Goal: Task Accomplishment & Management: Complete application form

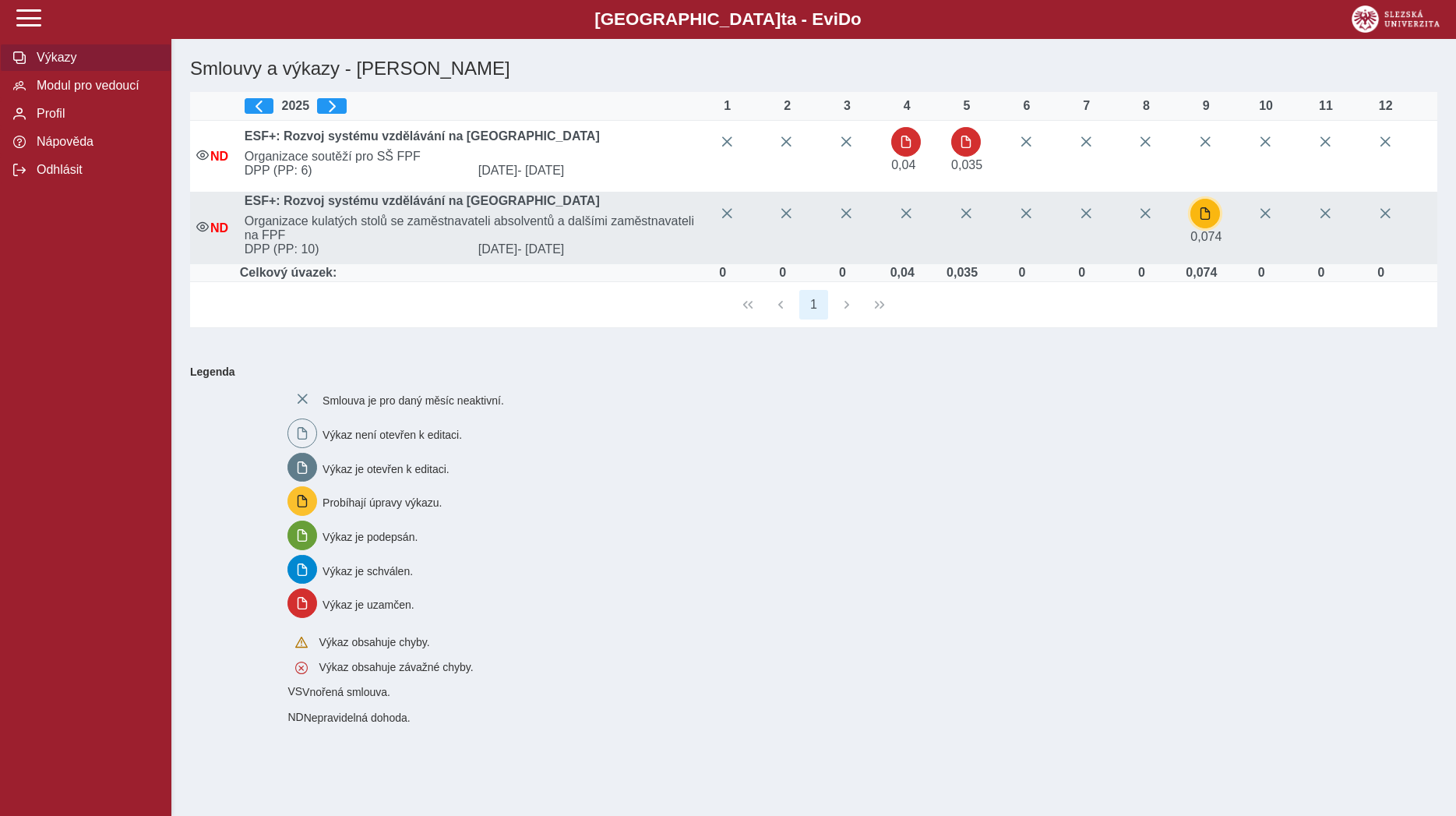
click at [1204, 226] on button "button" at bounding box center [1205, 213] width 29 height 29
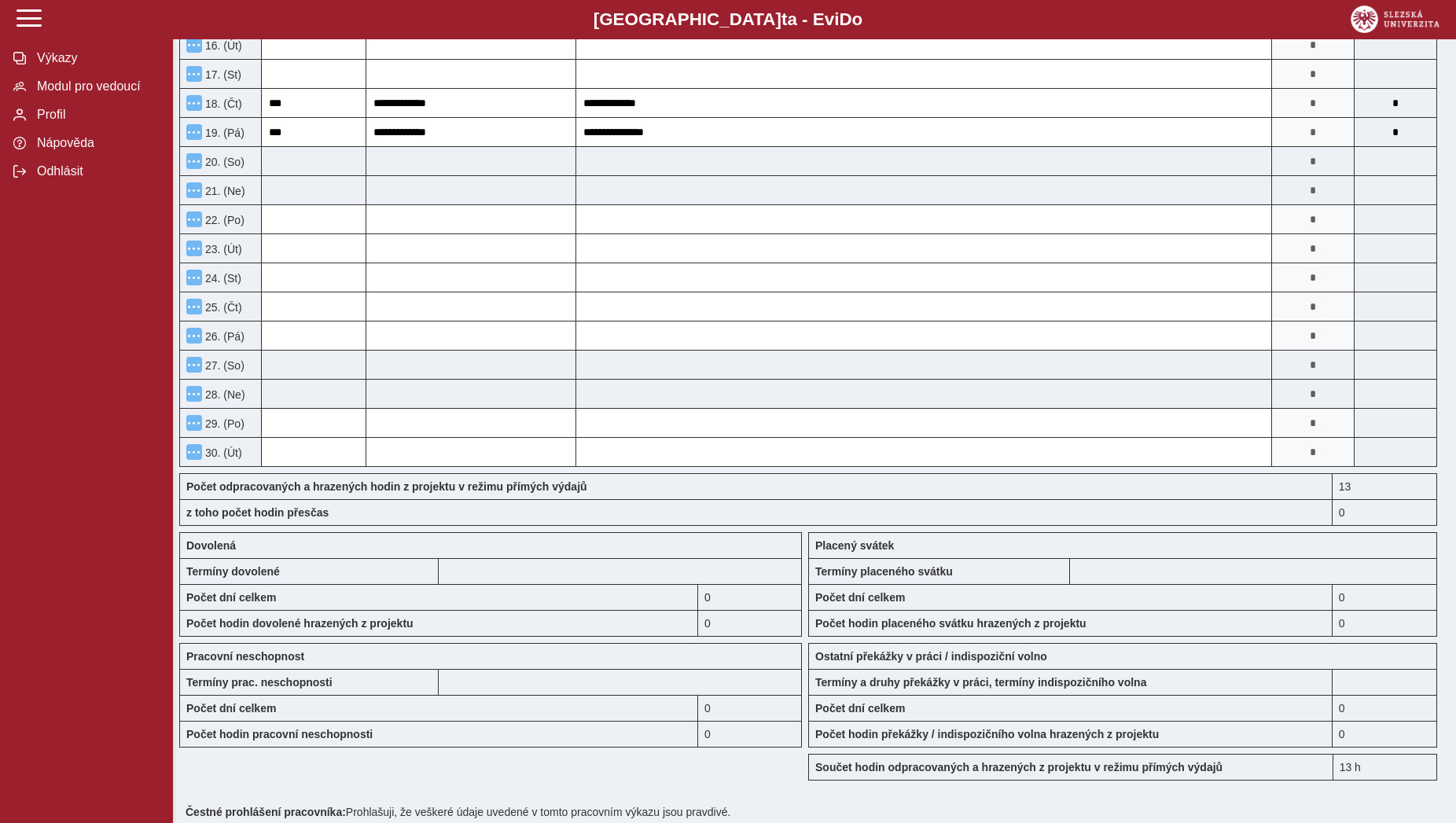
scroll to position [1005, 0]
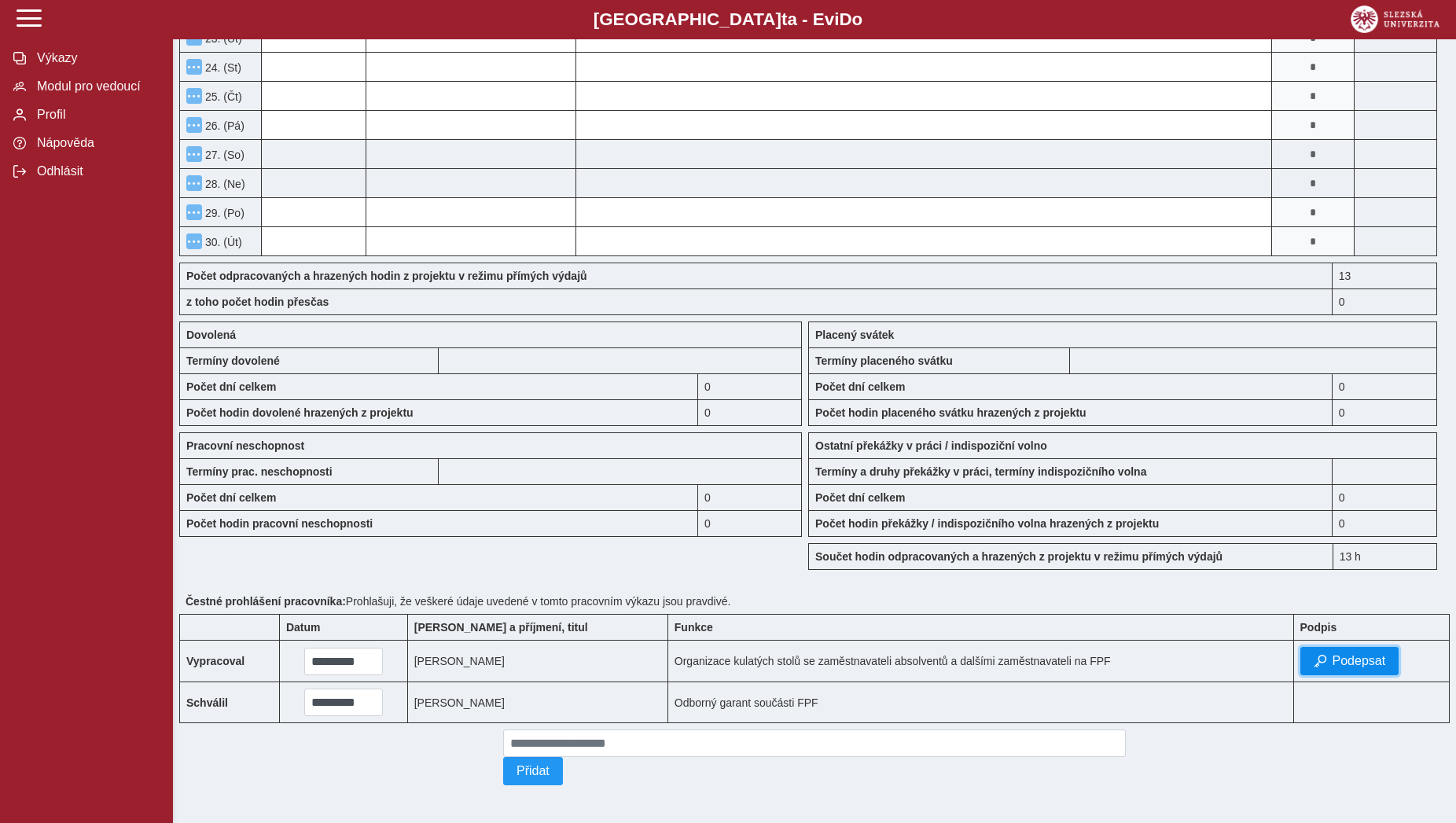
click at [1306, 655] on button "Podepsat" at bounding box center [1350, 660] width 99 height 29
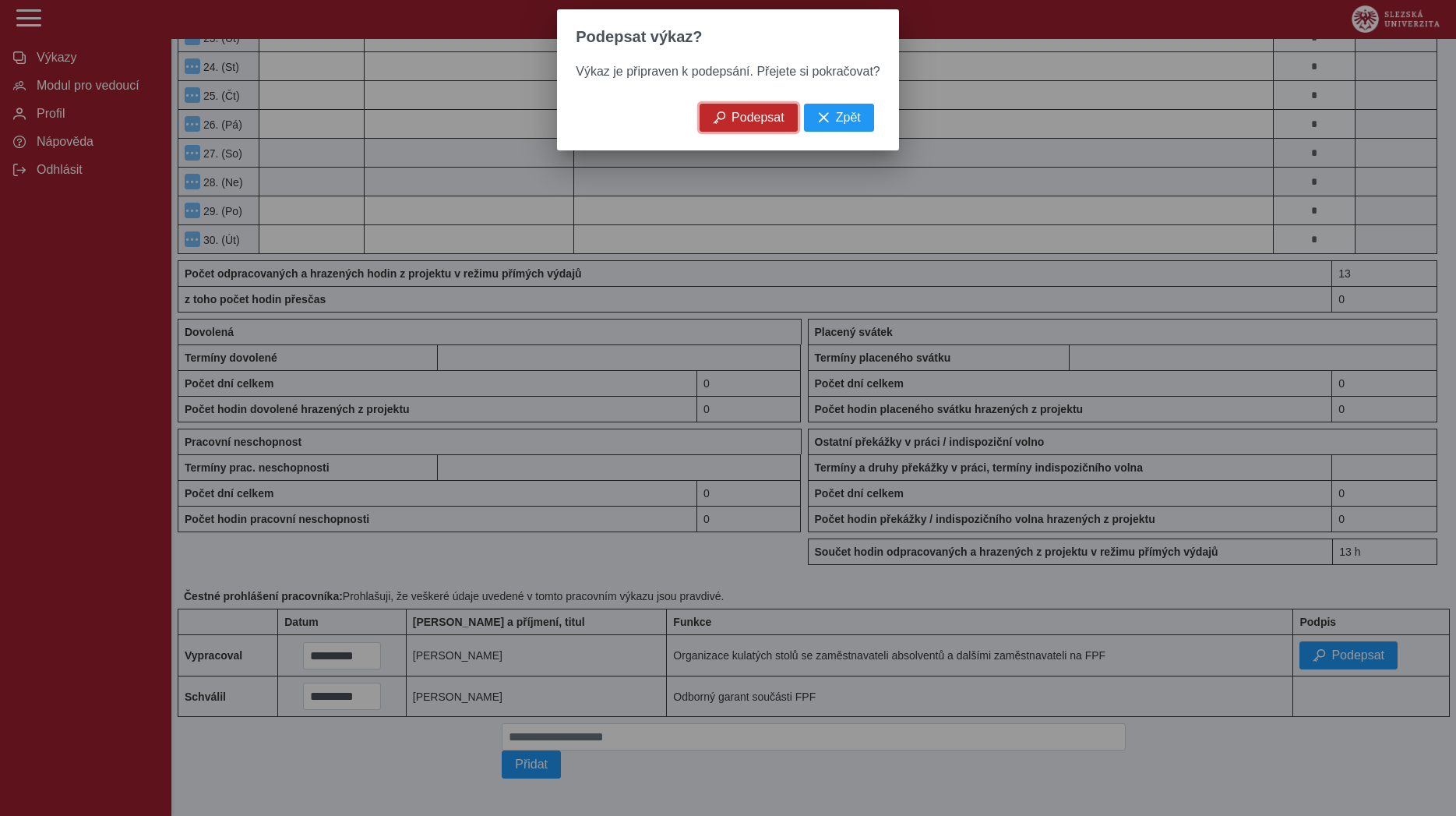
click at [746, 123] on span "Podepsat" at bounding box center [757, 117] width 53 height 14
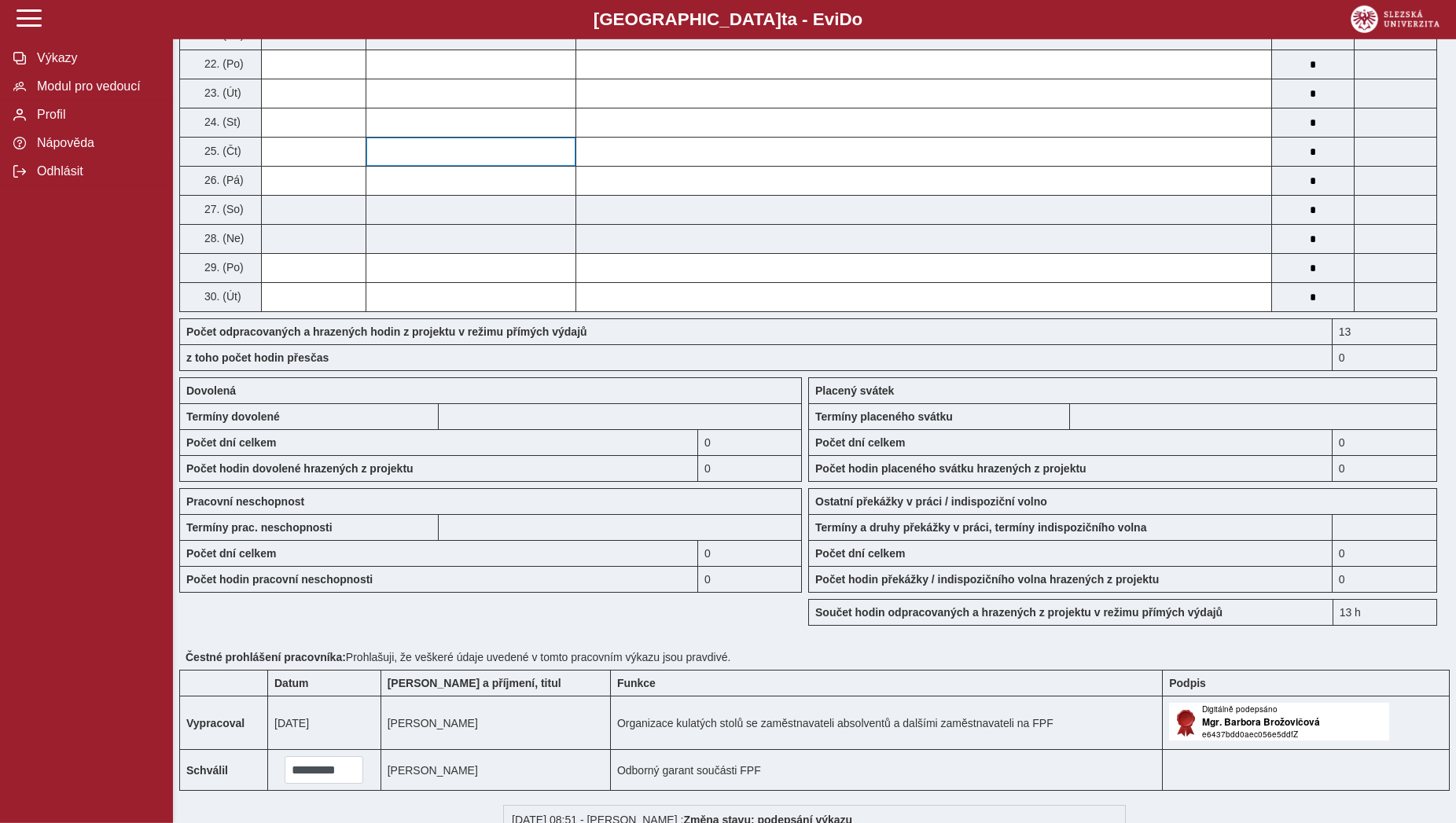
scroll to position [685, 0]
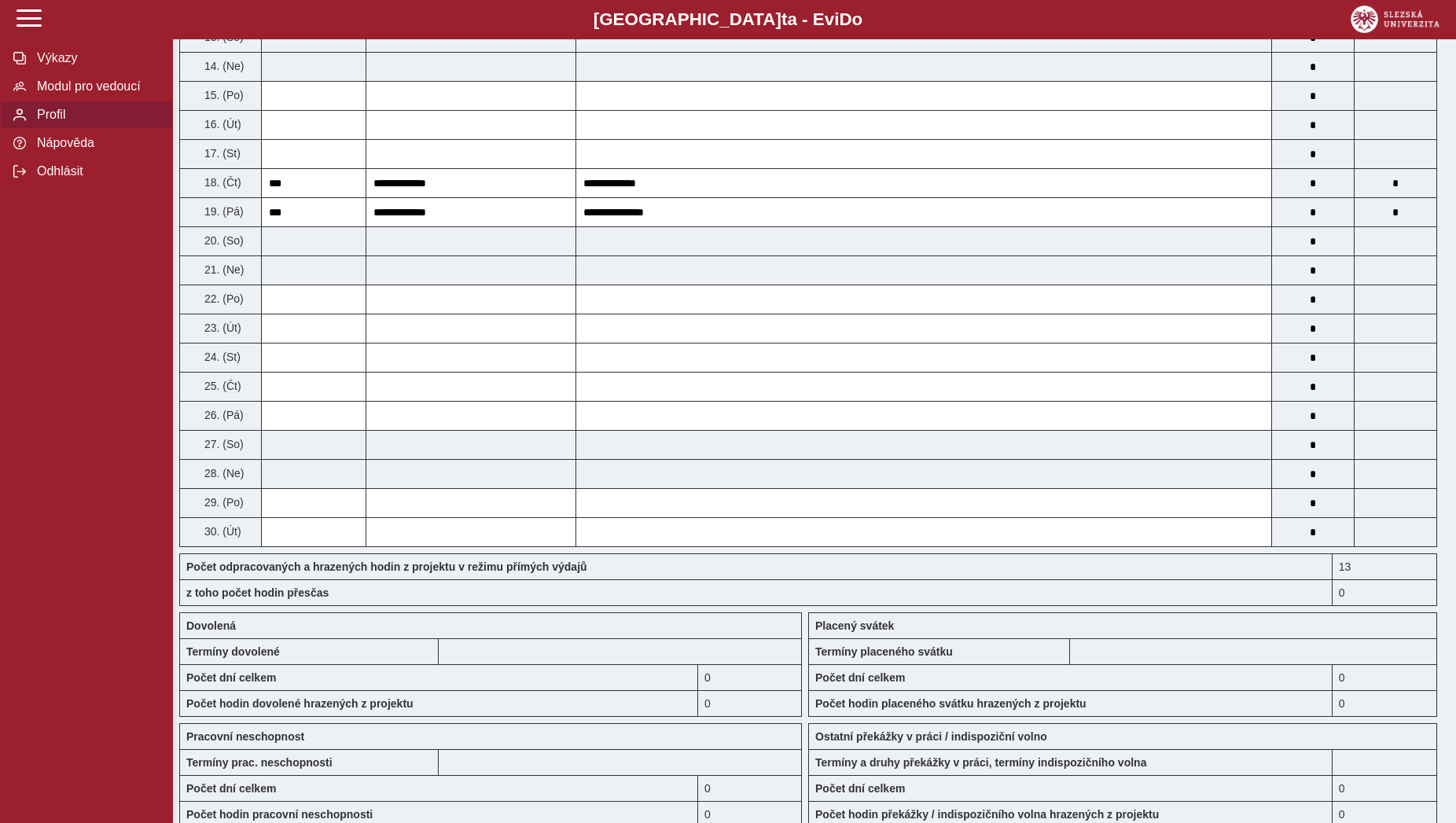
click at [64, 122] on span "Profil" at bounding box center [96, 115] width 127 height 14
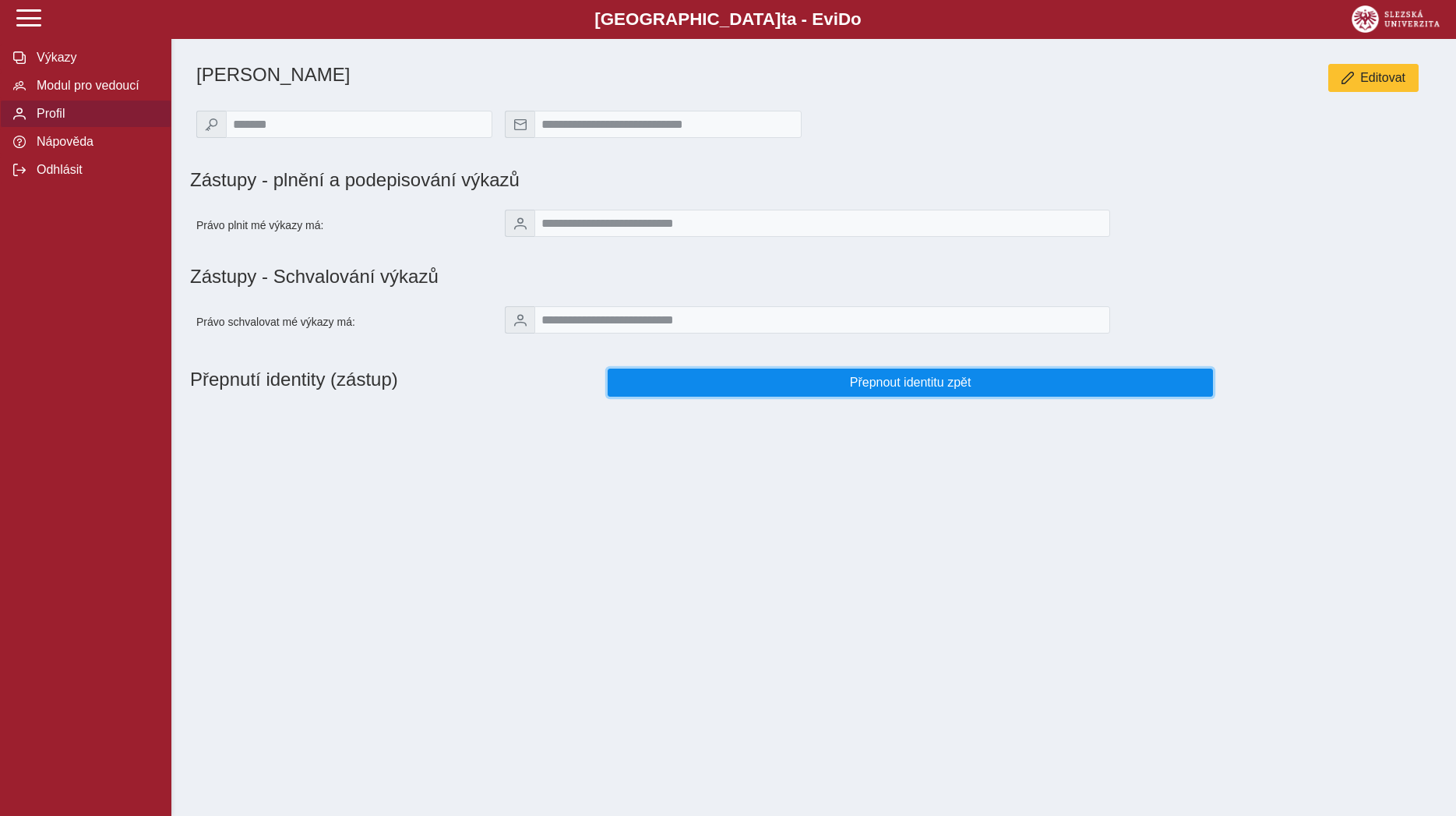
click at [681, 388] on span "Přepnout identitu zpět" at bounding box center [910, 382] width 579 height 14
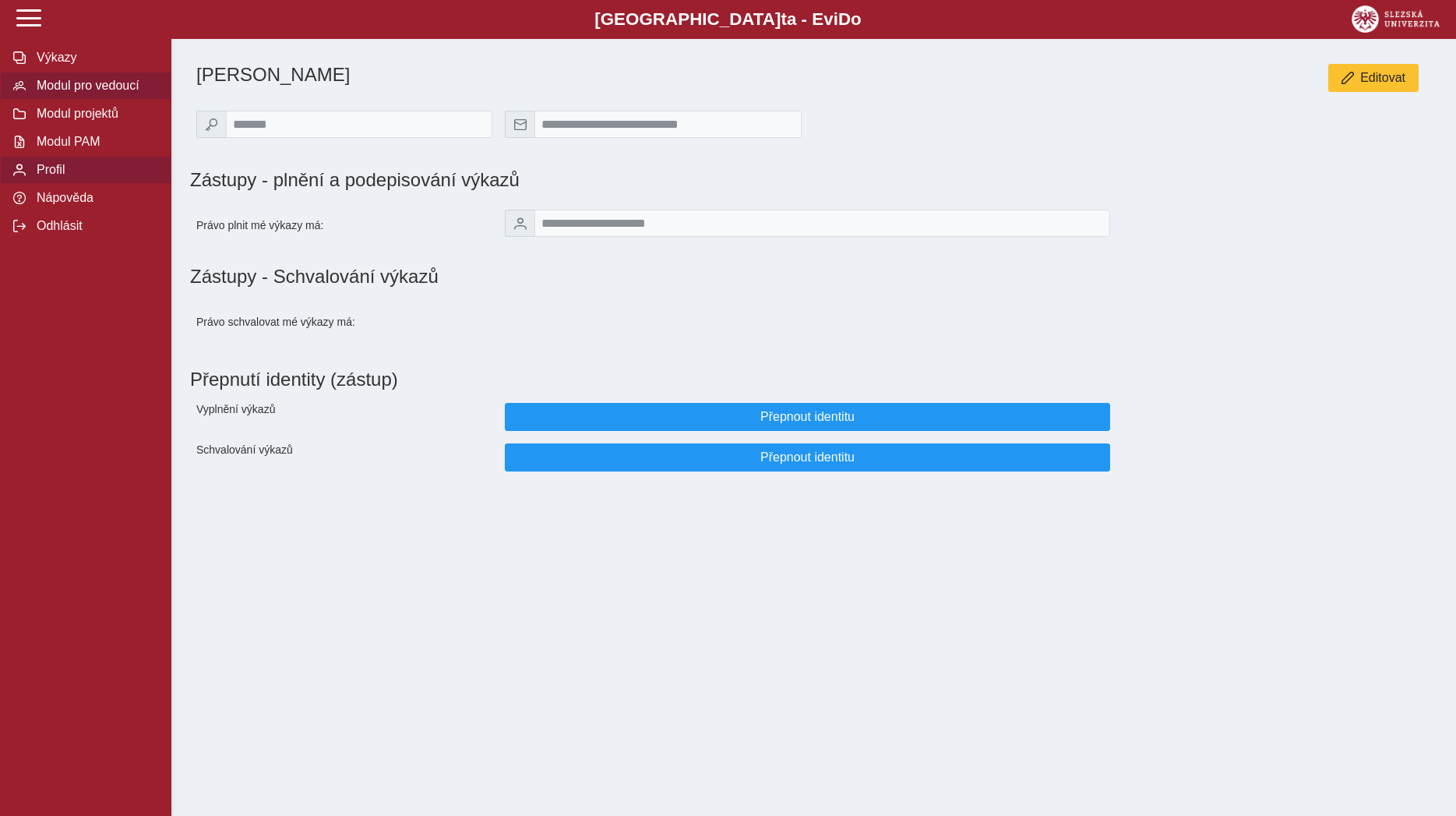
click at [133, 92] on span "Modul pro vedoucí" at bounding box center [95, 85] width 126 height 14
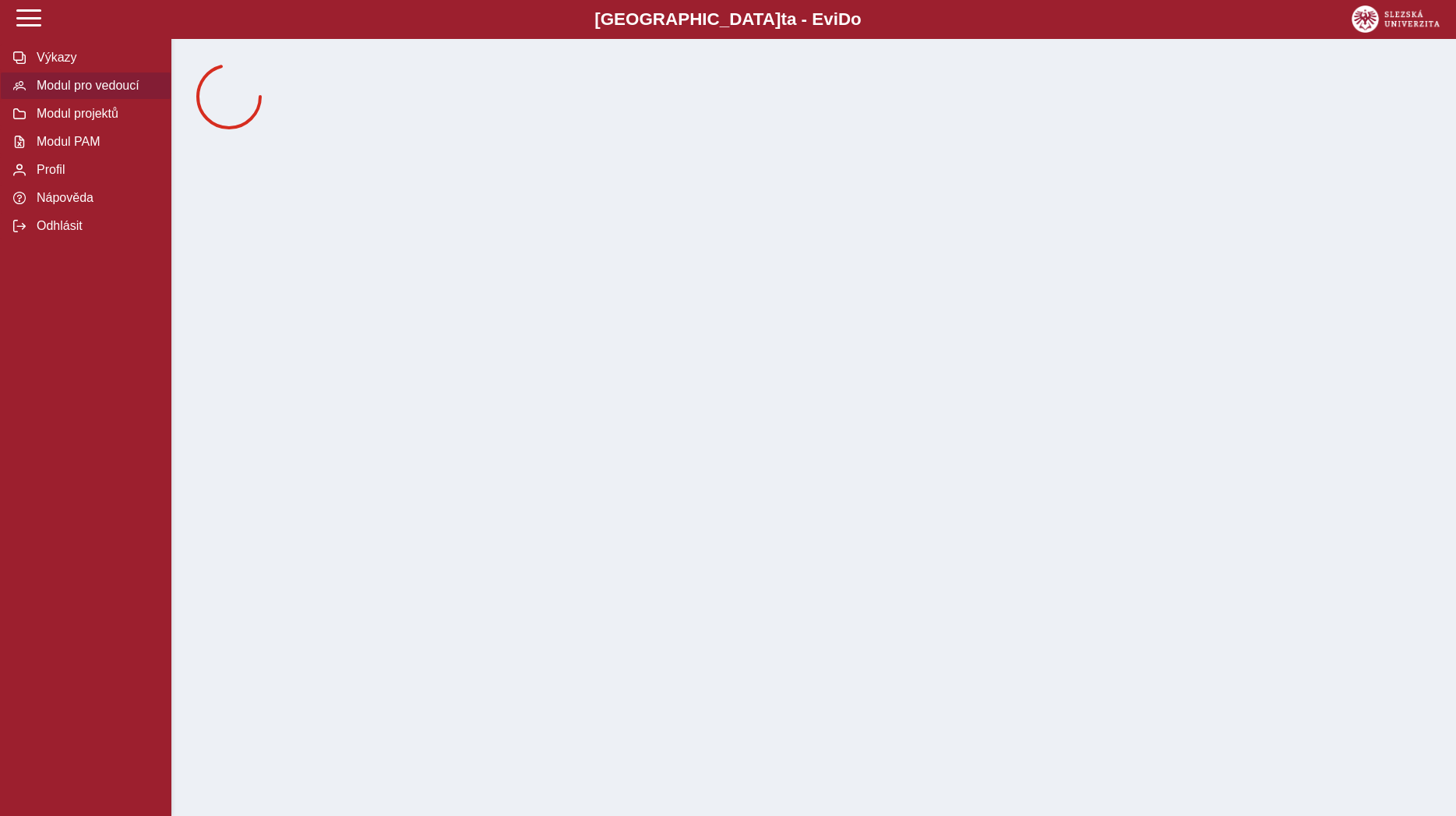
click at [110, 92] on span "Modul pro vedoucí" at bounding box center [95, 85] width 126 height 14
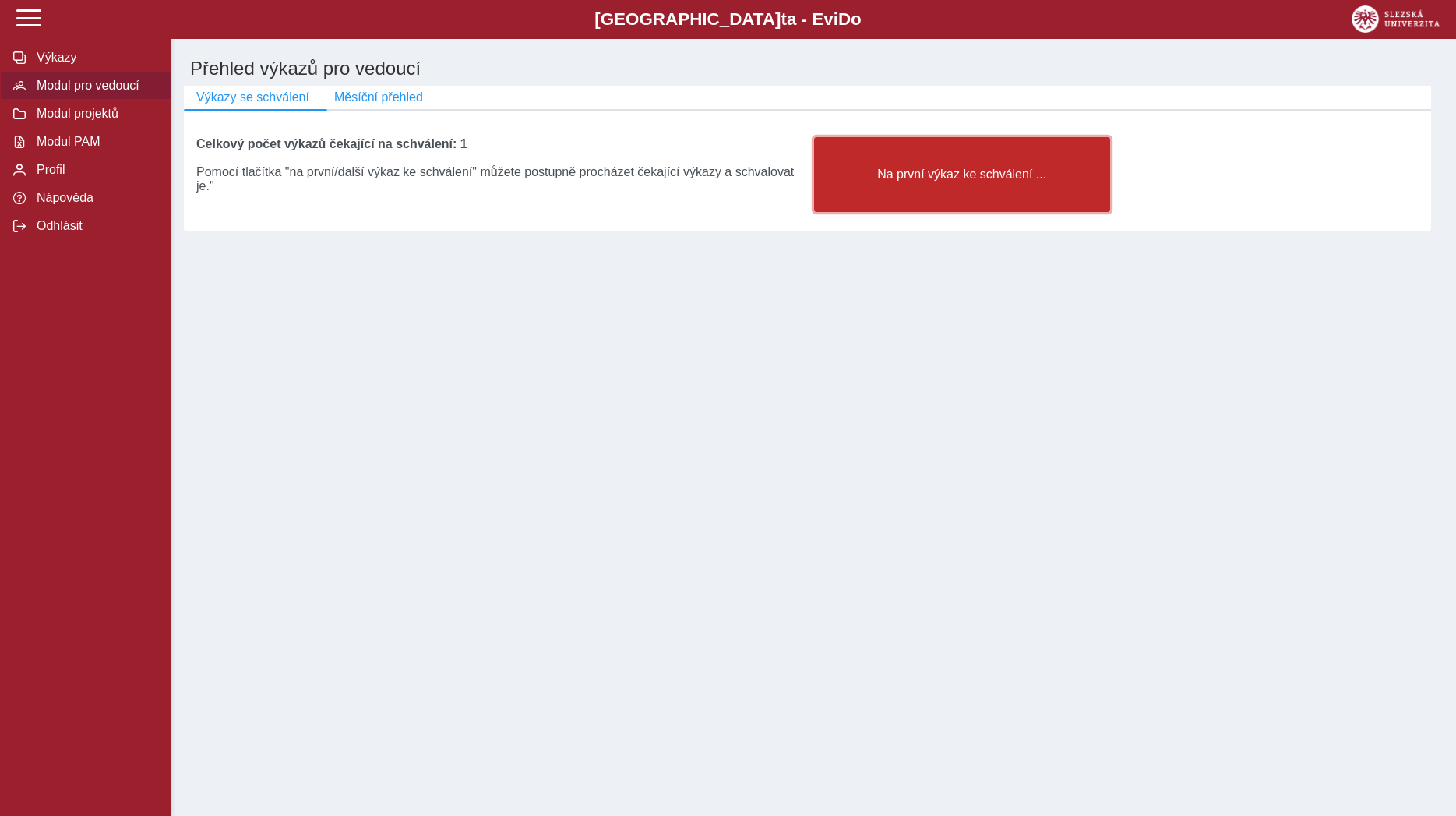
click at [871, 191] on button "Na první výkaz ke schválení ..." at bounding box center [962, 174] width 296 height 75
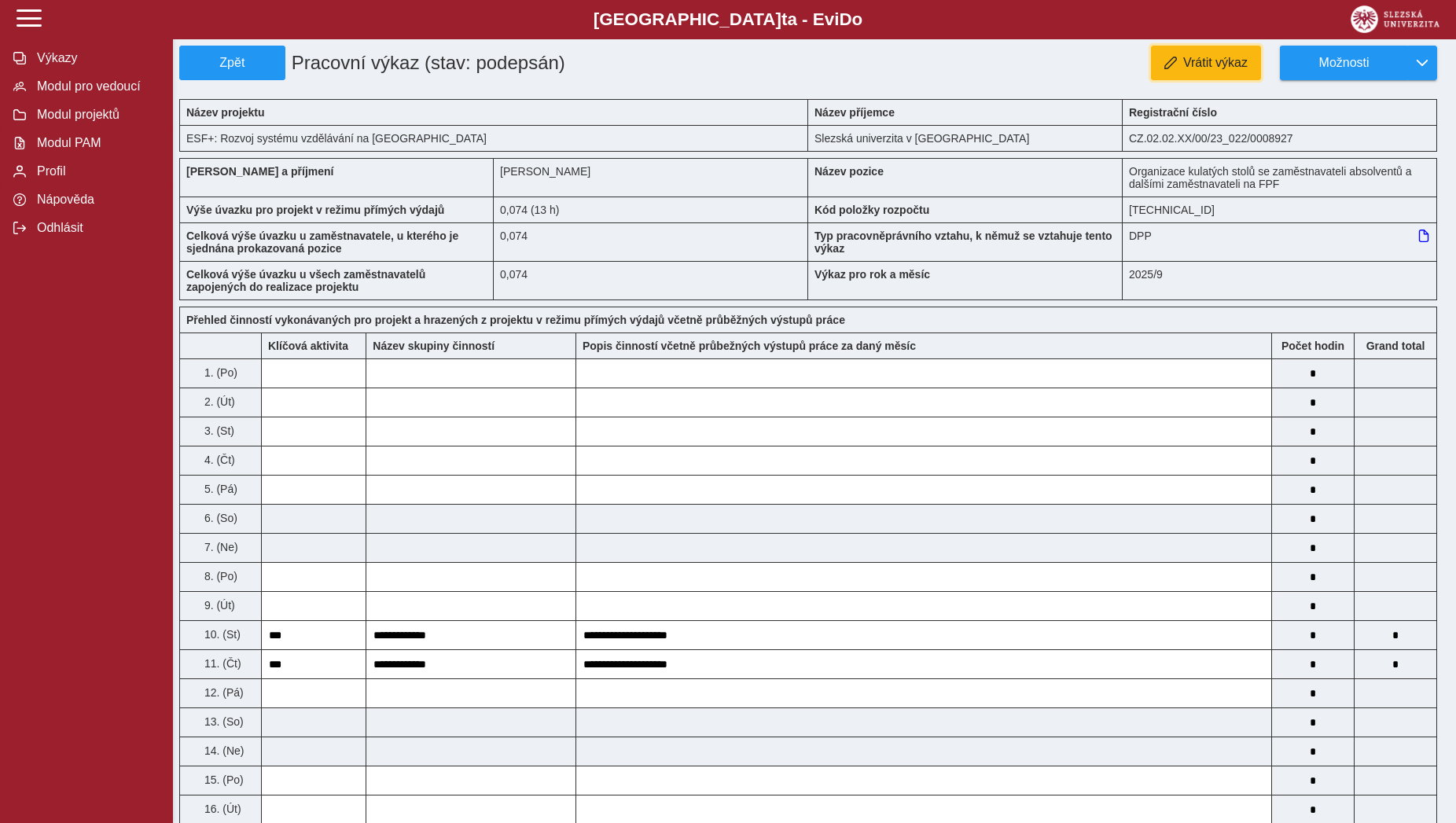
click at [1191, 69] on span "Vrátit výkaz" at bounding box center [1215, 63] width 64 height 14
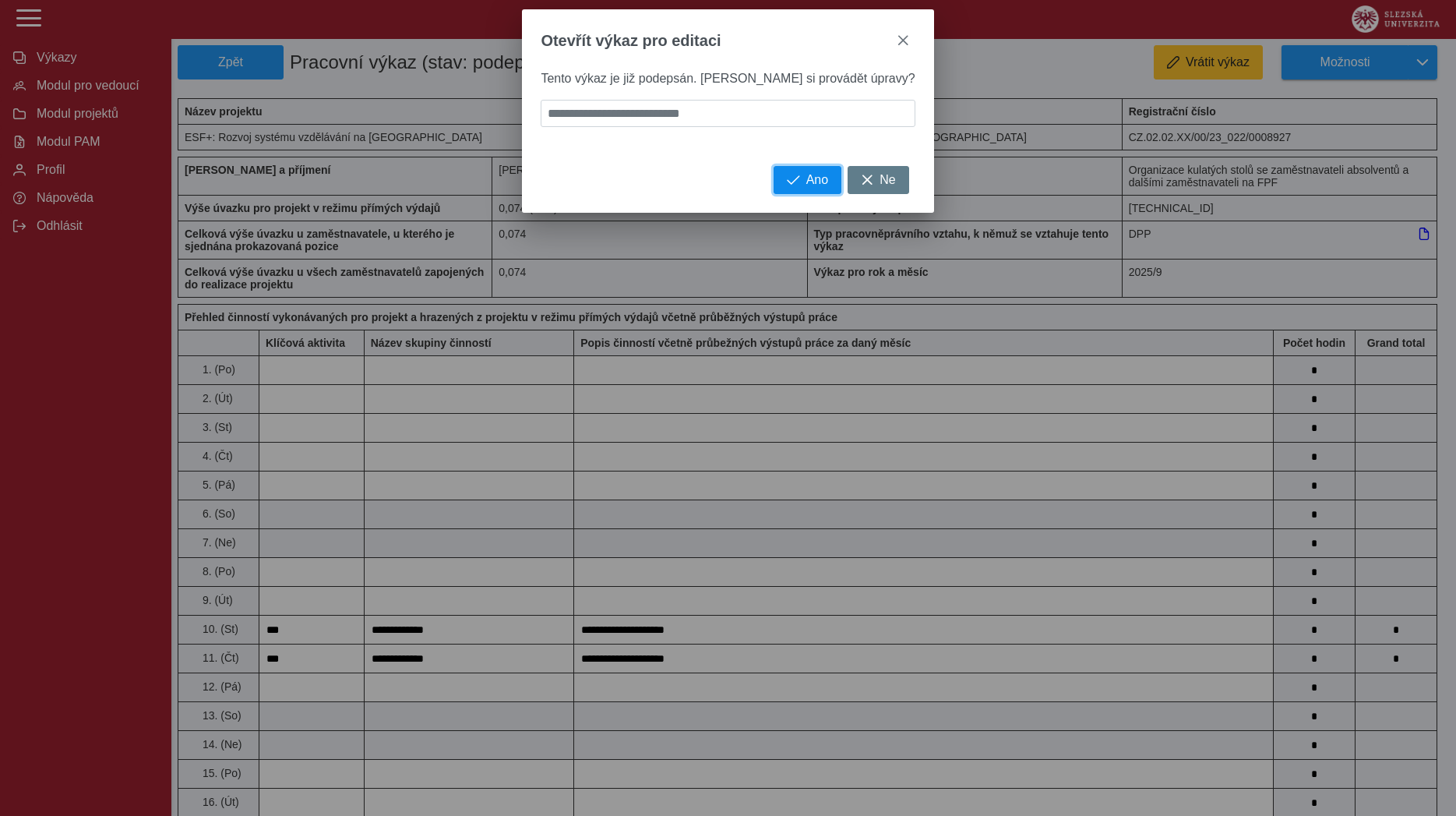
click at [806, 187] on span "Ano" at bounding box center [817, 179] width 22 height 14
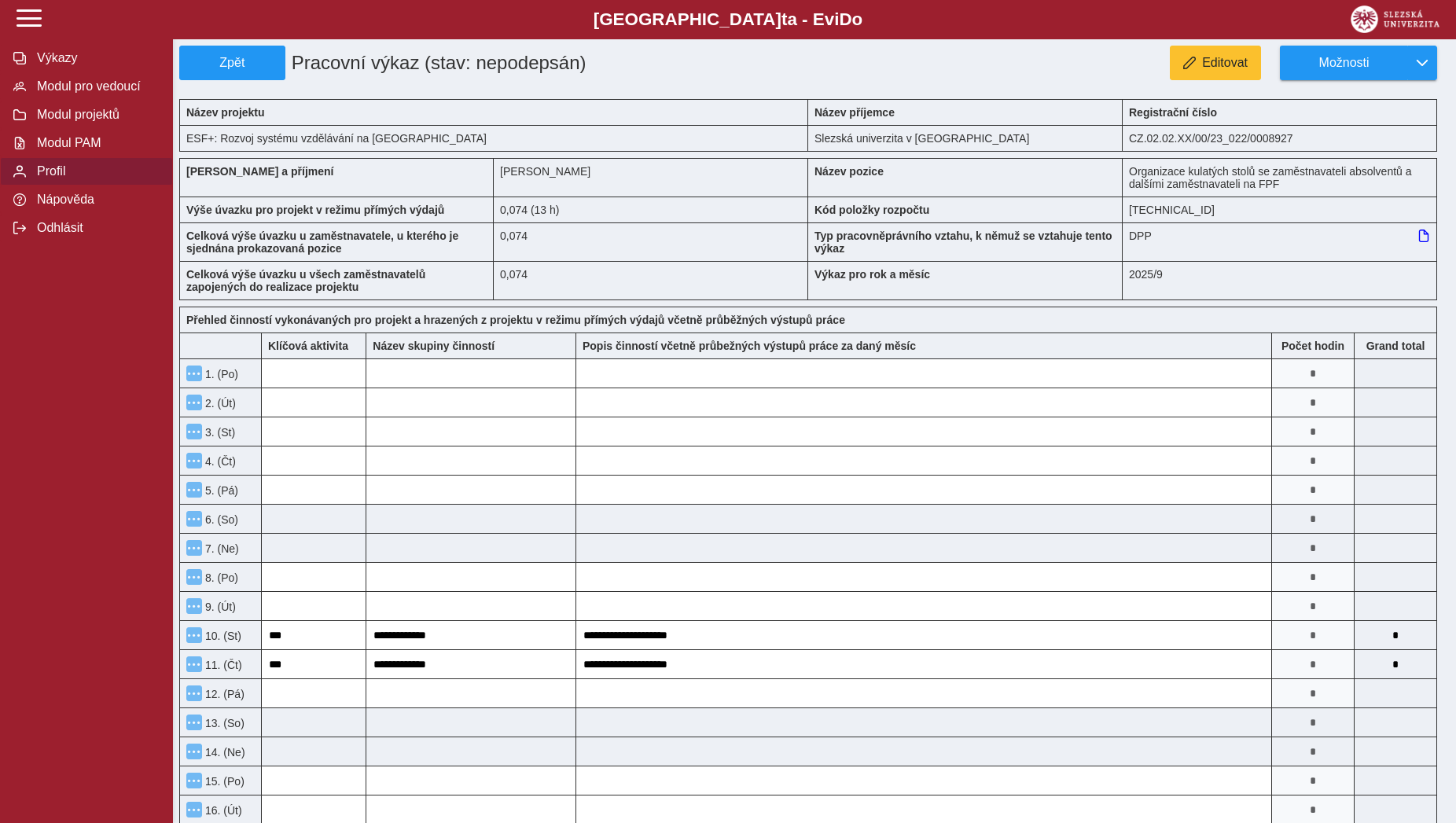
click at [59, 178] on span "Profil" at bounding box center [96, 171] width 127 height 14
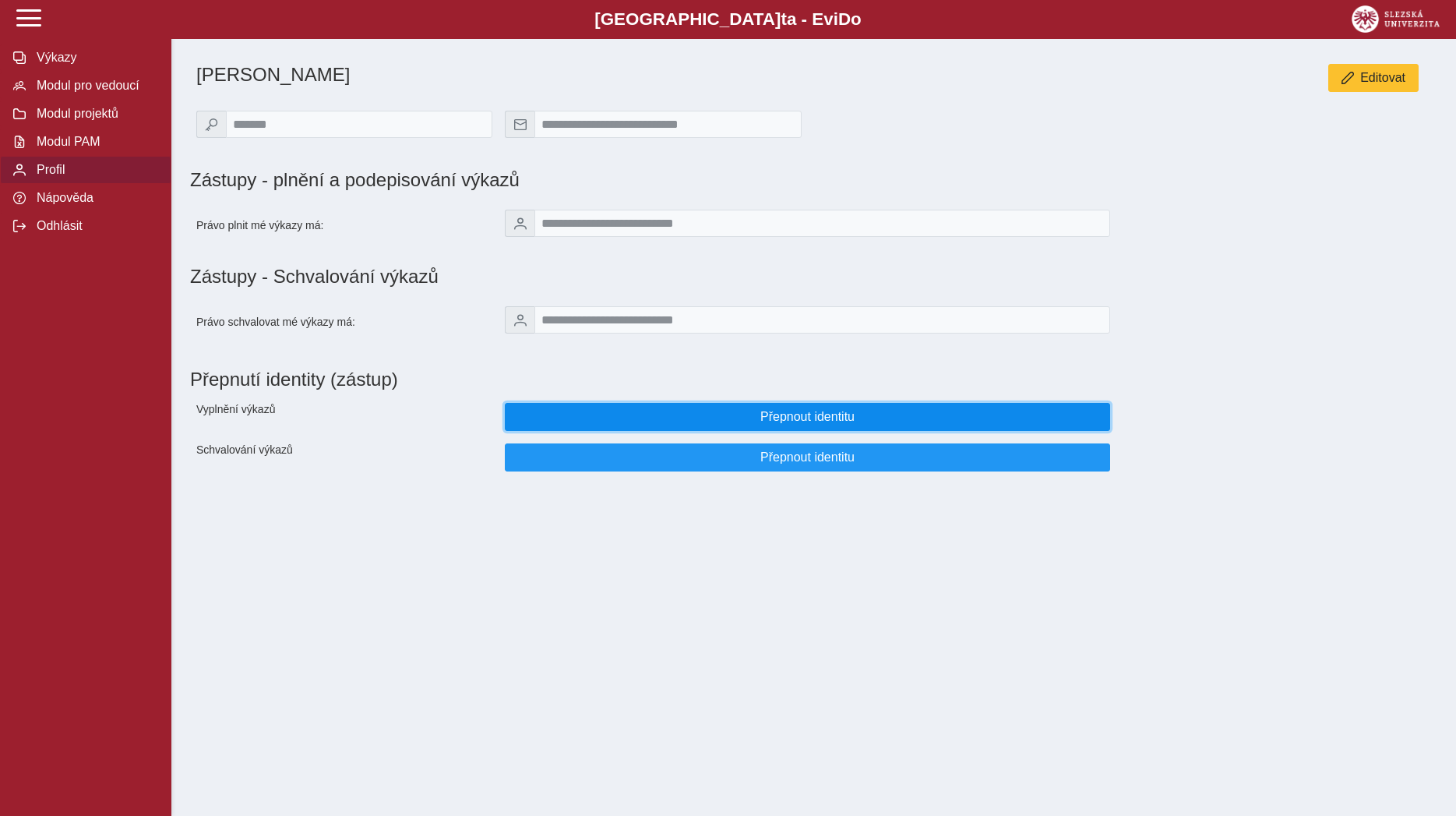
click at [786, 424] on span "Přepnout identitu" at bounding box center [807, 417] width 579 height 14
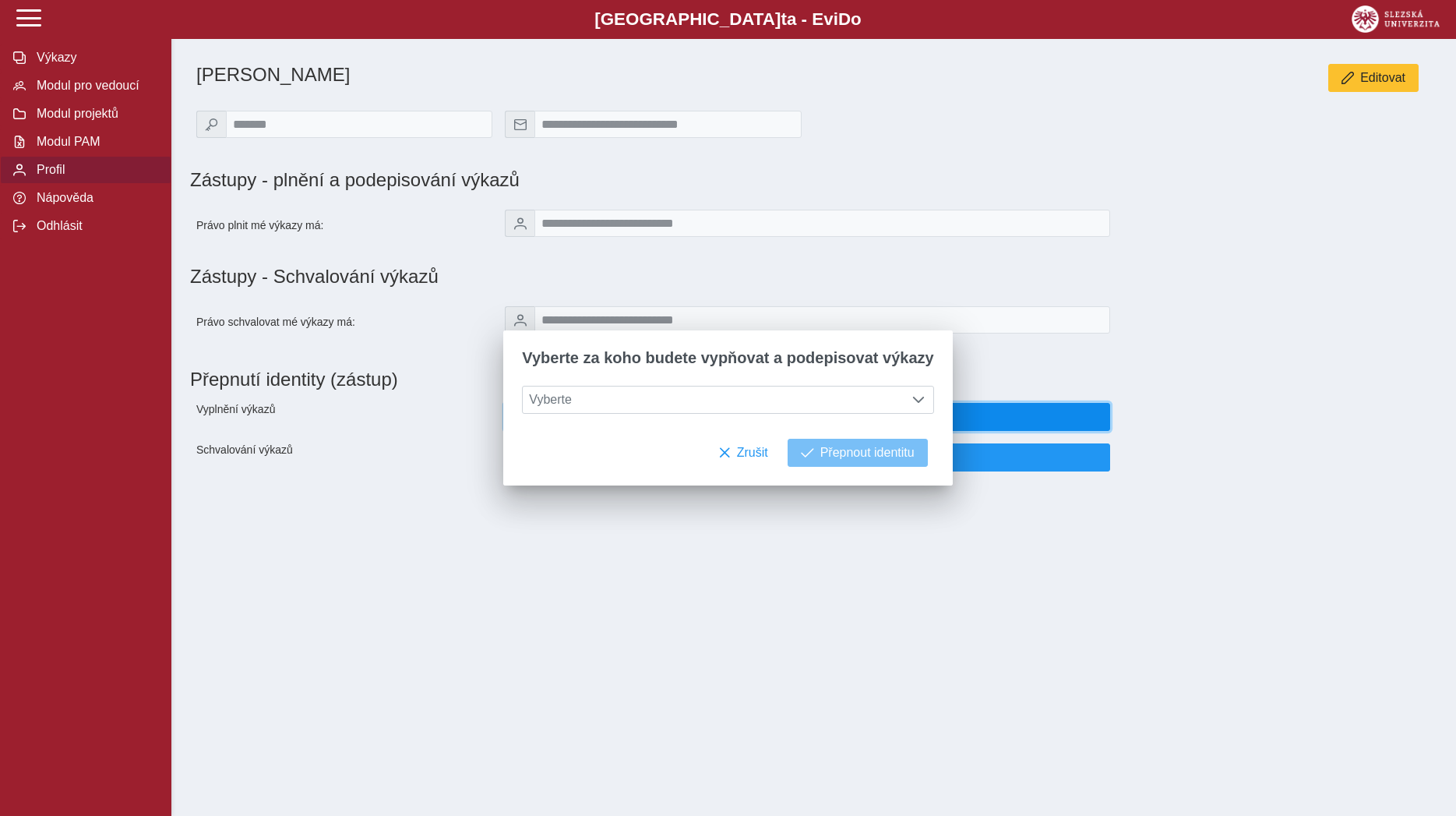
type input "**********"
click at [714, 412] on span "Vyberte" at bounding box center [713, 399] width 381 height 27
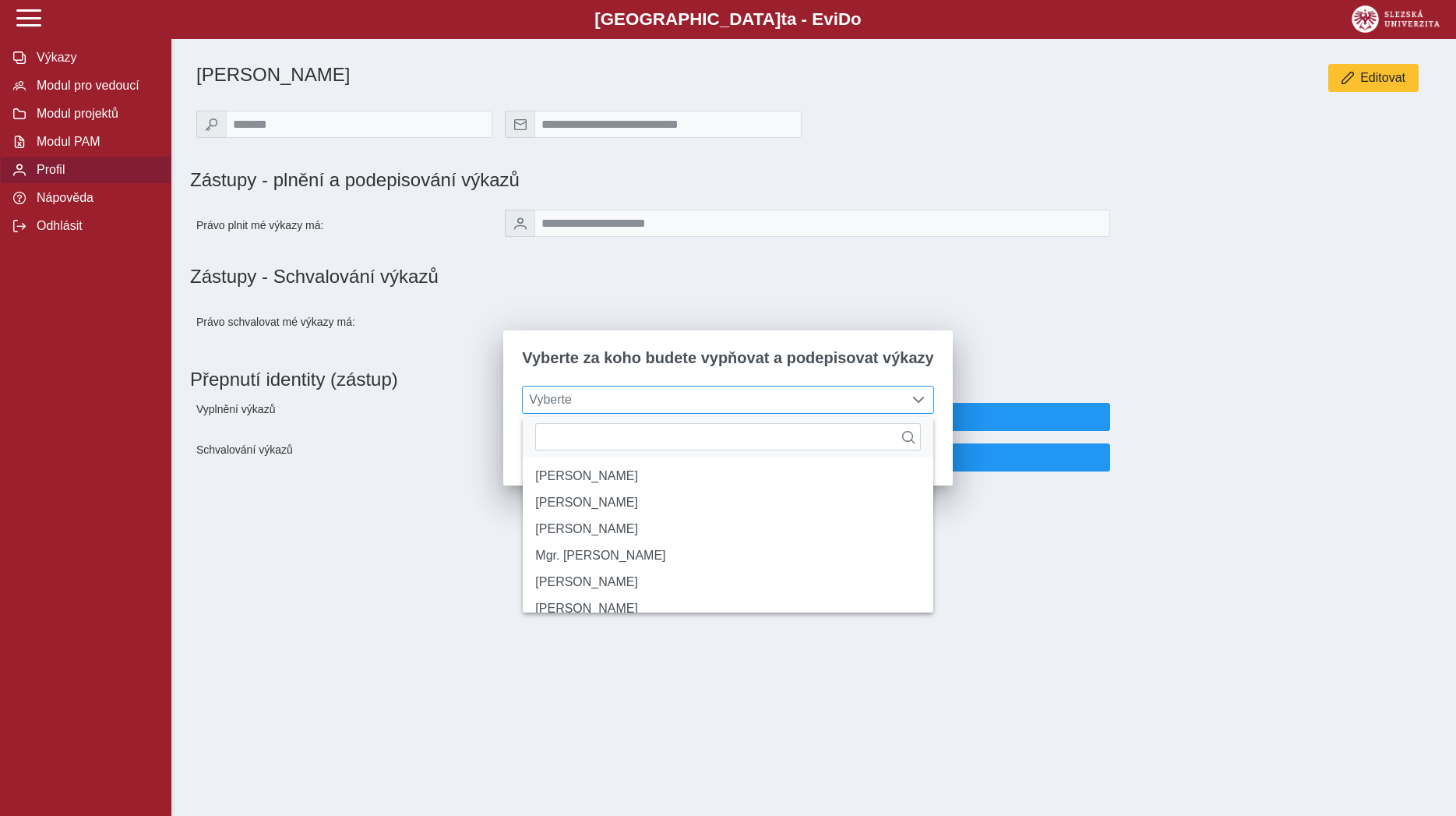
scroll to position [9, 64]
click at [636, 535] on li "Mgr. Barbora Brožovičová" at bounding box center [727, 529] width 410 height 27
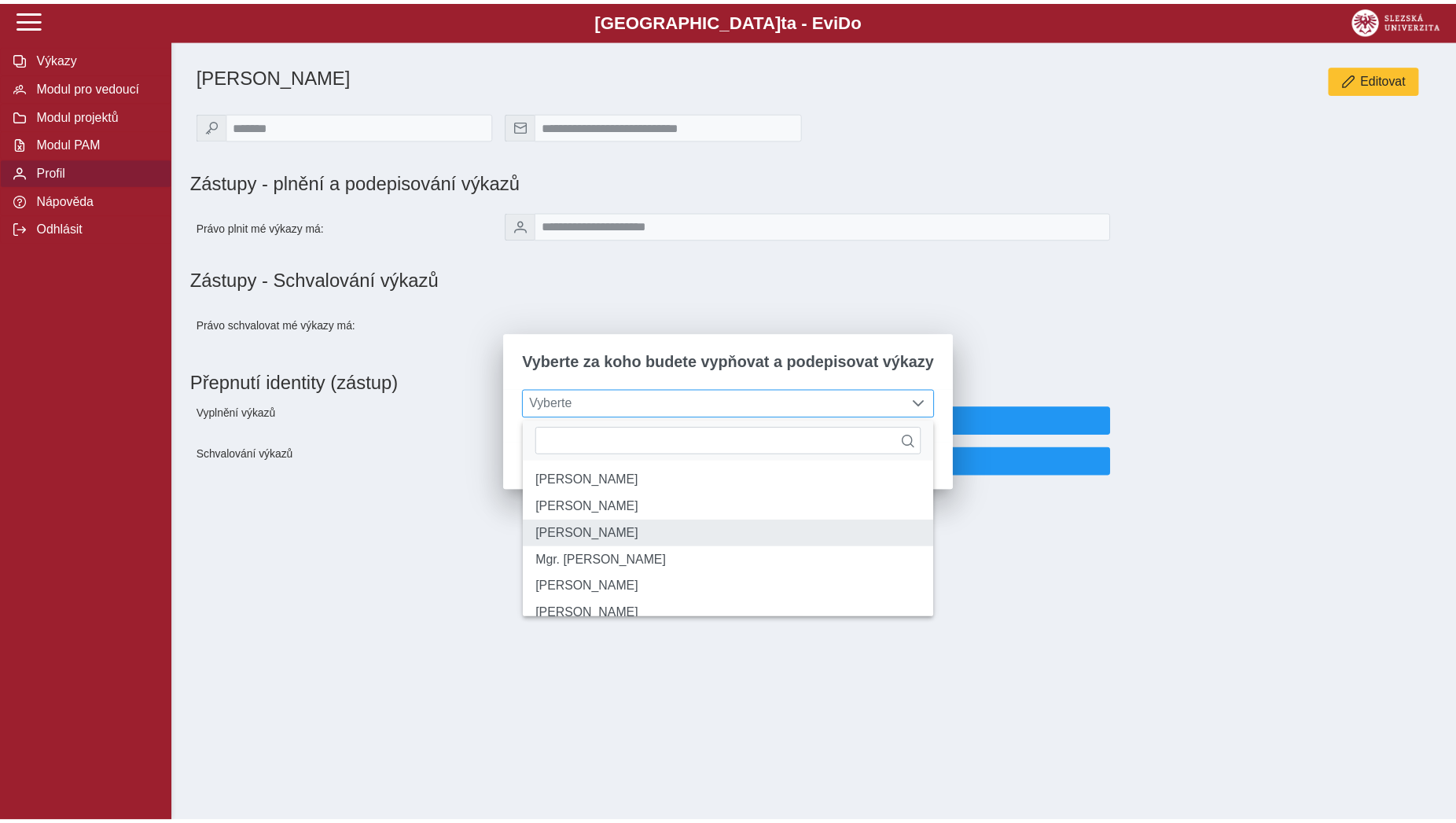
scroll to position [9, 64]
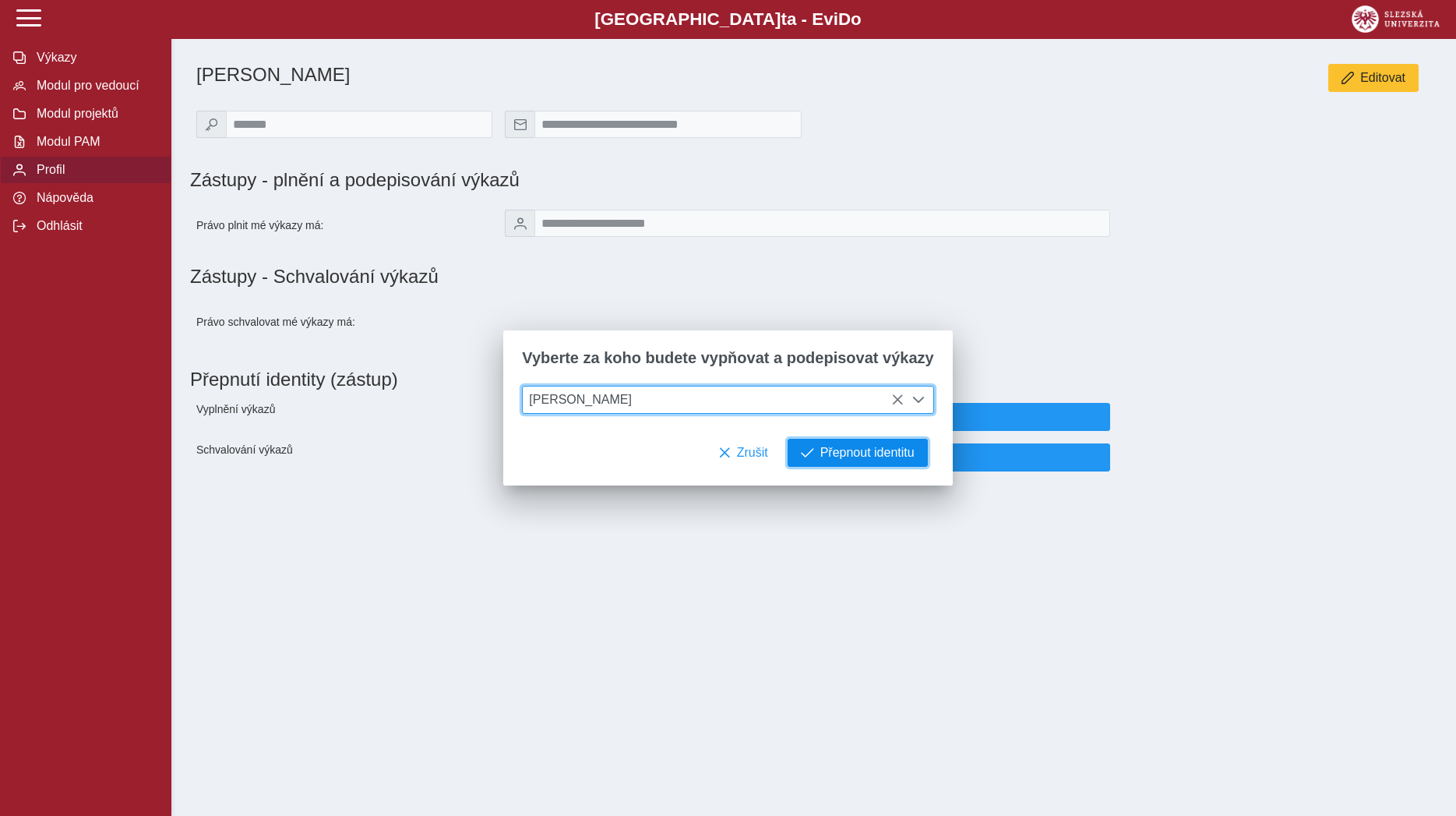
click at [840, 458] on span "Přepnout identitu" at bounding box center [867, 453] width 94 height 14
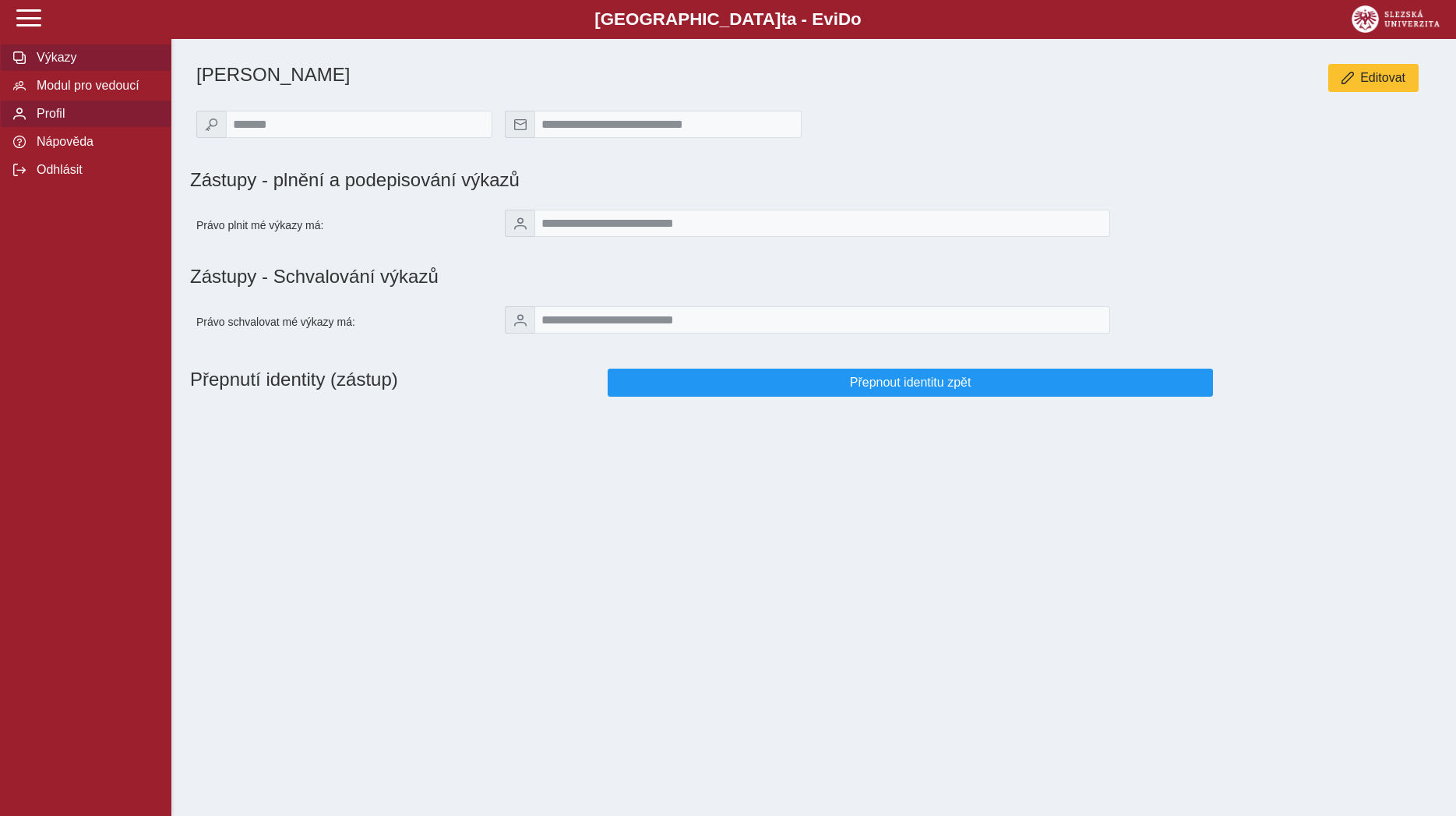
click at [72, 65] on span "Výkazy" at bounding box center [95, 58] width 126 height 14
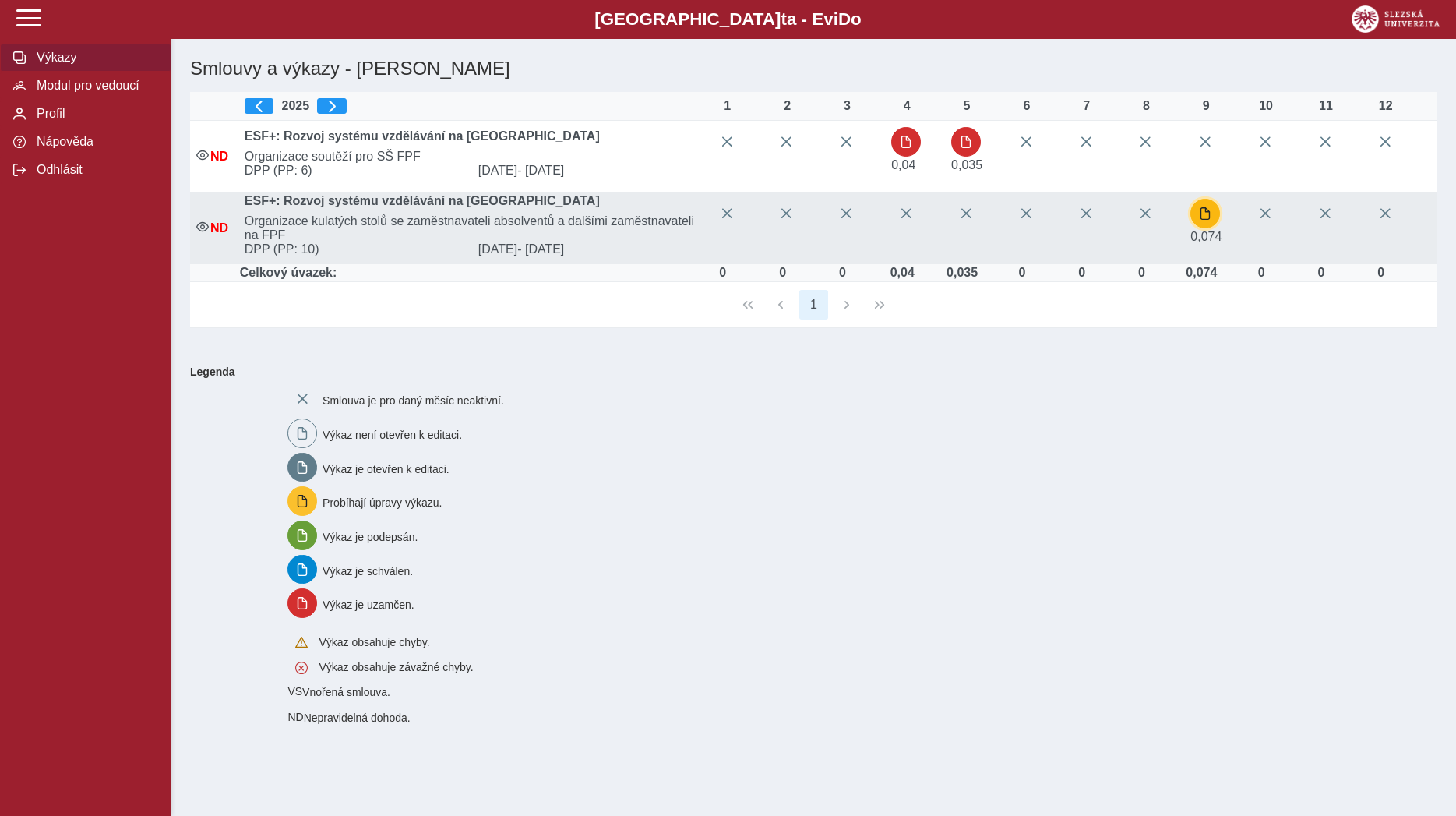
click at [1199, 215] on button "button" at bounding box center [1205, 213] width 29 height 29
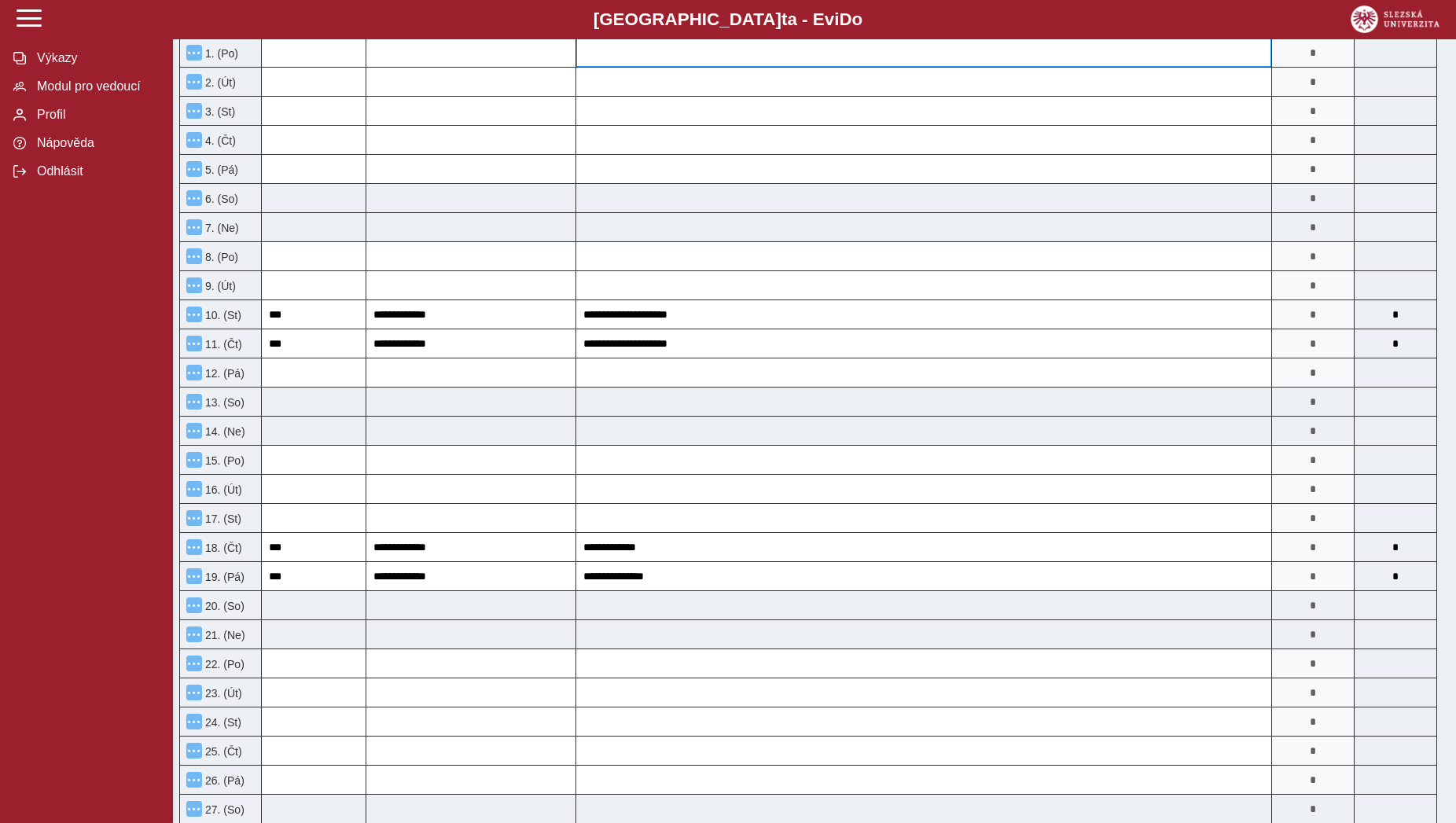
scroll to position [401, 0]
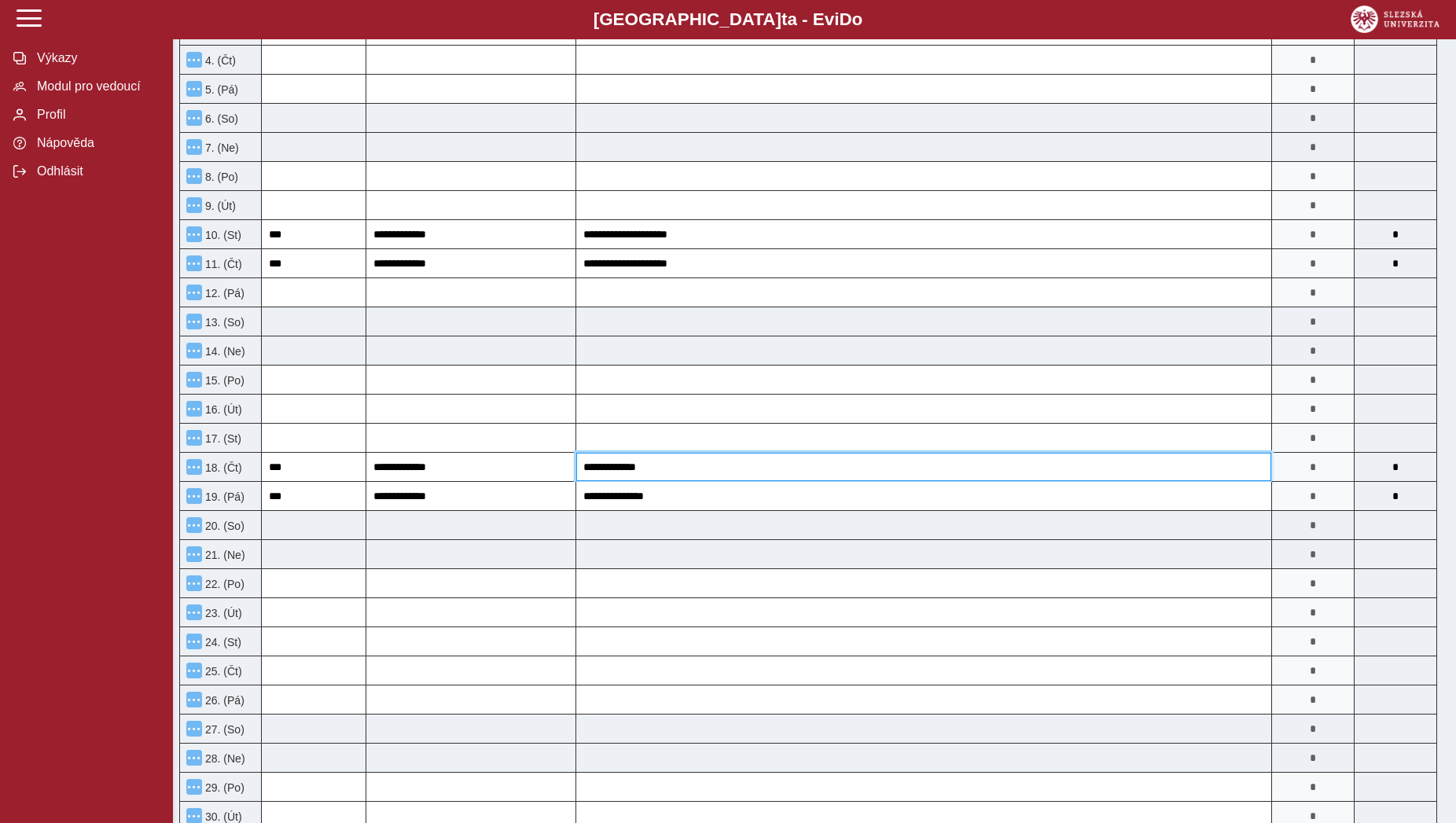
click at [661, 469] on input "**********" at bounding box center [923, 466] width 694 height 29
click at [745, 478] on input "**********" at bounding box center [923, 466] width 694 height 29
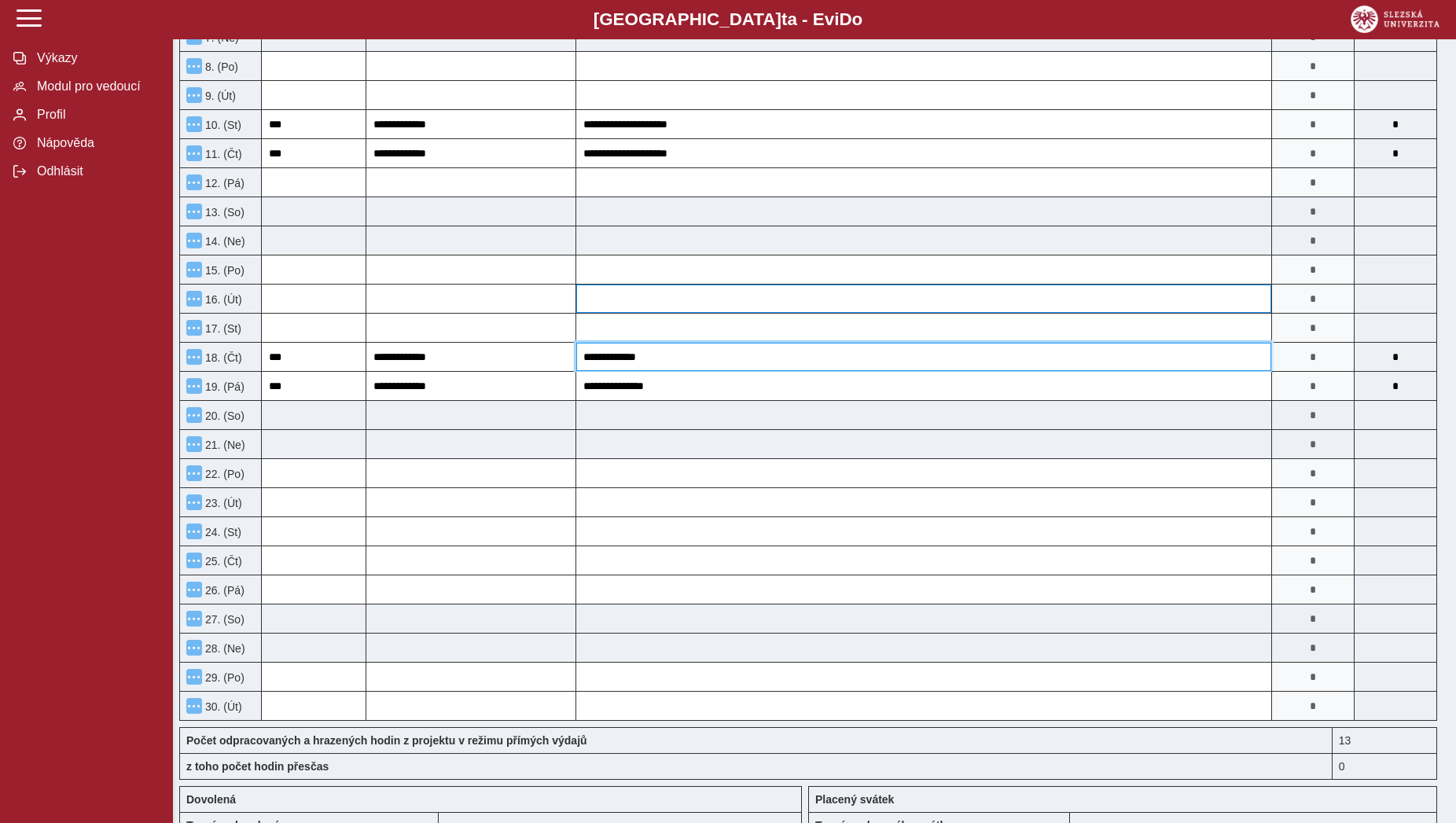
scroll to position [481, 0]
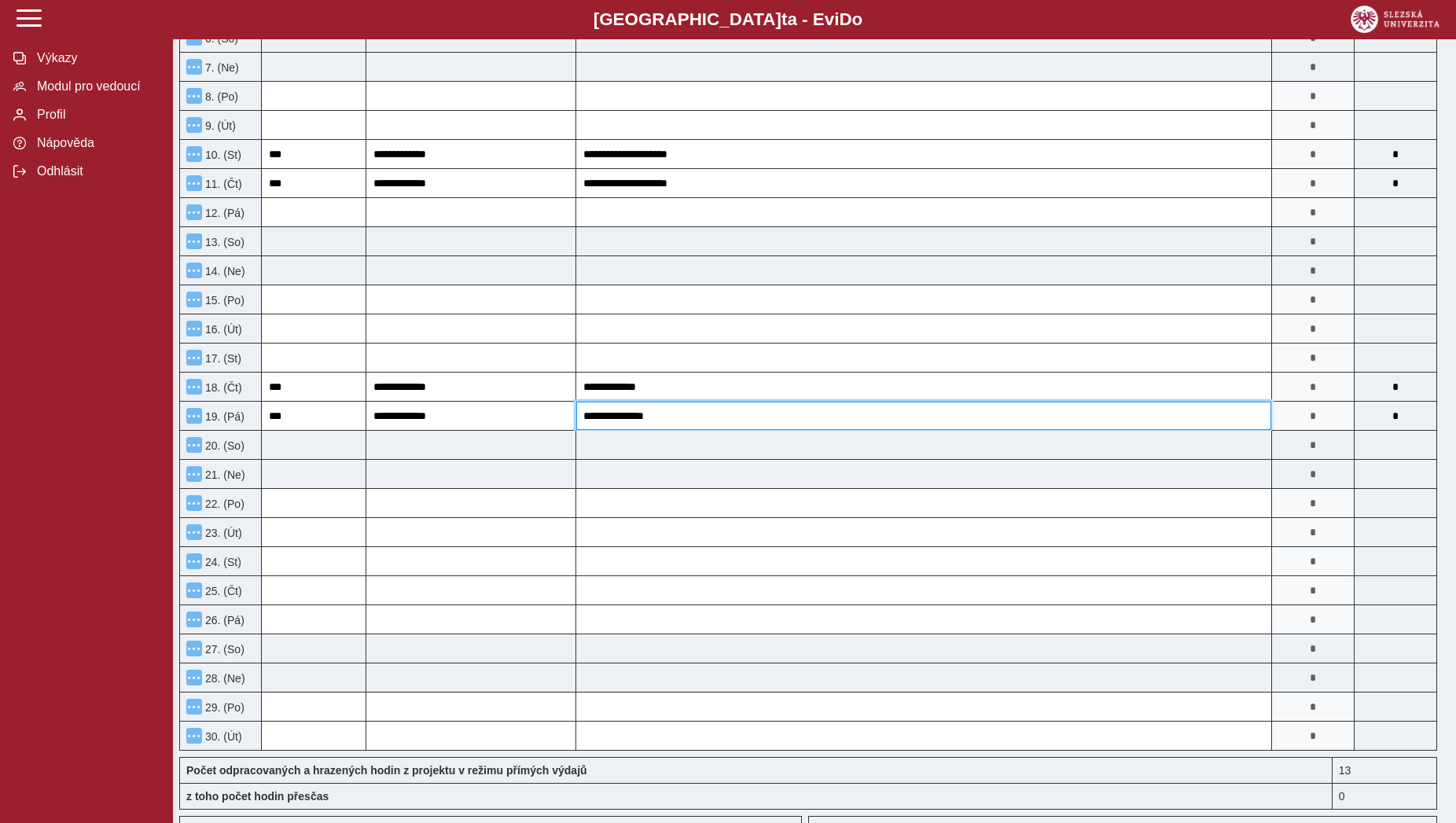
click at [627, 418] on input "**********" at bounding box center [923, 416] width 694 height 29
click at [677, 398] on input "**********" at bounding box center [923, 386] width 694 height 29
drag, startPoint x: 677, startPoint y: 398, endPoint x: 595, endPoint y: 393, distance: 82.2
click at [595, 393] on input "**********" at bounding box center [923, 386] width 694 height 29
click at [551, 395] on input "**********" at bounding box center [471, 386] width 209 height 29
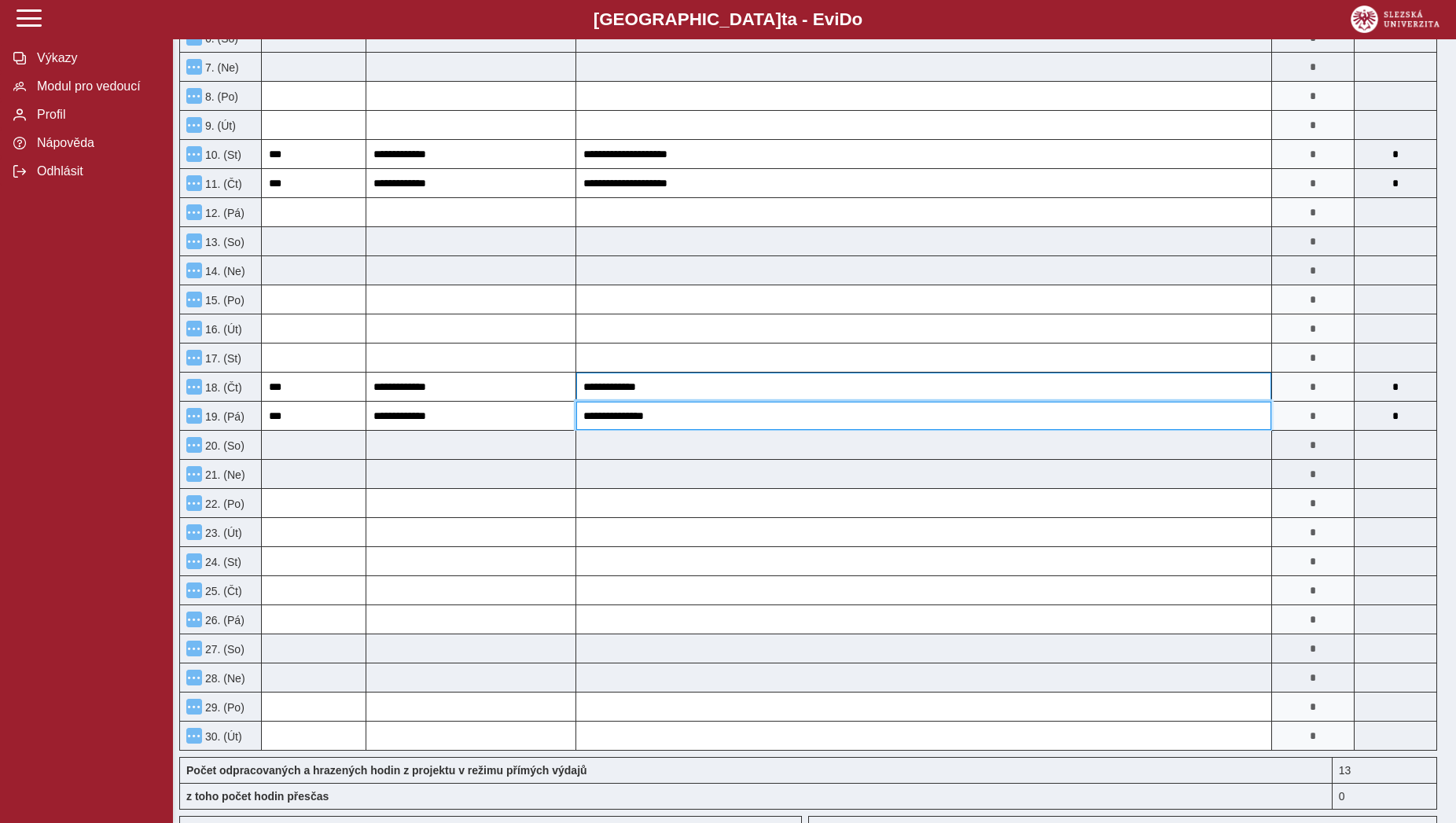
drag, startPoint x: 745, startPoint y: 410, endPoint x: 735, endPoint y: 399, distance: 14.9
click at [742, 408] on div "**********" at bounding box center [808, 287] width 1270 height 937
click at [734, 398] on input "**********" at bounding box center [923, 386] width 694 height 29
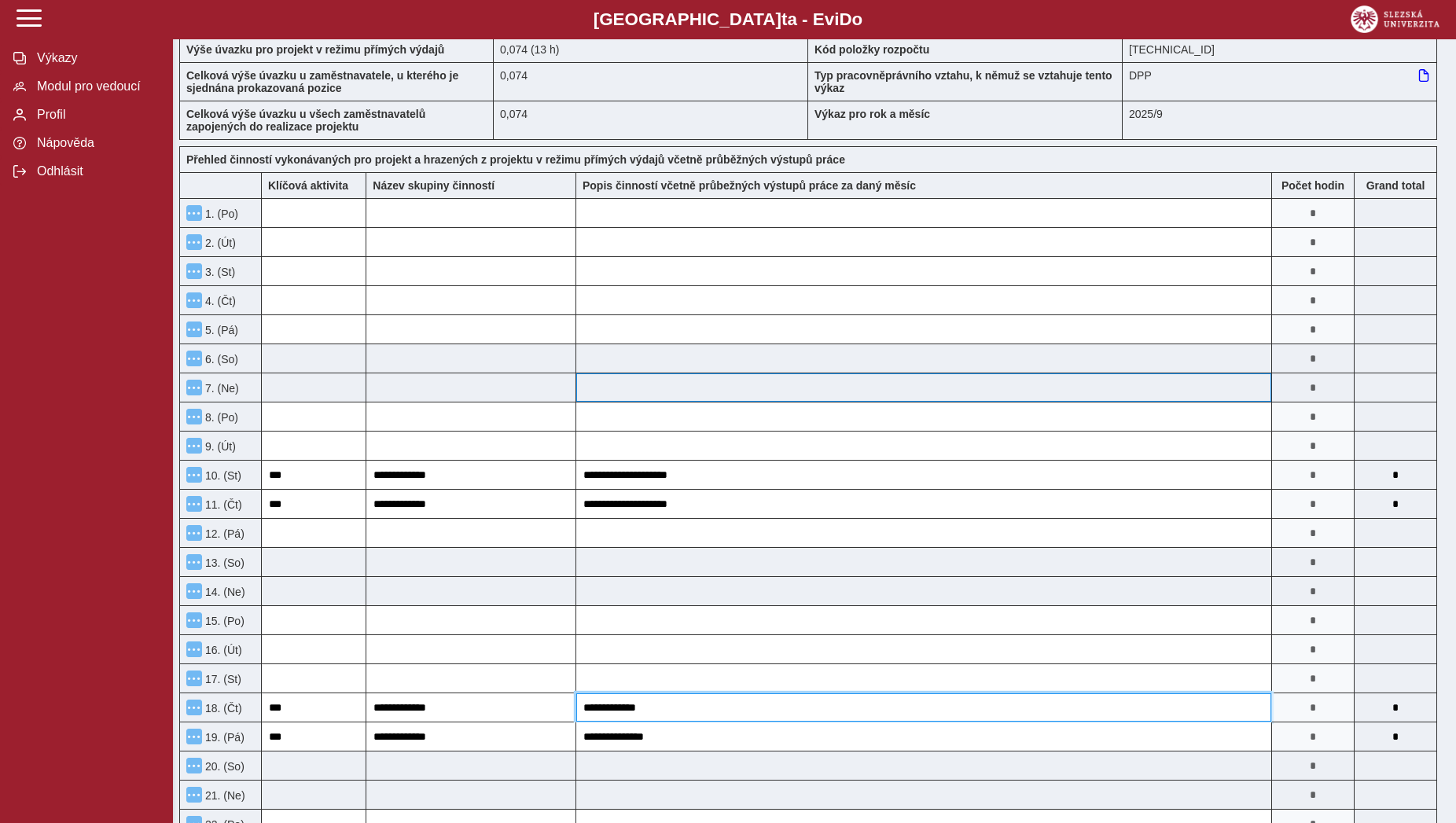
scroll to position [0, 0]
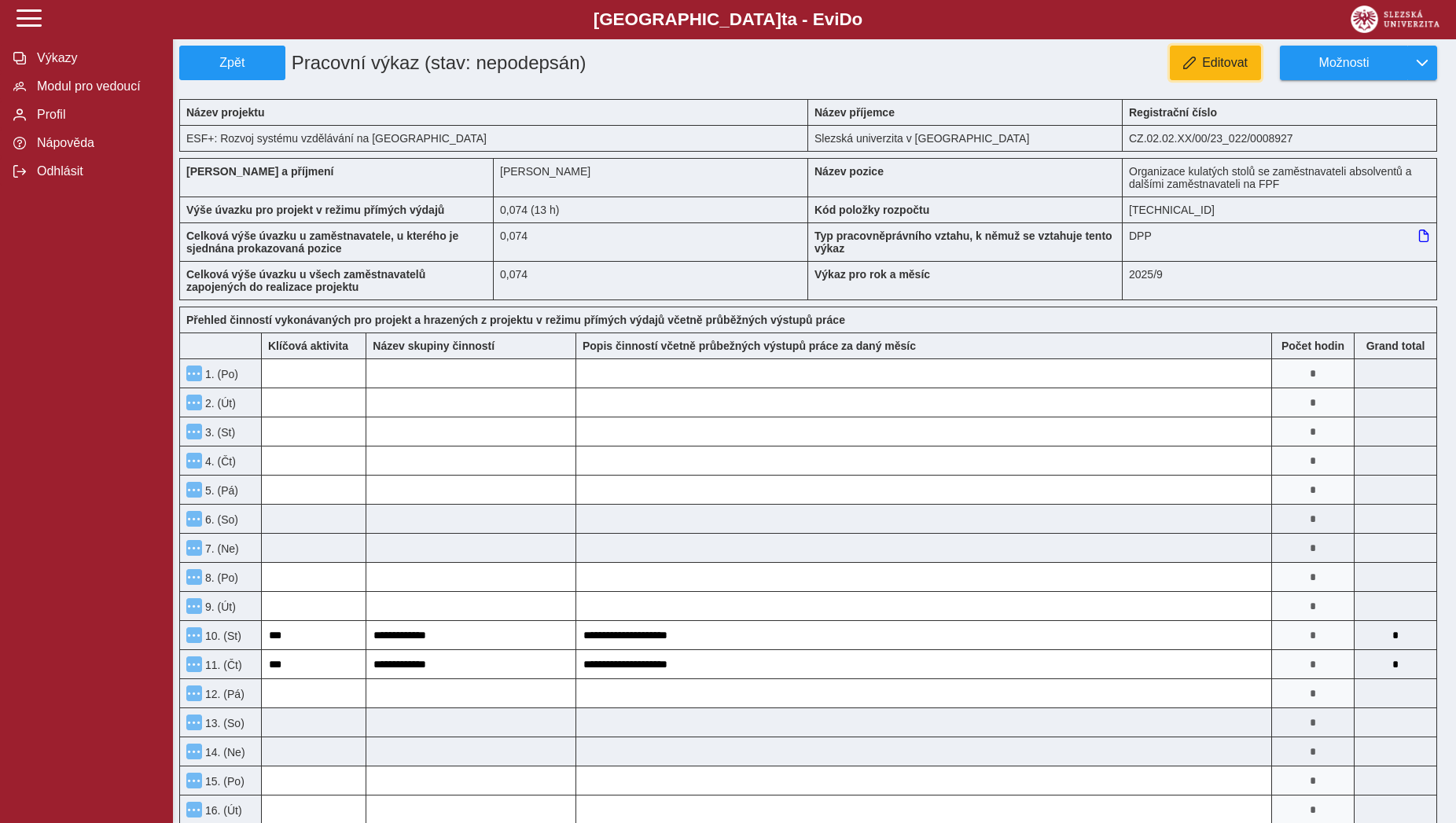
click at [1186, 63] on span "button" at bounding box center [1189, 63] width 12 height 12
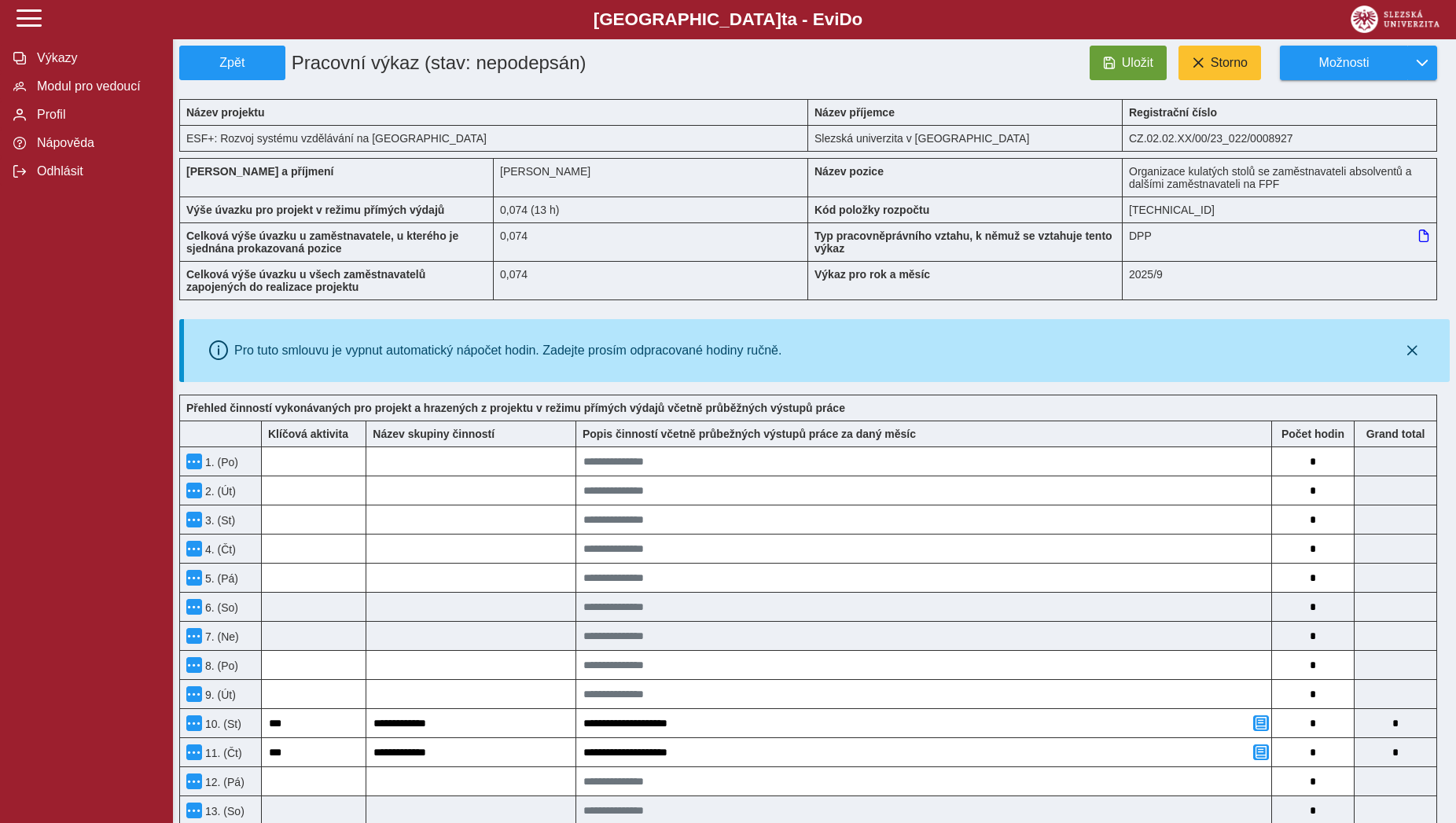
scroll to position [160, 0]
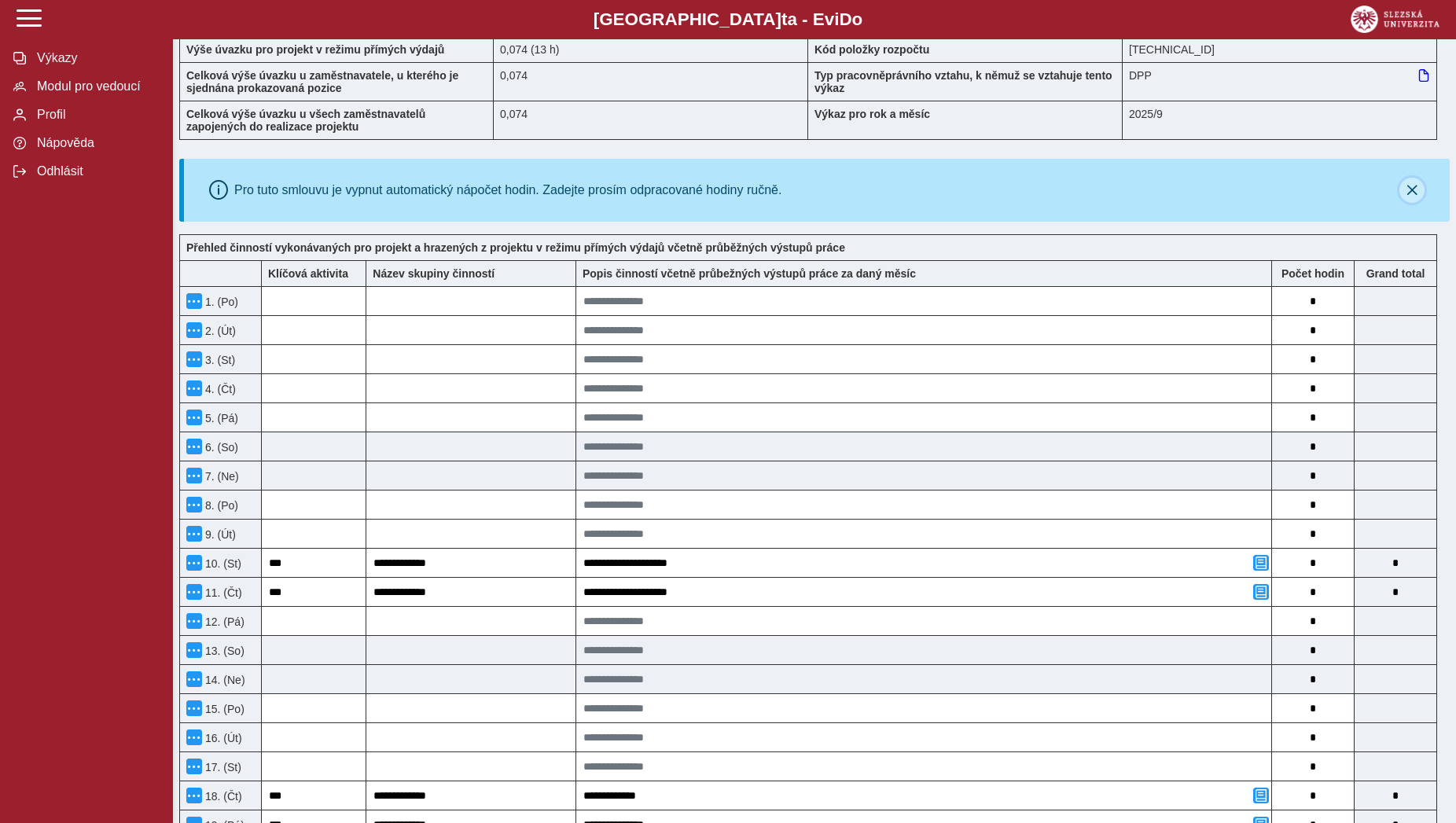
click at [1415, 195] on icon "button" at bounding box center [1412, 190] width 12 height 12
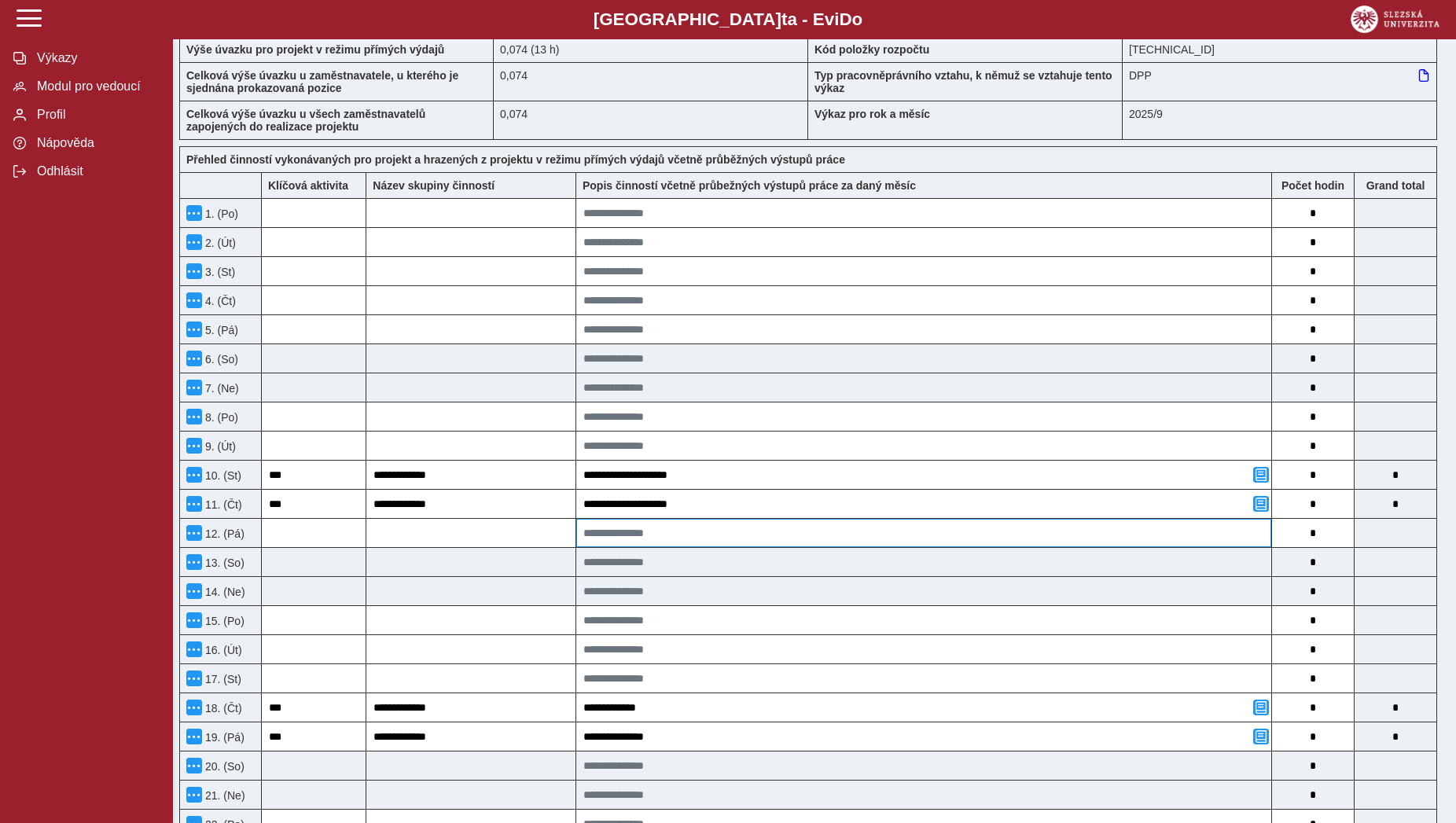
scroll to position [401, 0]
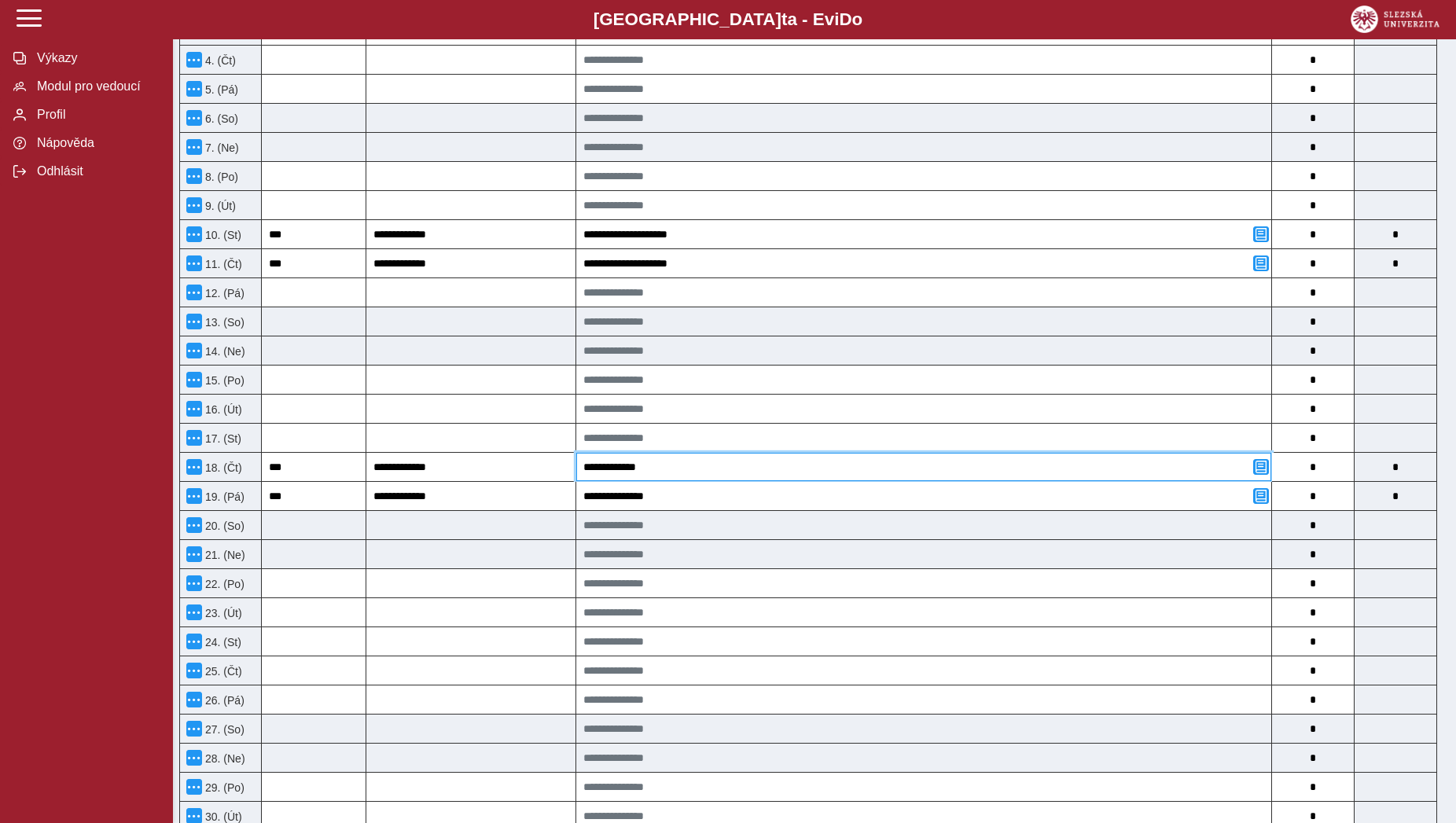
click at [911, 471] on input "**********" at bounding box center [923, 466] width 694 height 29
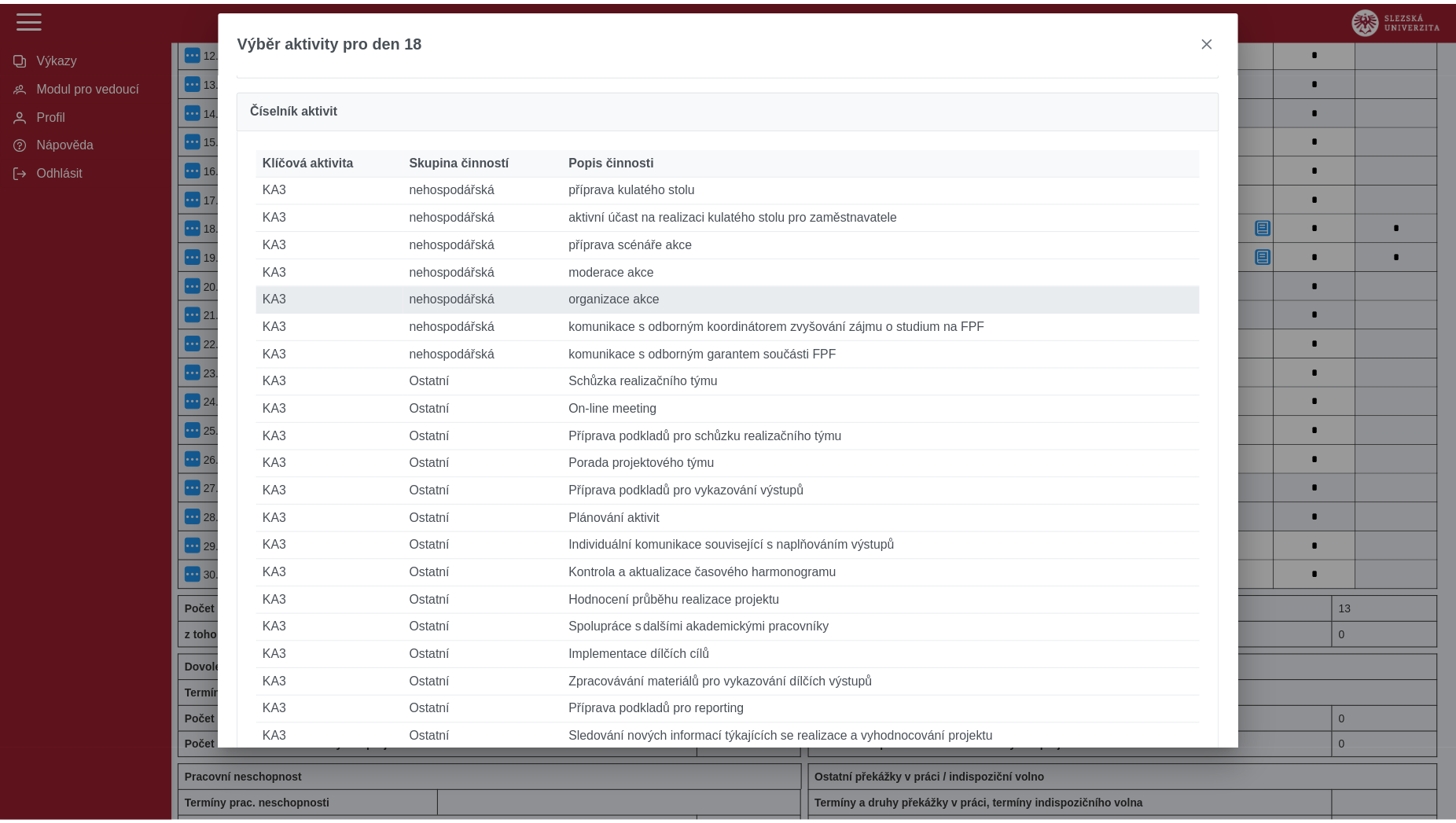
scroll to position [198, 0]
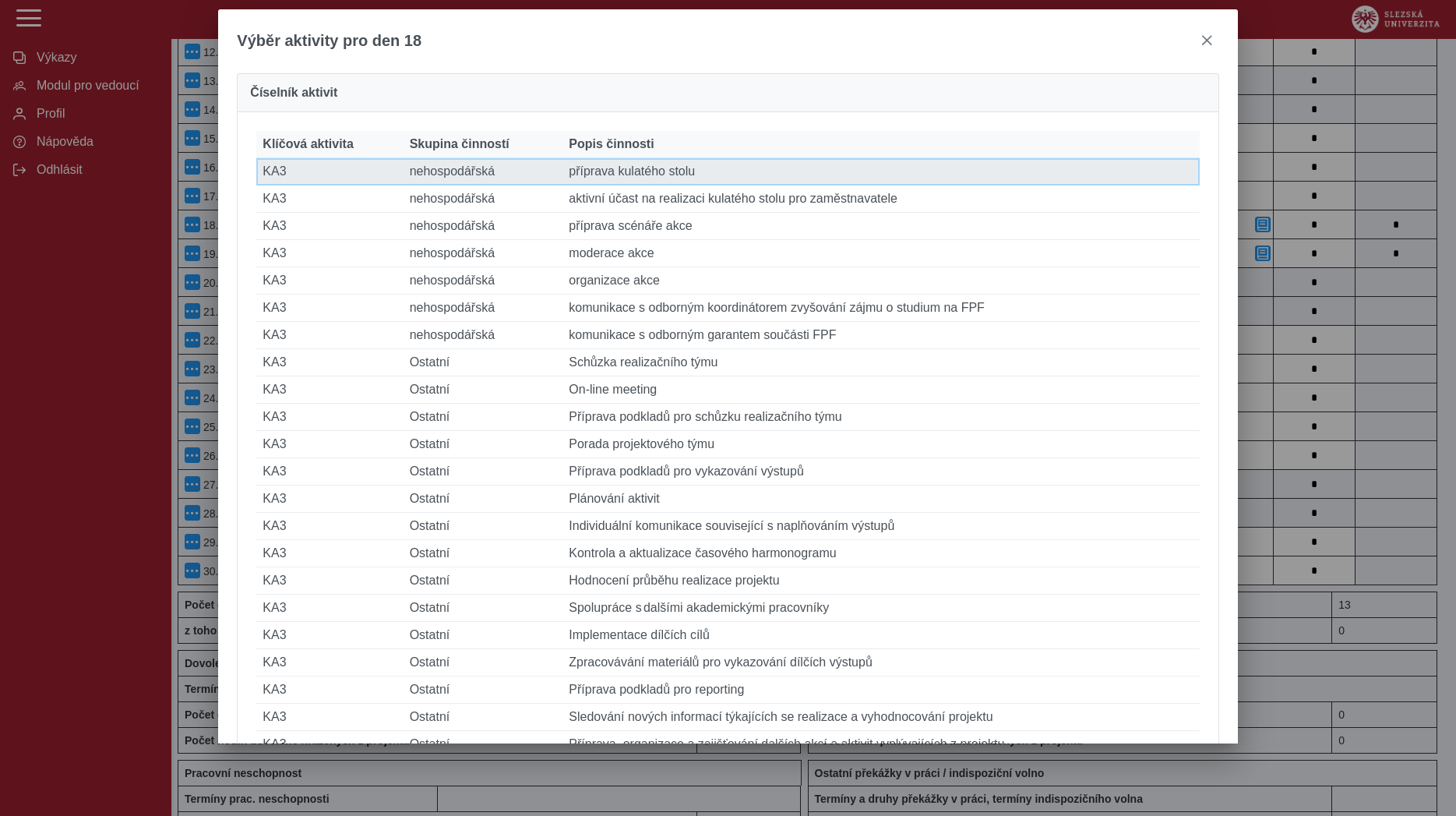
click at [734, 185] on td "Popis činnosti příprava kulatého stolu" at bounding box center [881, 172] width 637 height 28
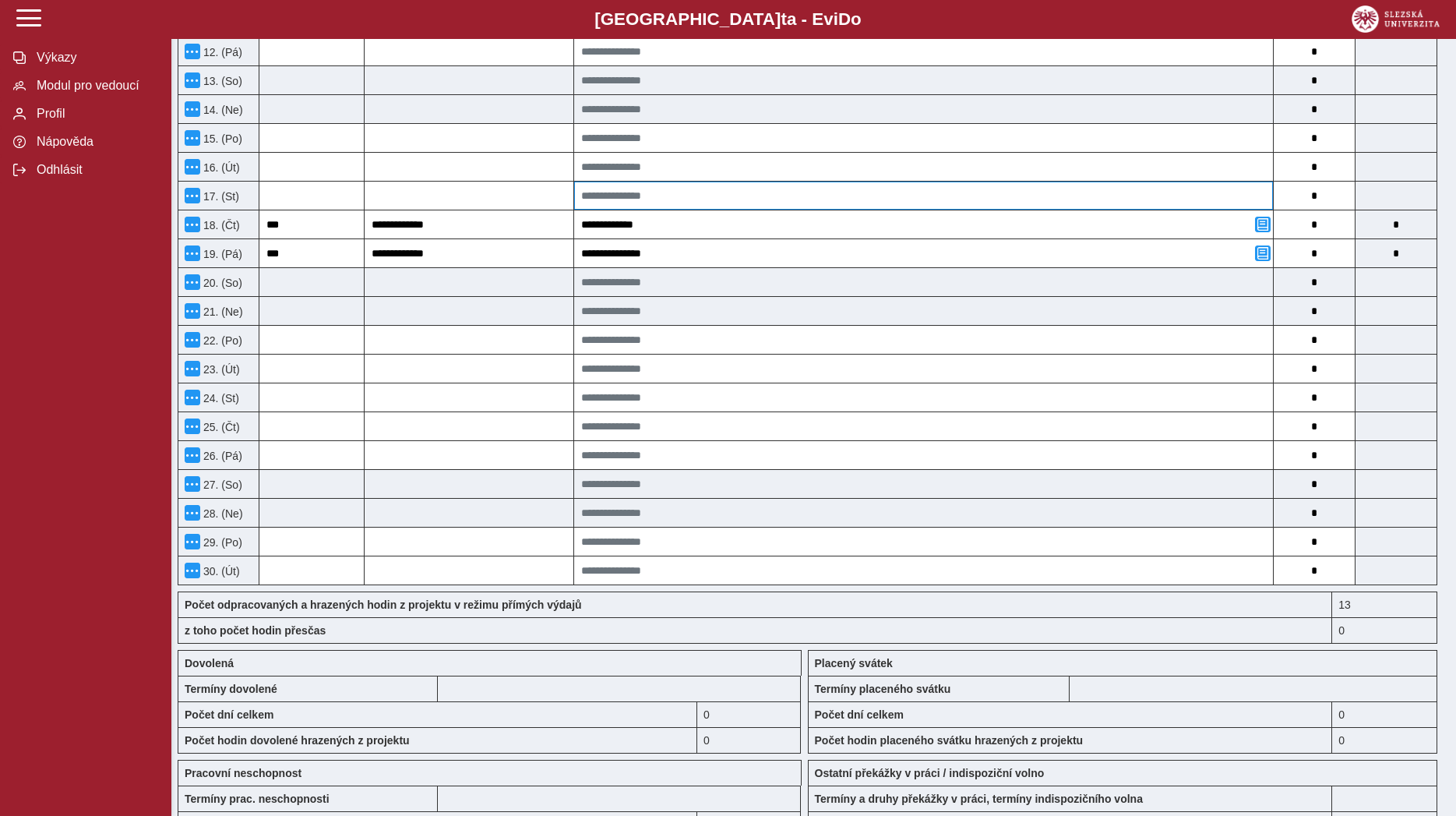
type input "**********"
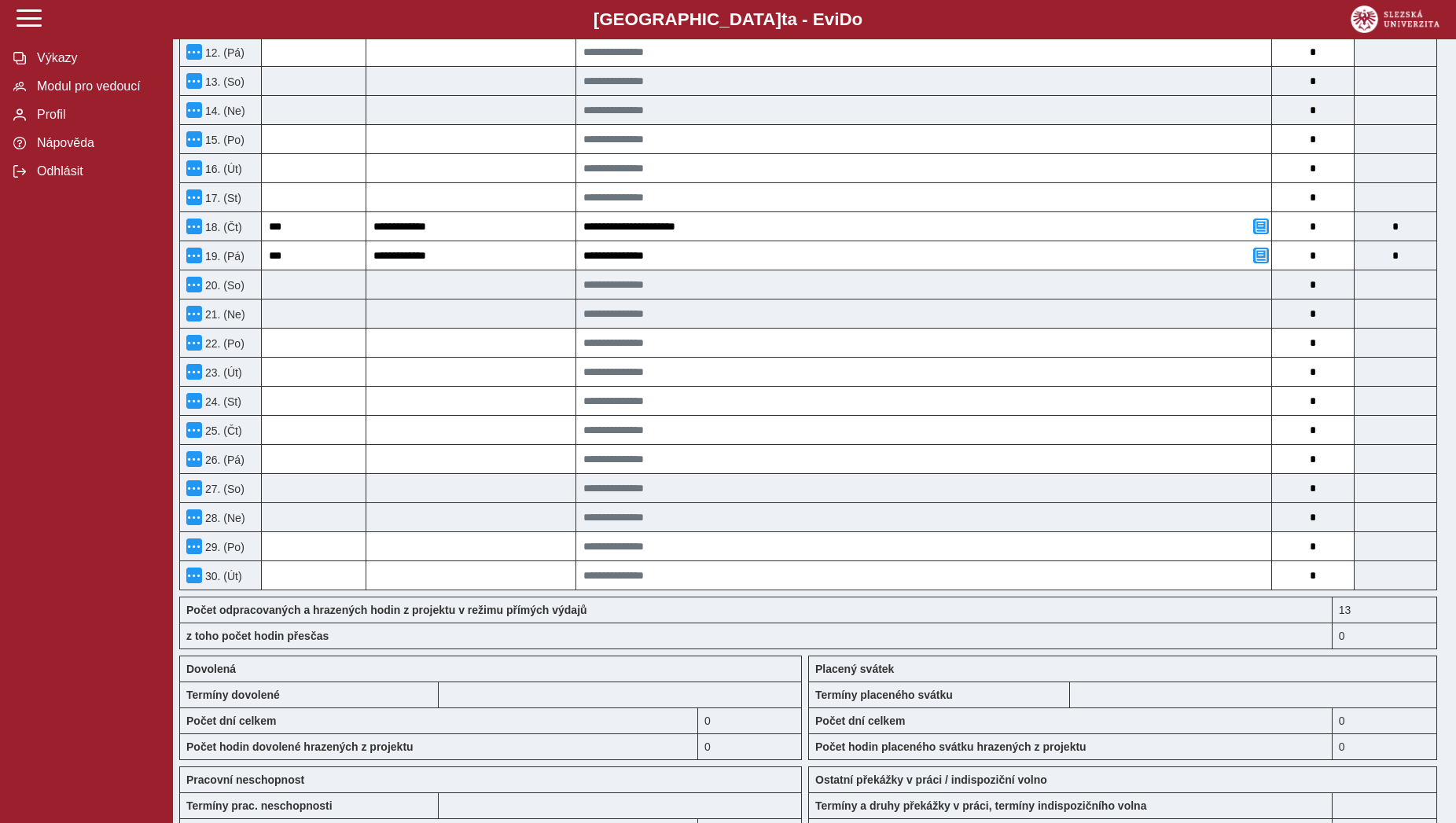
scroll to position [1090, 0]
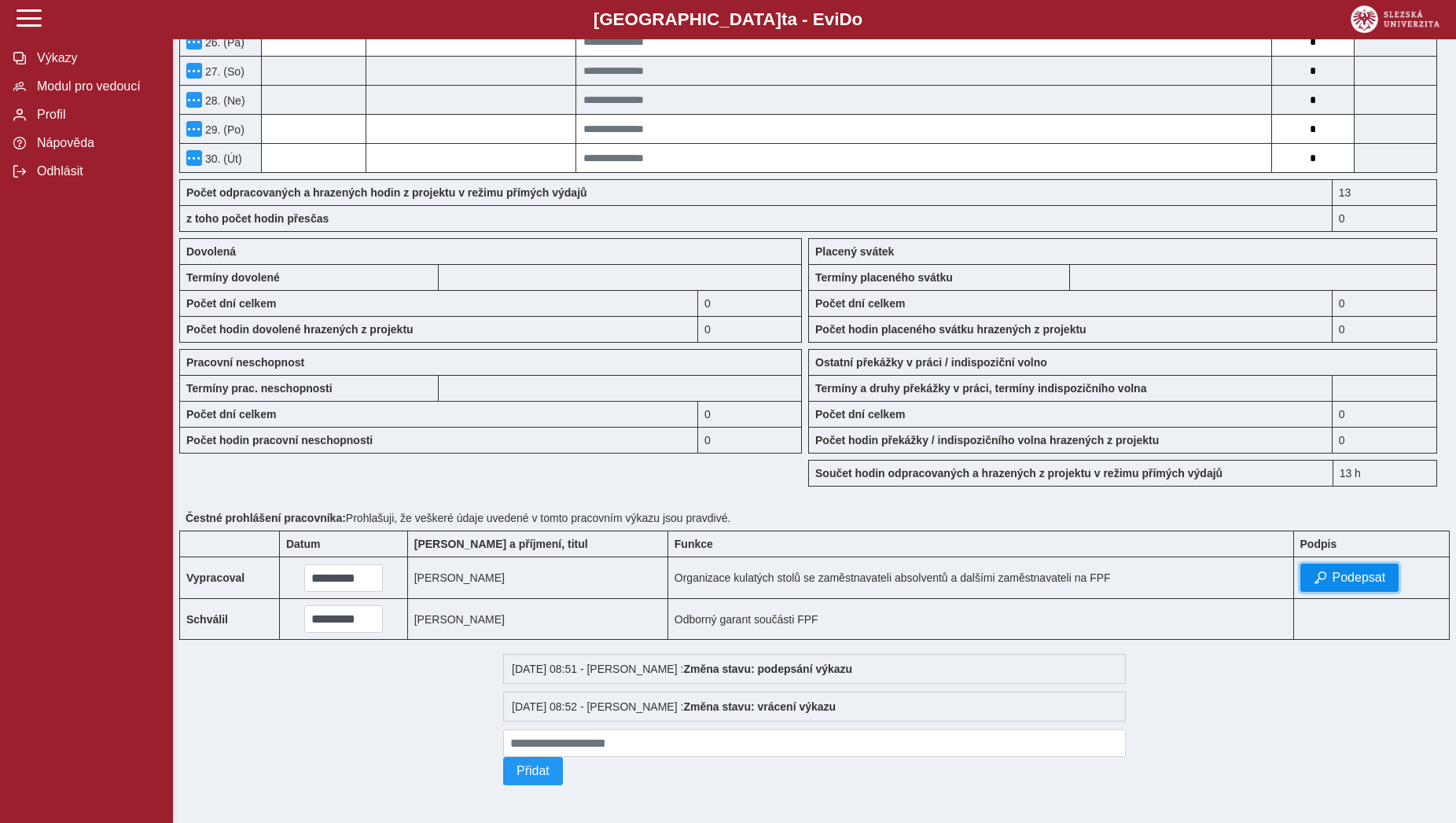
click at [1343, 571] on span "Podepsat" at bounding box center [1359, 578] width 53 height 14
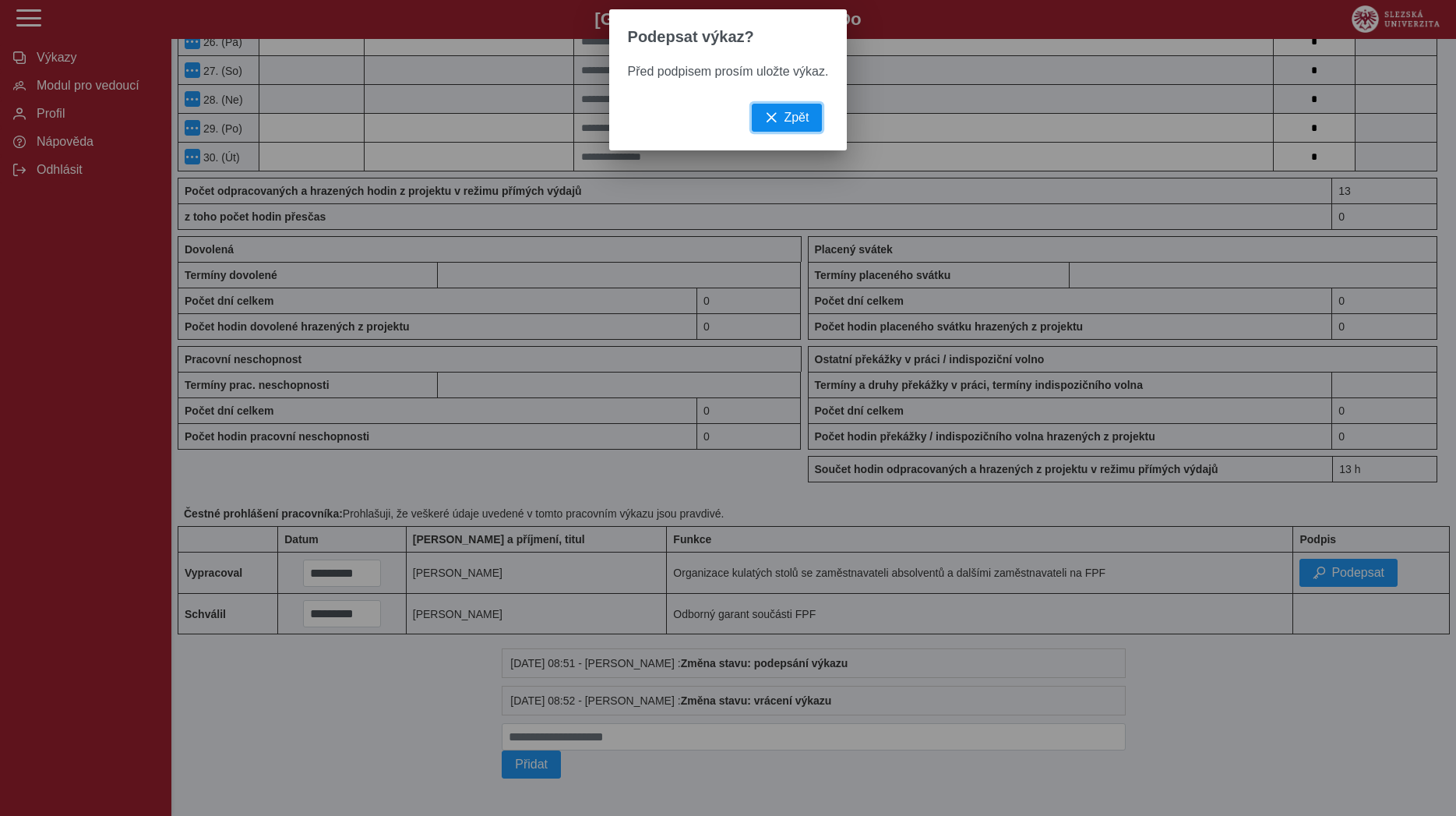
click at [800, 122] on span "Zpět" at bounding box center [796, 117] width 25 height 14
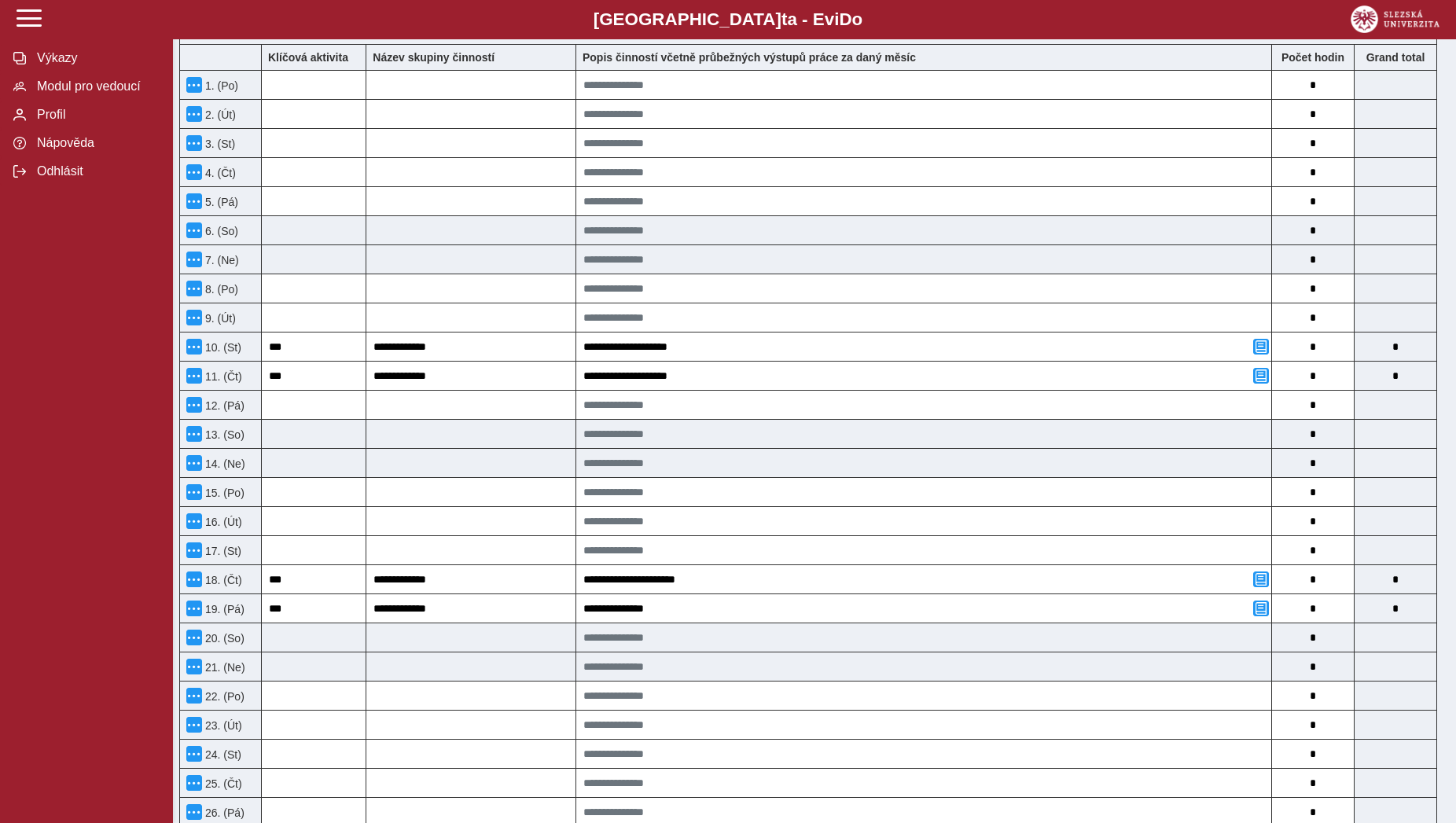
scroll to position [0, 0]
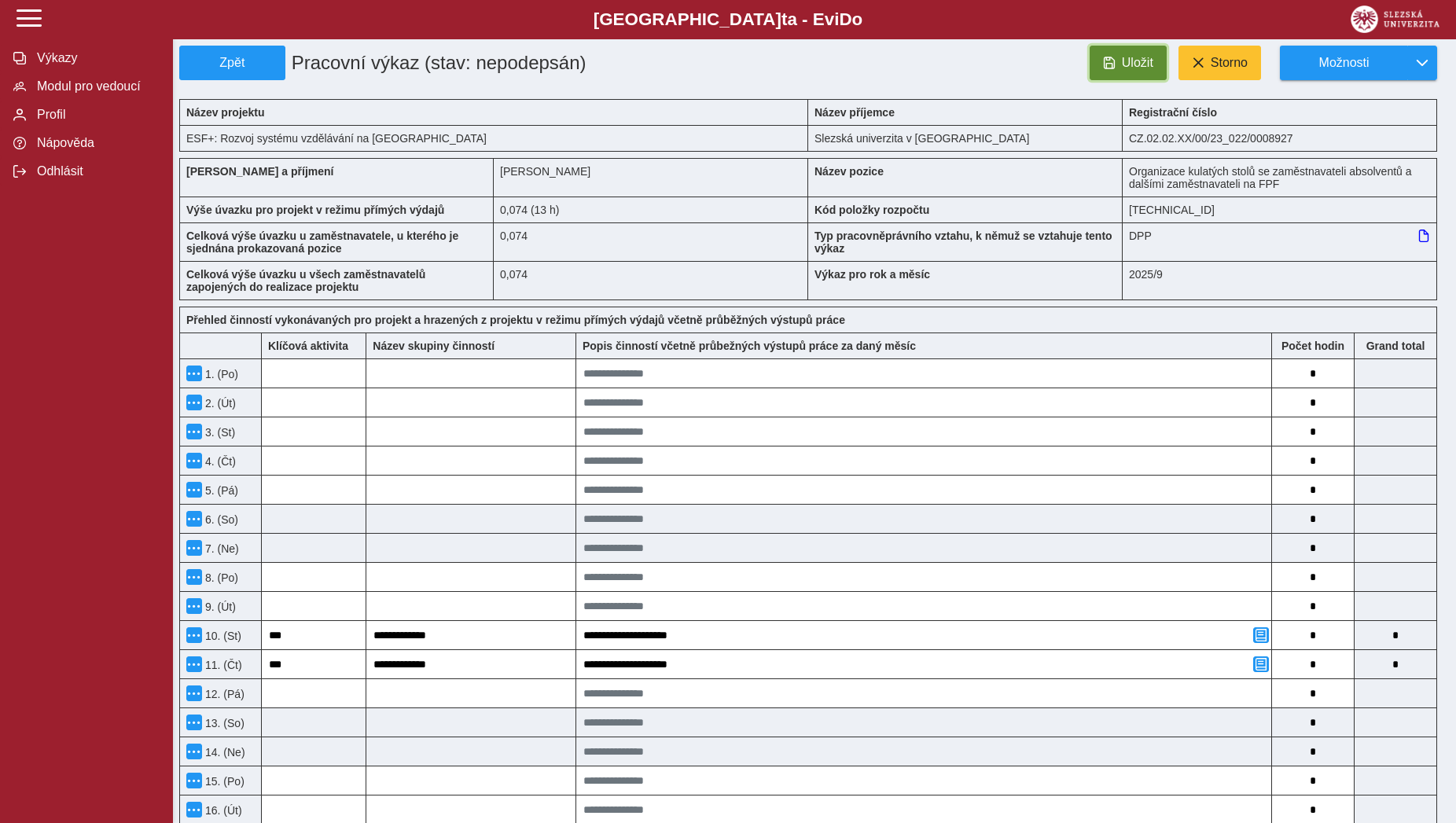
click at [1157, 70] on button "Uložit" at bounding box center [1128, 63] width 77 height 35
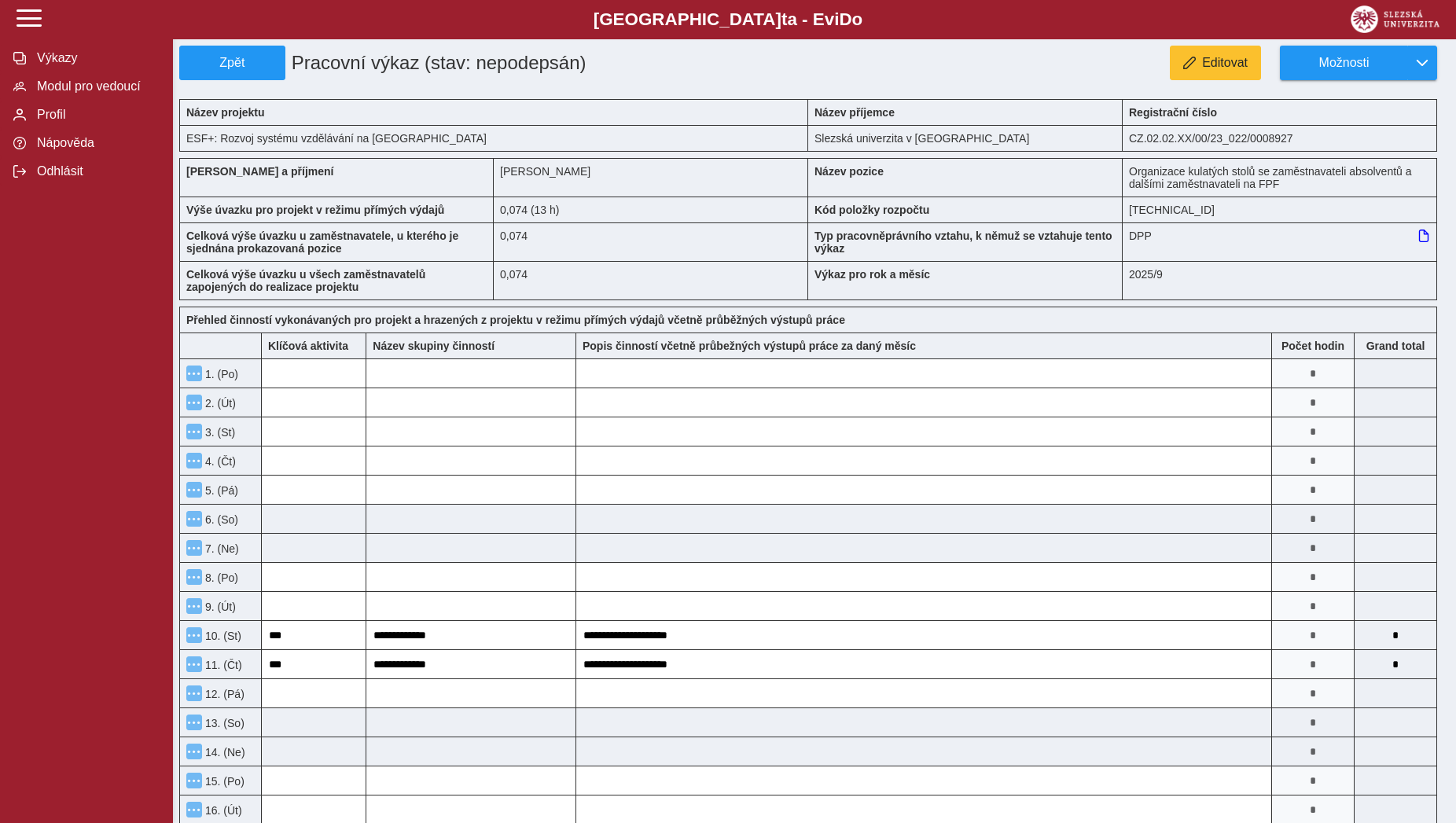
click at [1374, 822] on input at bounding box center [1395, 838] width 82 height 29
click at [1369, 822] on input at bounding box center [1395, 838] width 82 height 29
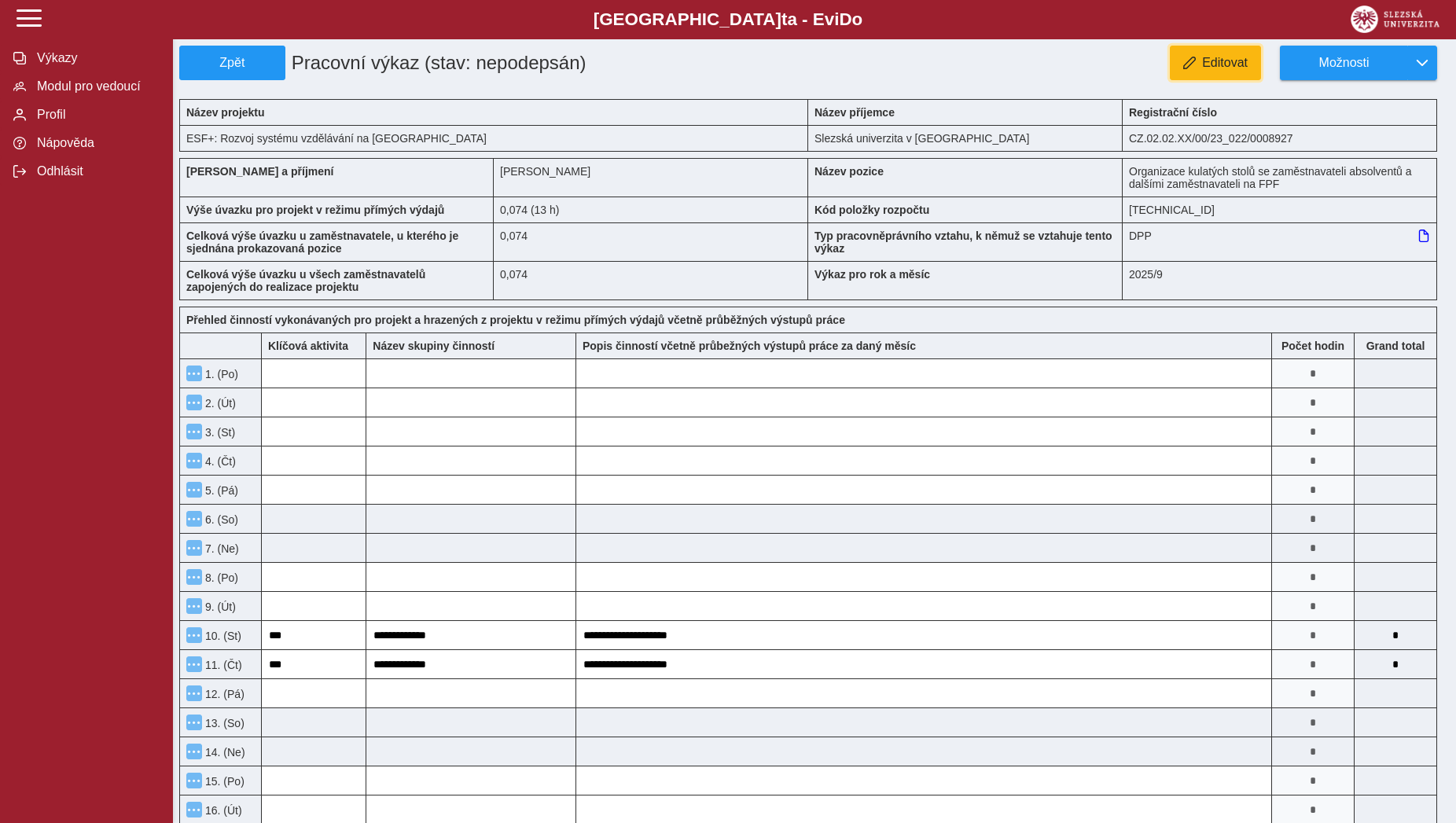
click at [1232, 72] on button "Editovat" at bounding box center [1215, 63] width 91 height 35
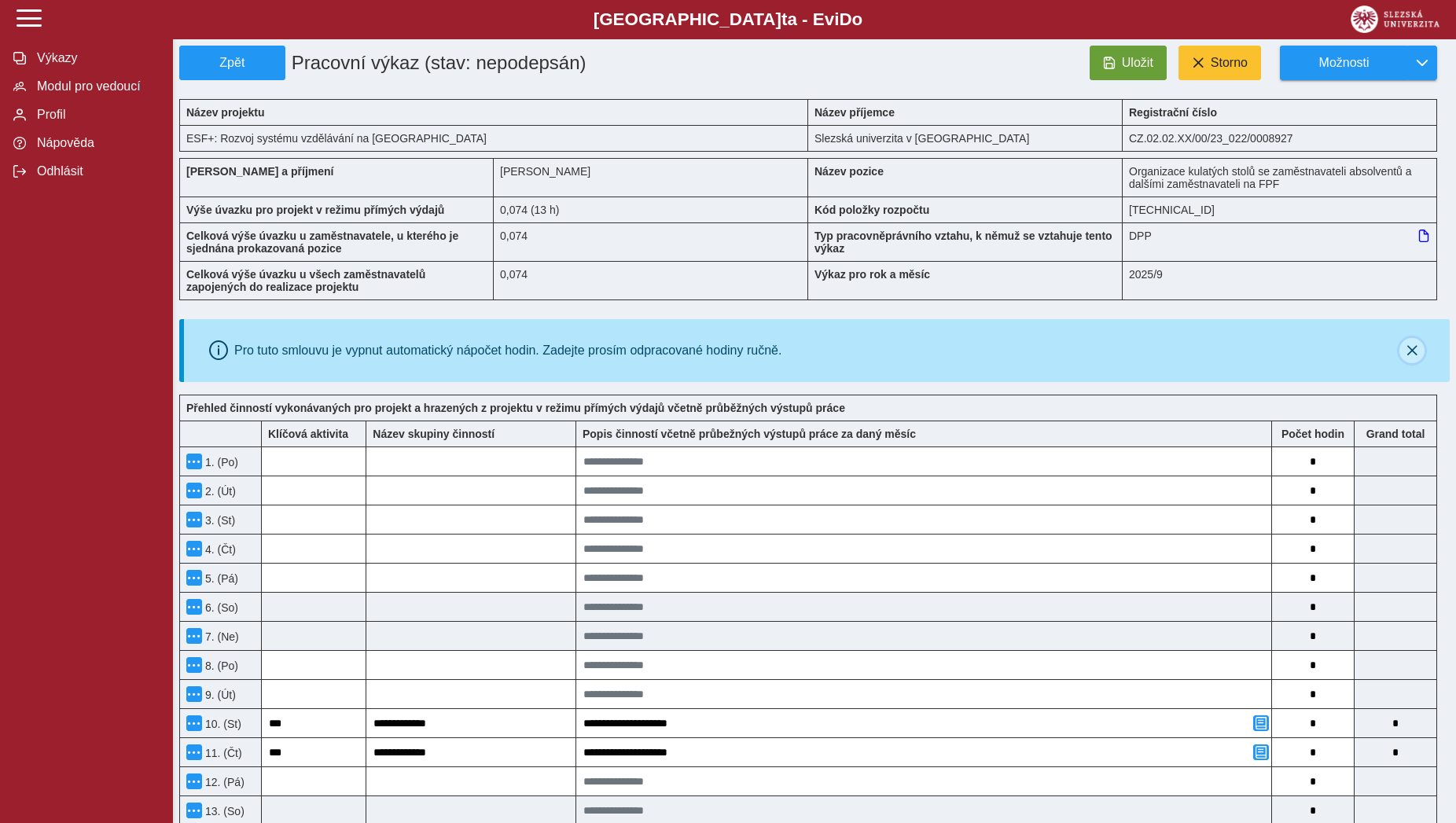
click at [1419, 353] on button "button" at bounding box center [1412, 350] width 25 height 25
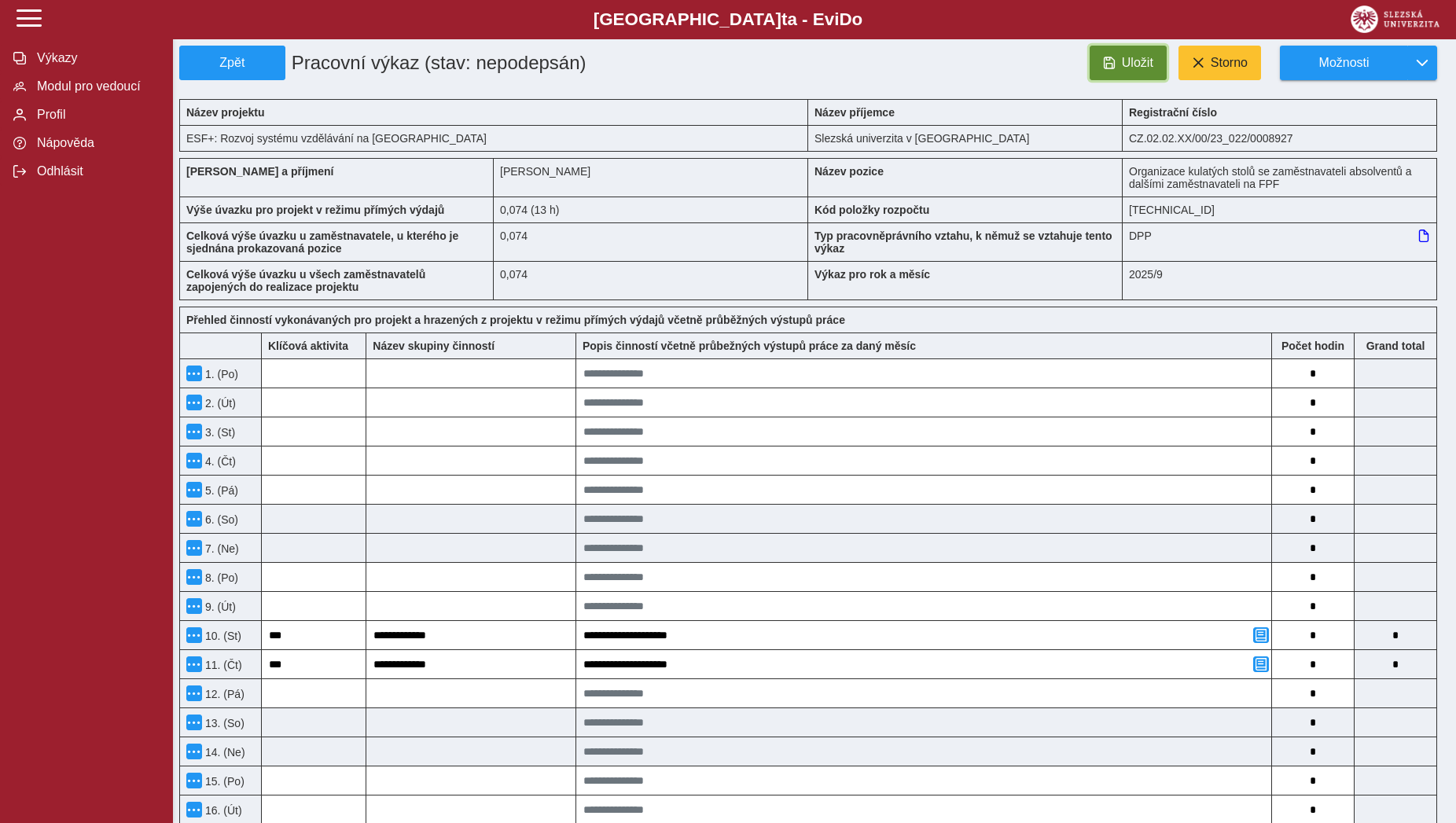
click at [1134, 69] on span "Uložit" at bounding box center [1137, 63] width 31 height 14
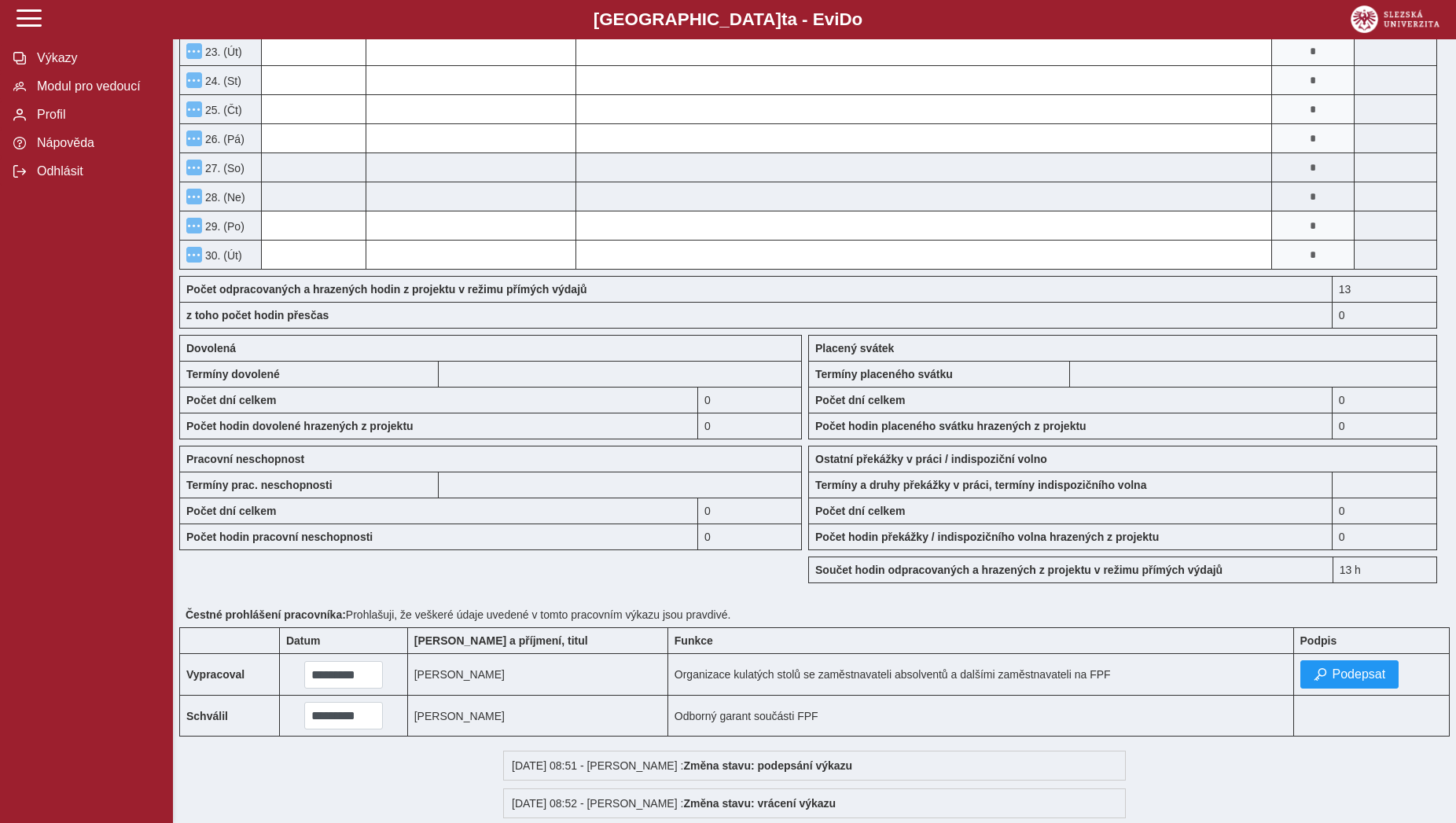
scroll to position [1090, 0]
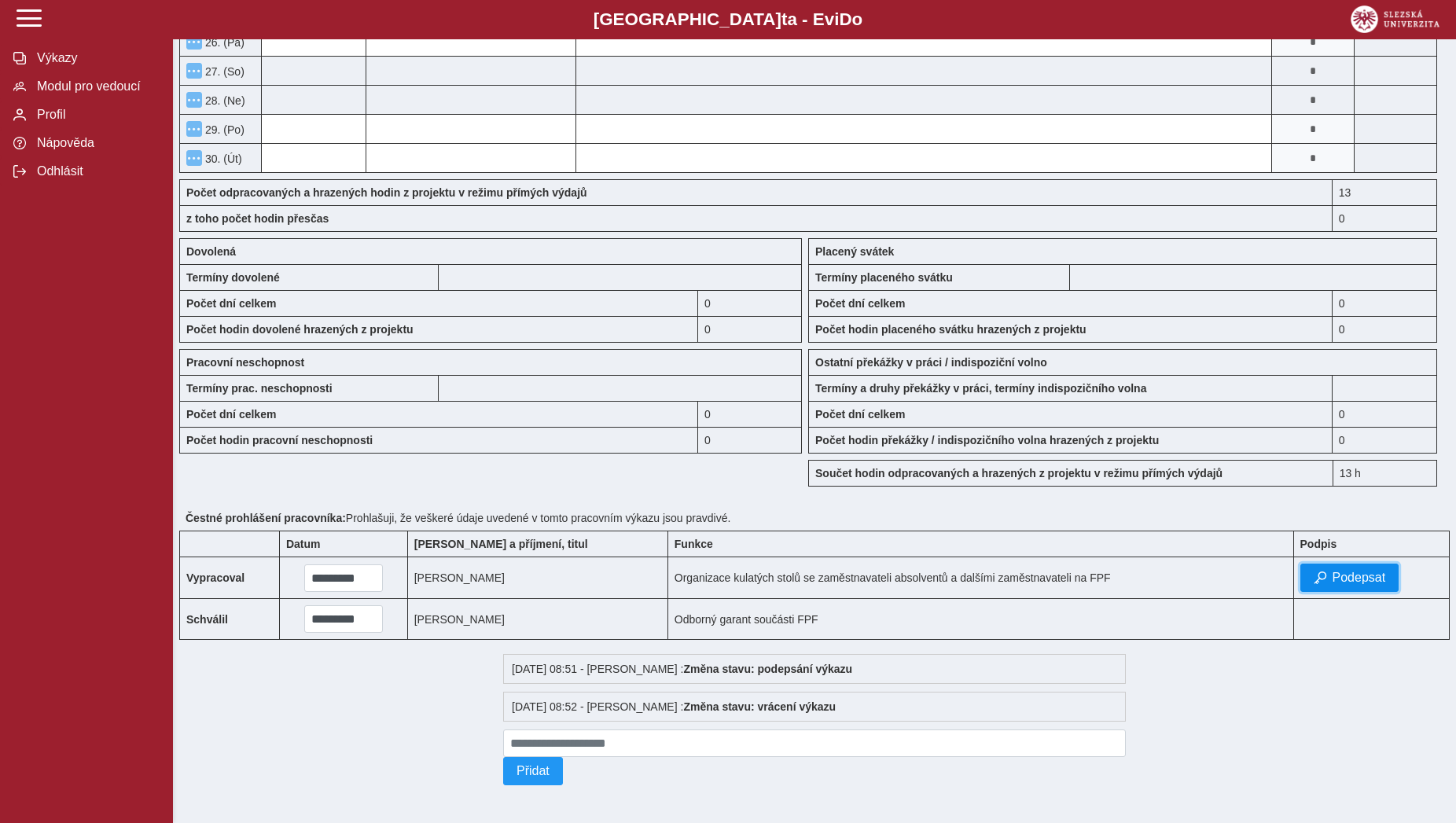
click at [1323, 574] on button "Podepsat" at bounding box center [1350, 578] width 99 height 29
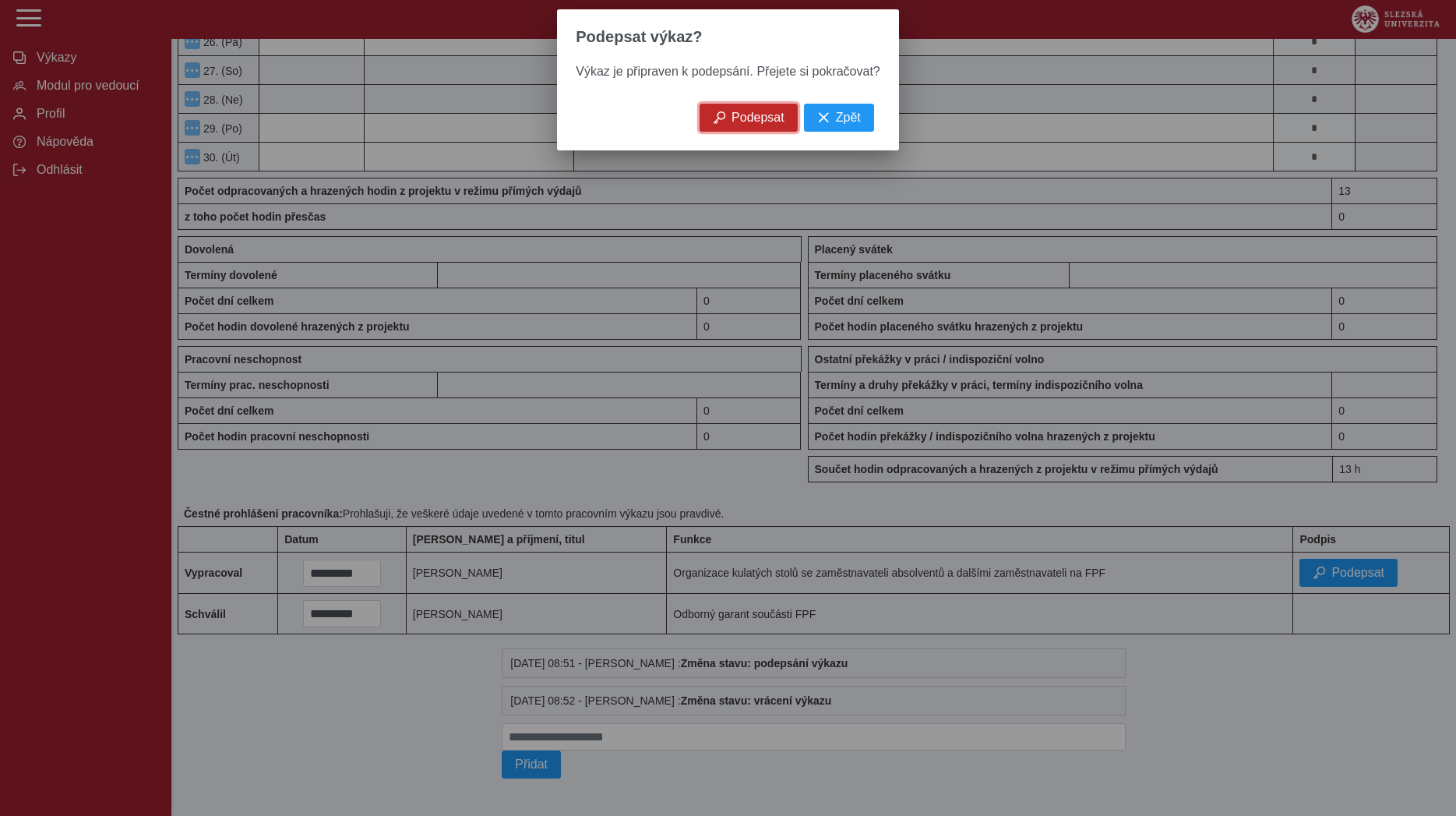
click at [750, 122] on span "Podepsat" at bounding box center [757, 117] width 53 height 14
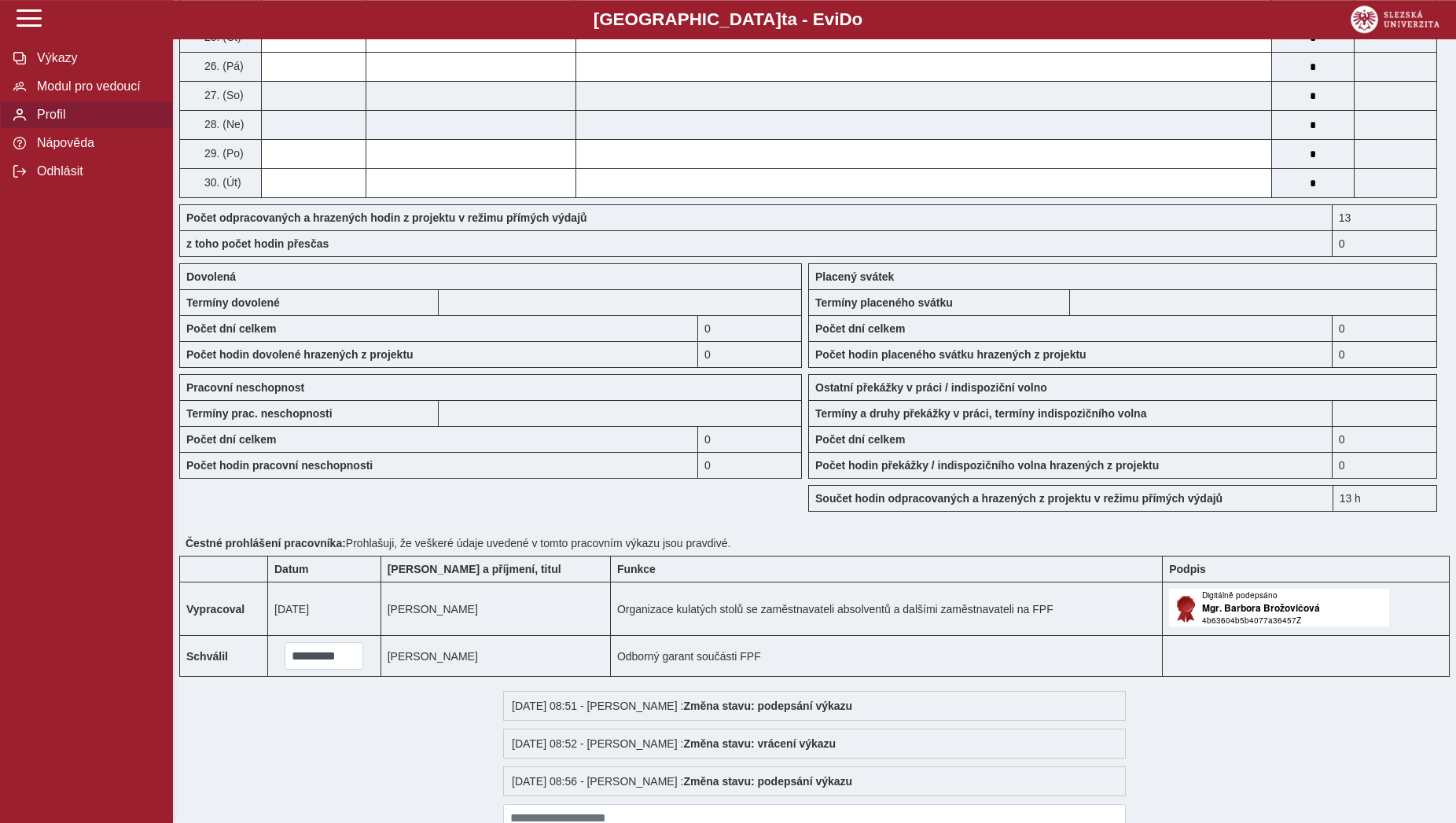
scroll to position [1010, 0]
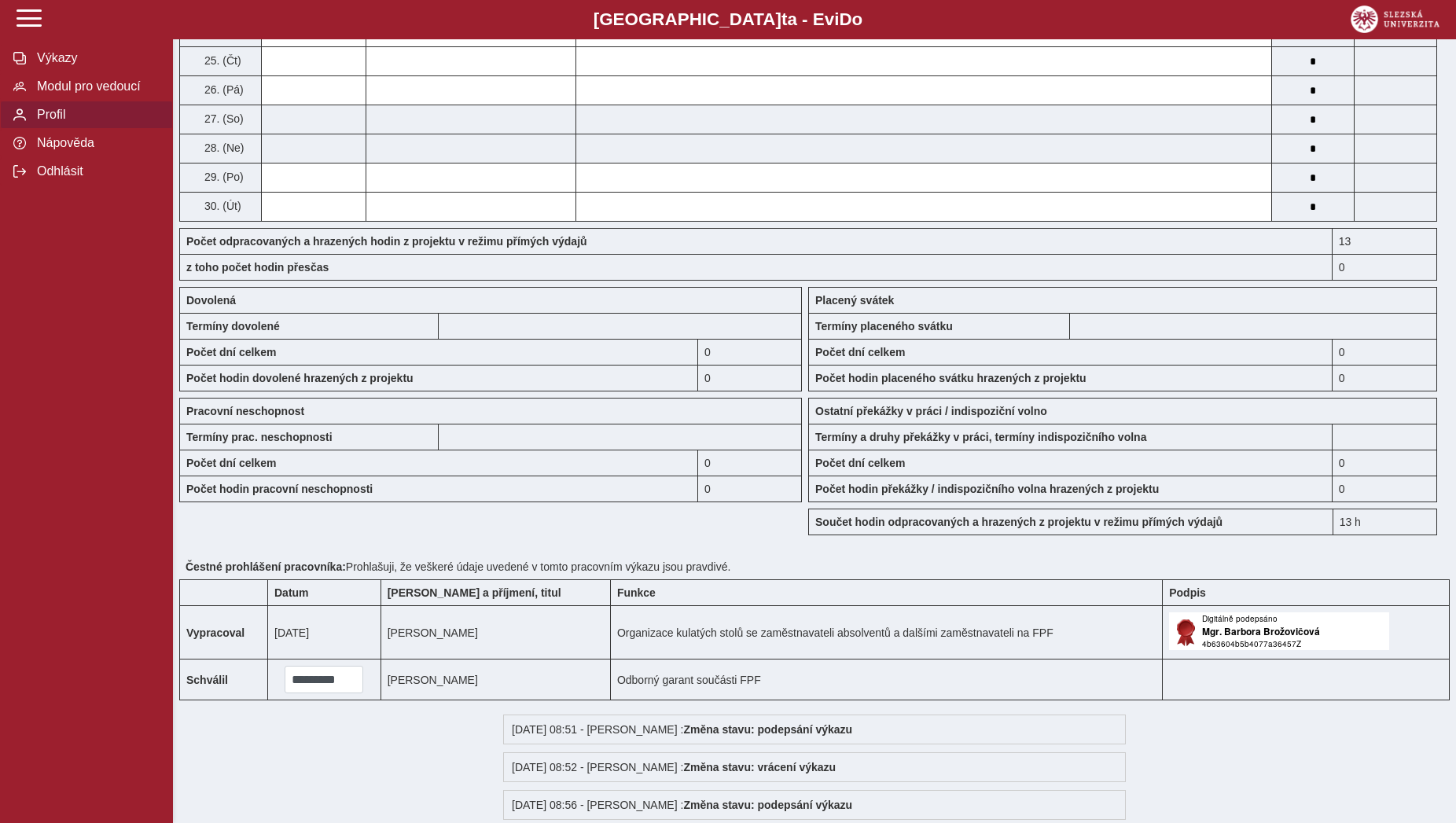
click at [44, 129] on button "Profil" at bounding box center [86, 115] width 173 height 29
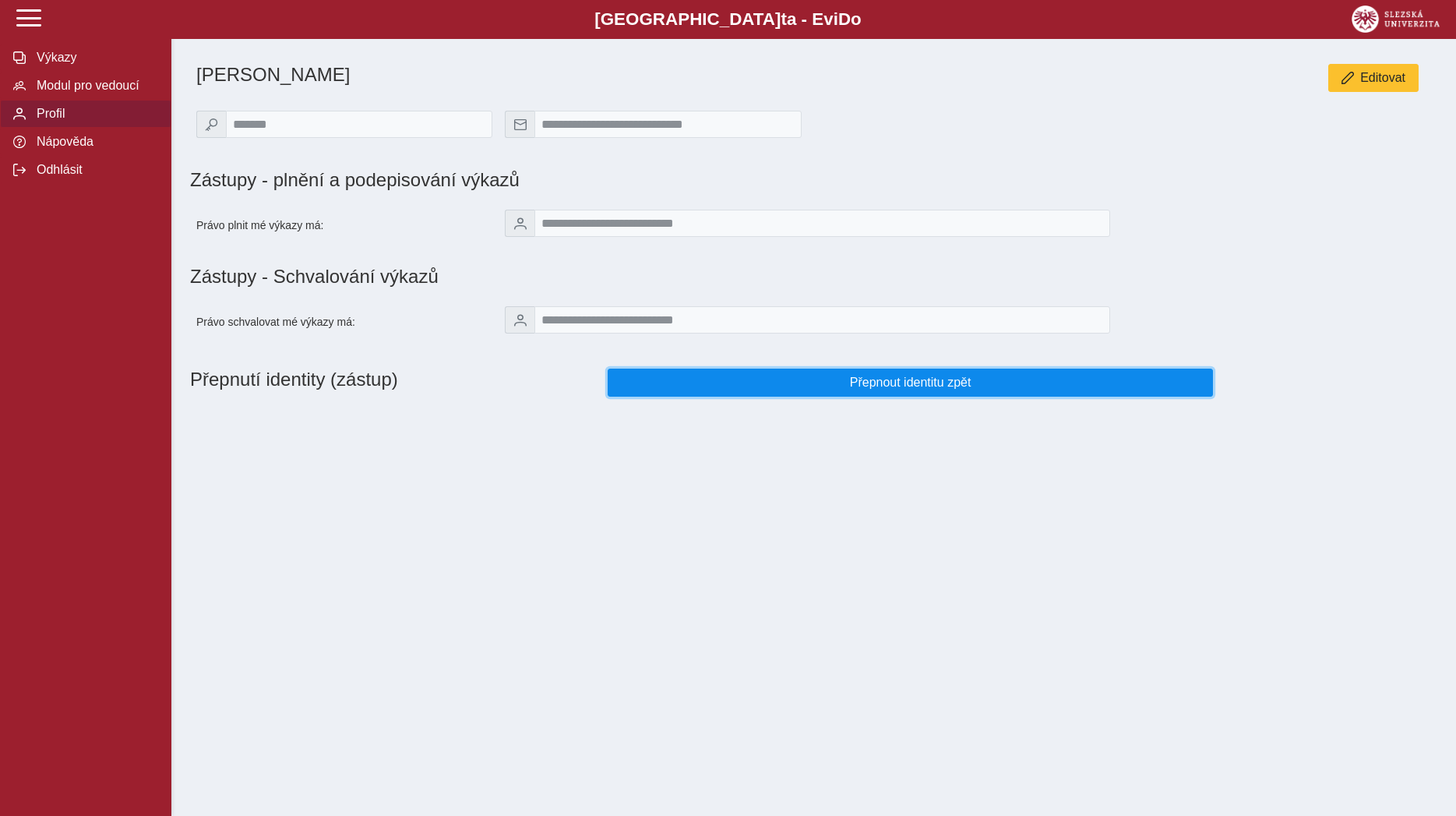
click at [674, 390] on span "Přepnout identitu zpět" at bounding box center [910, 382] width 579 height 14
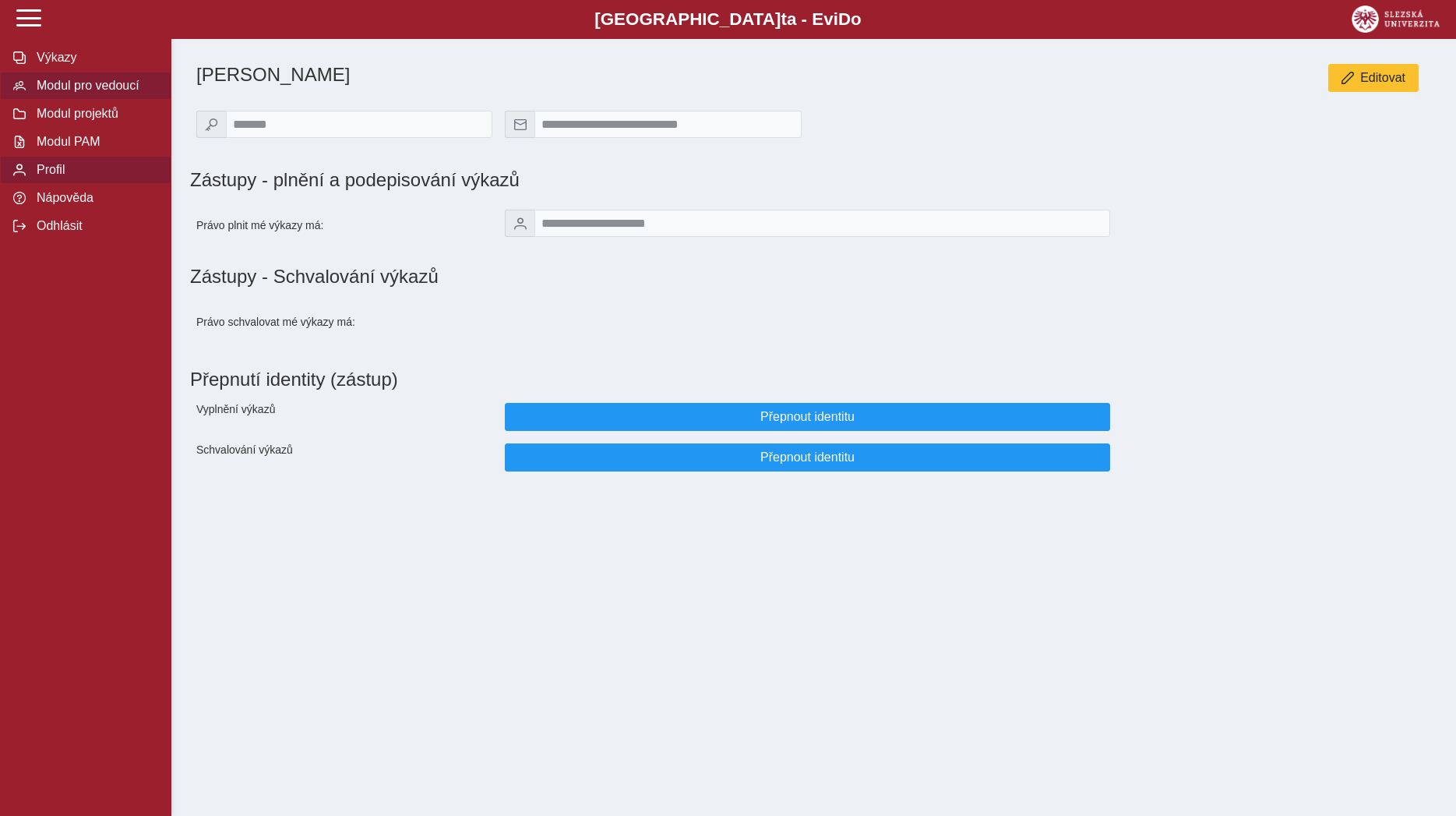
click at [121, 92] on span "Modul pro vedoucí" at bounding box center [95, 85] width 126 height 14
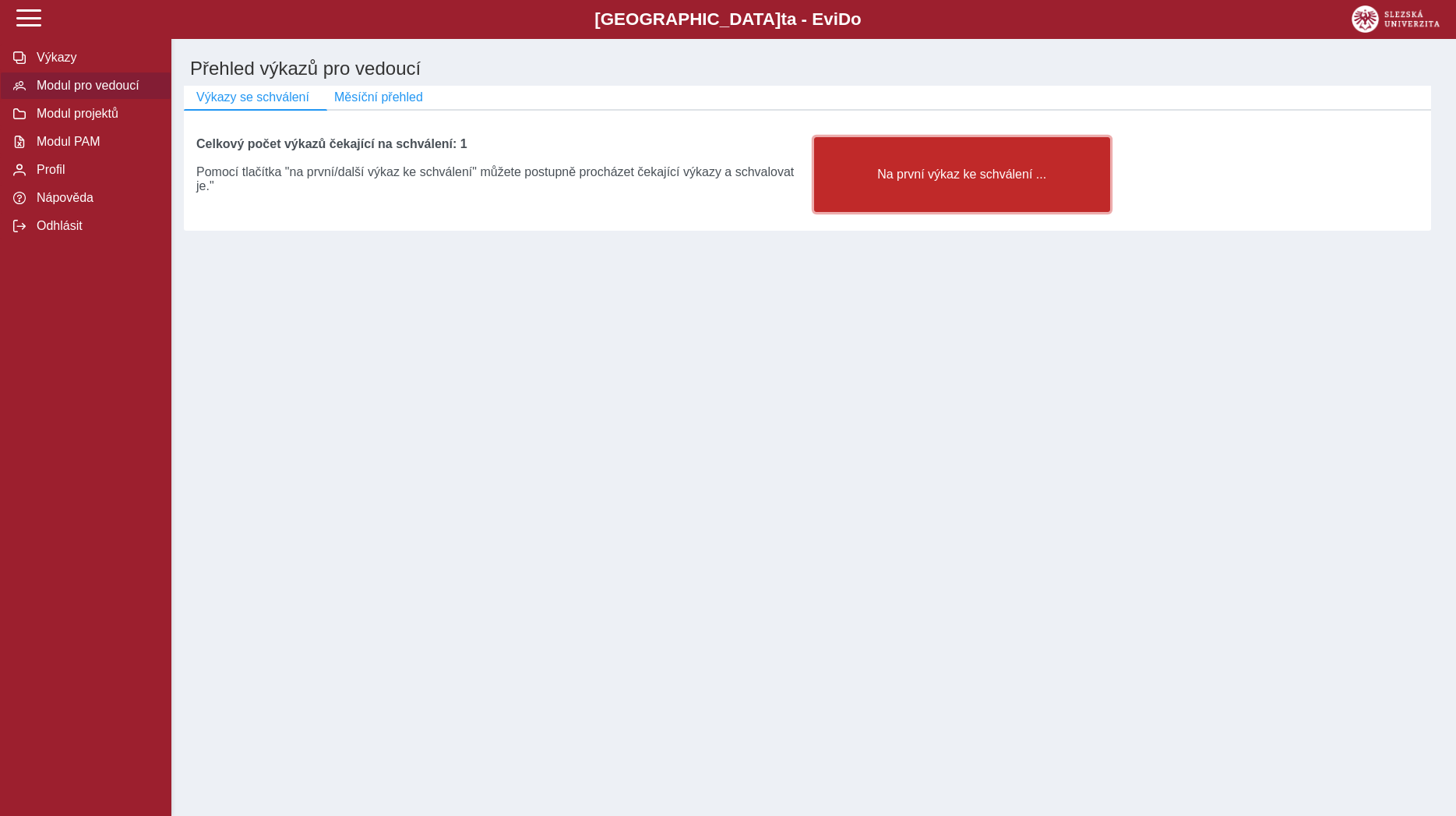
click at [918, 211] on button "Na první výkaz ke schválení ..." at bounding box center [962, 174] width 296 height 75
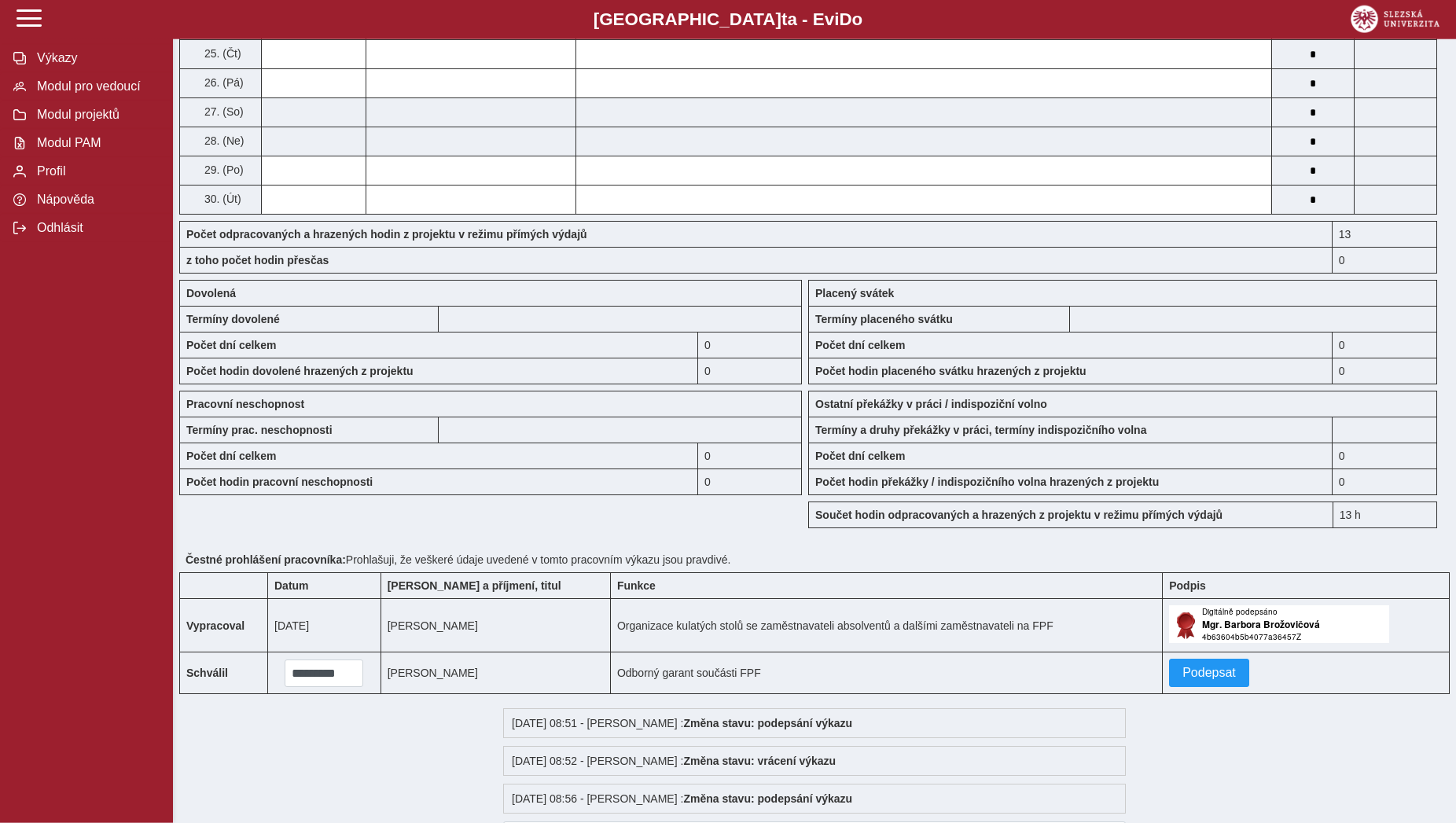
scroll to position [1122, 0]
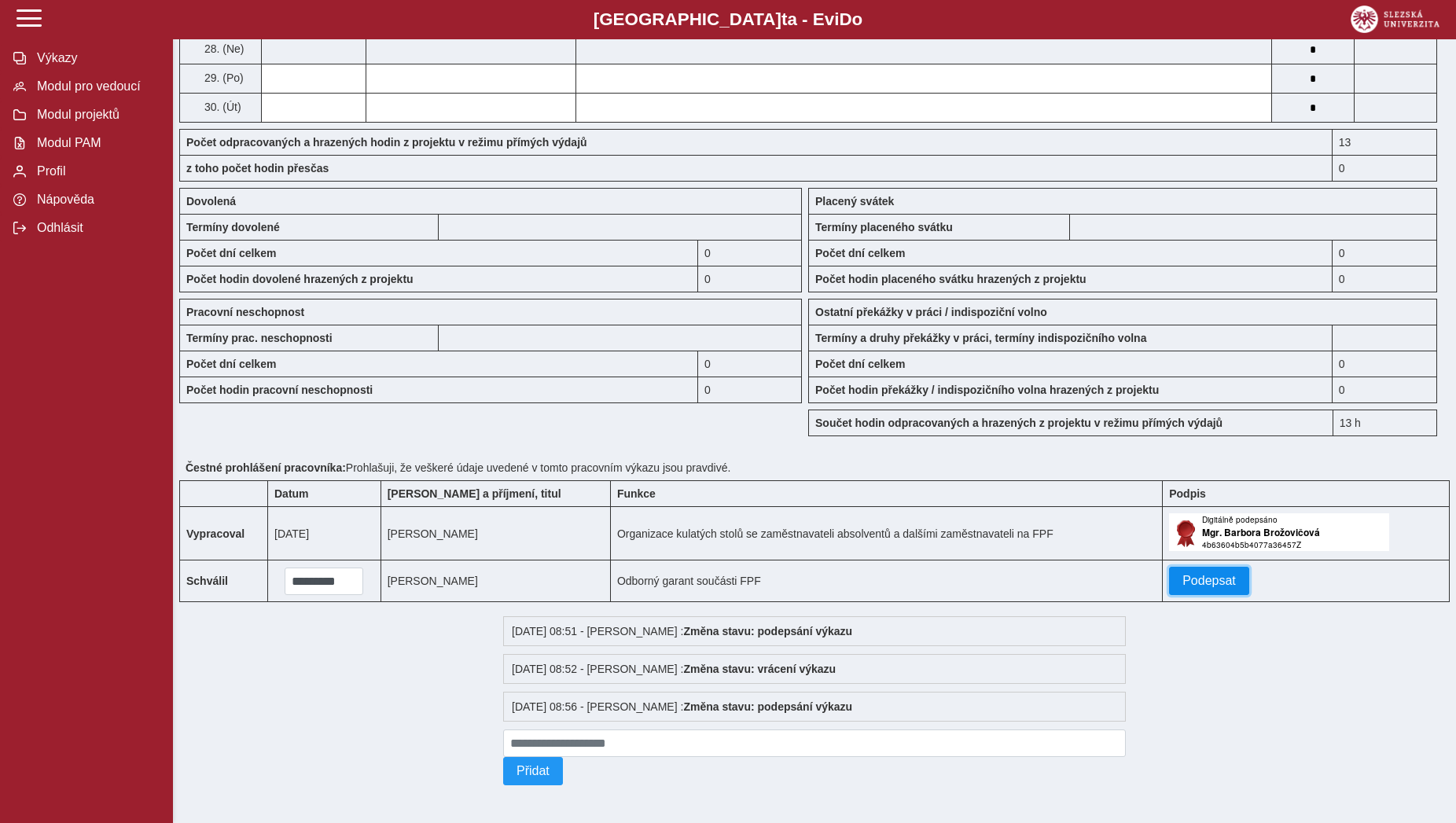
click at [1187, 588] on span "Podepsat" at bounding box center [1208, 580] width 53 height 14
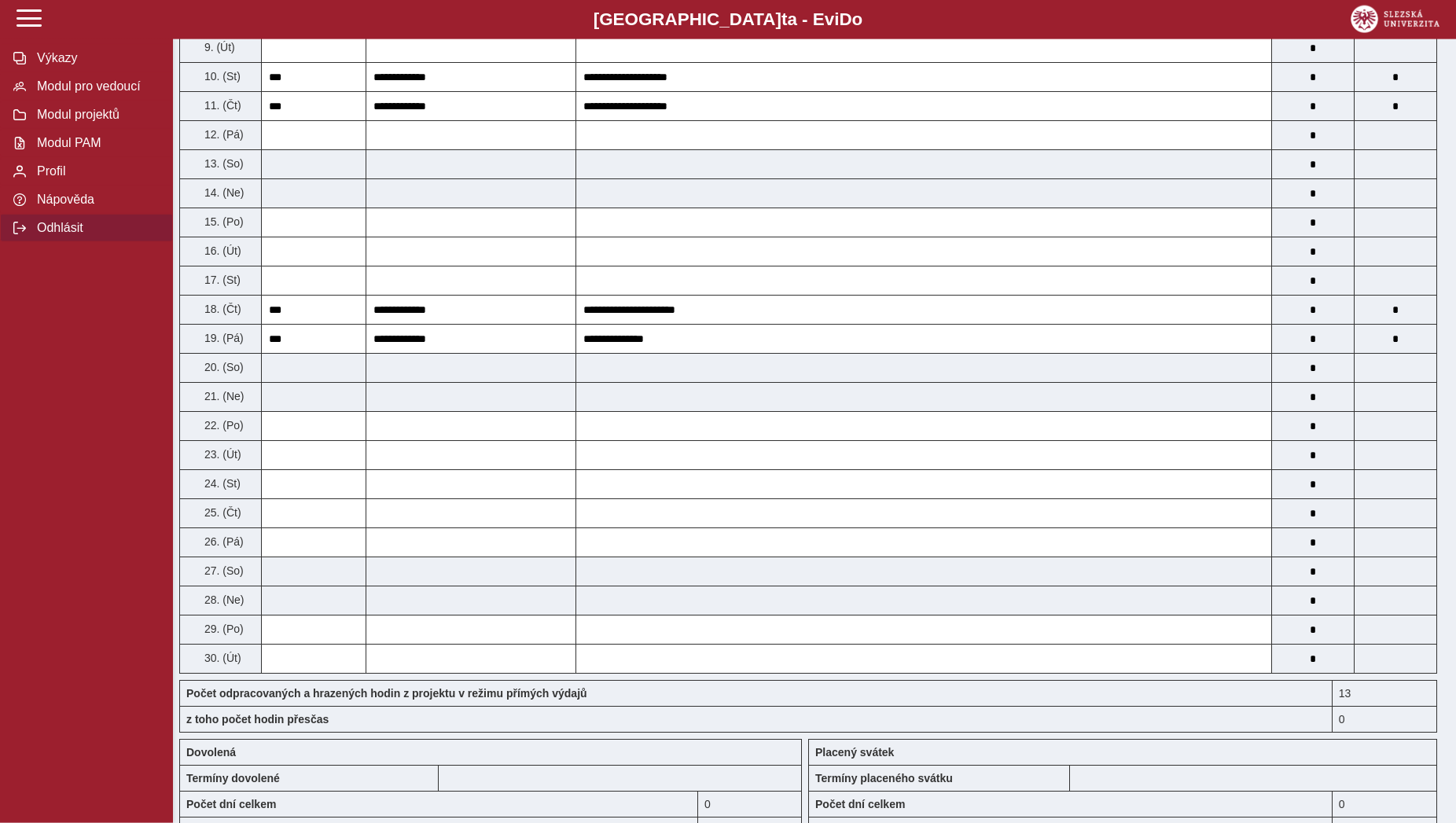
scroll to position [401, 0]
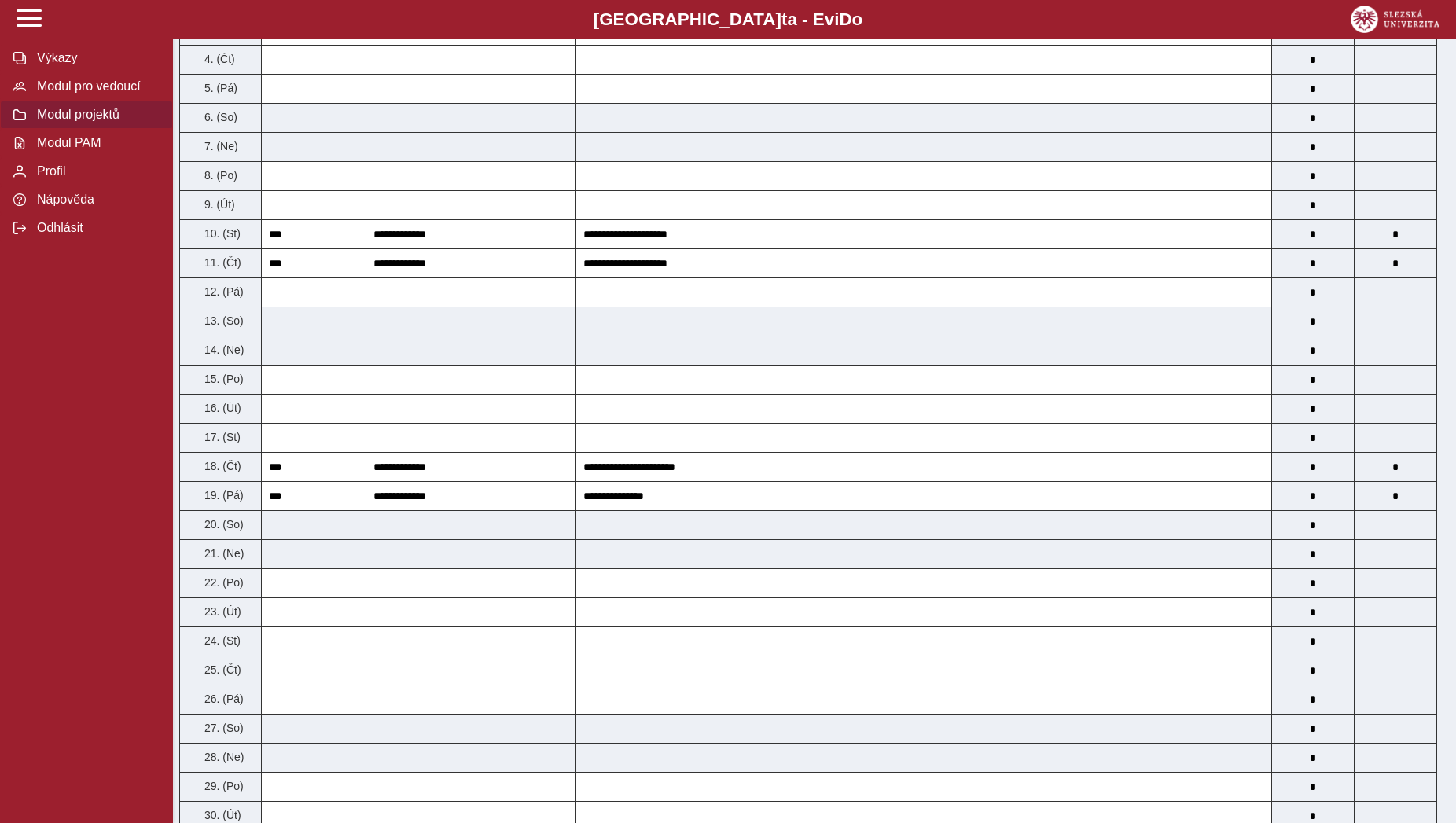
click at [83, 122] on span "Modul projektů" at bounding box center [96, 115] width 127 height 14
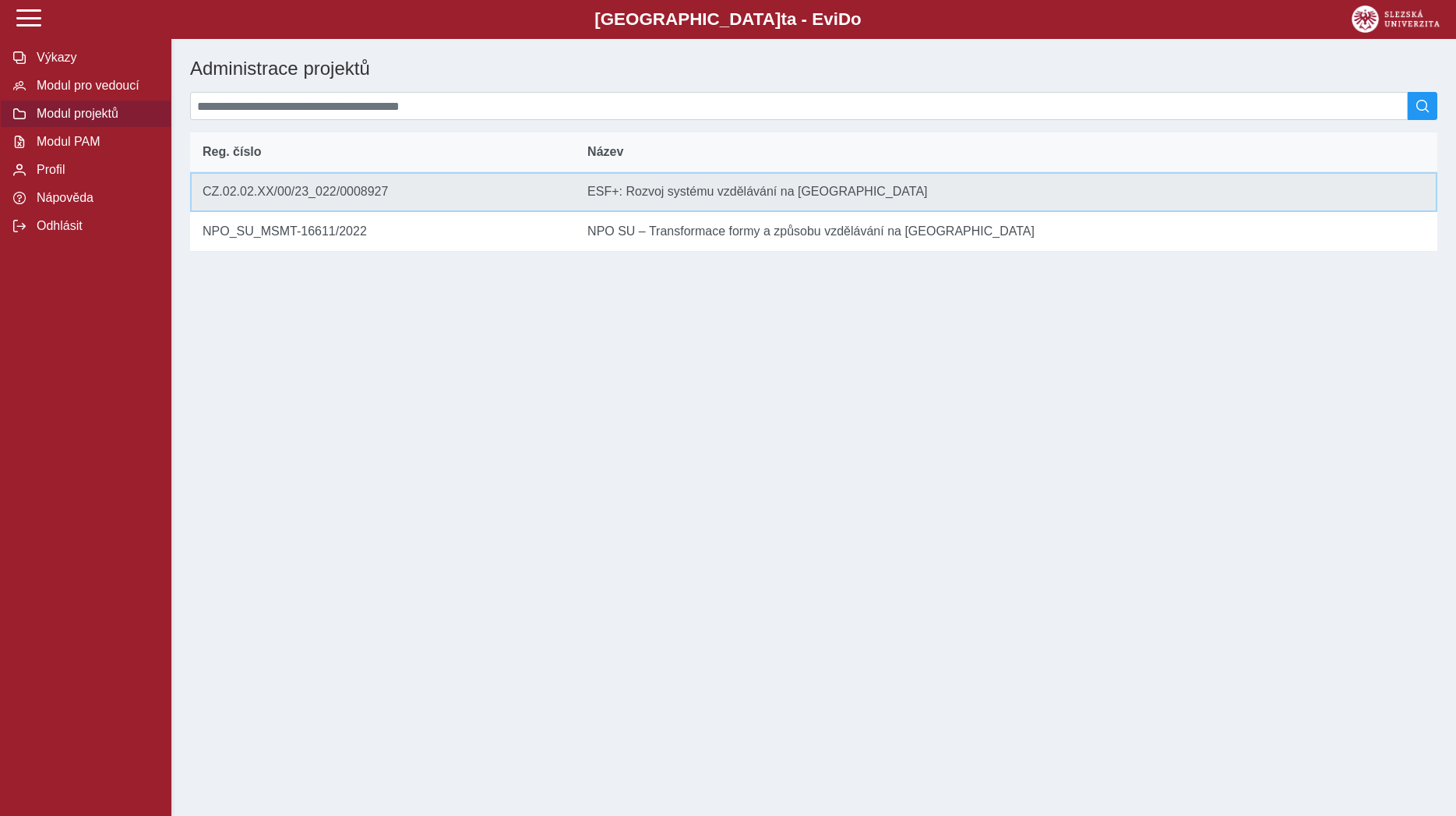
click at [586, 209] on td "Název ESF+: Rozvoj systému vzdělávání na Slezské univerzitě" at bounding box center [1007, 192] width 863 height 40
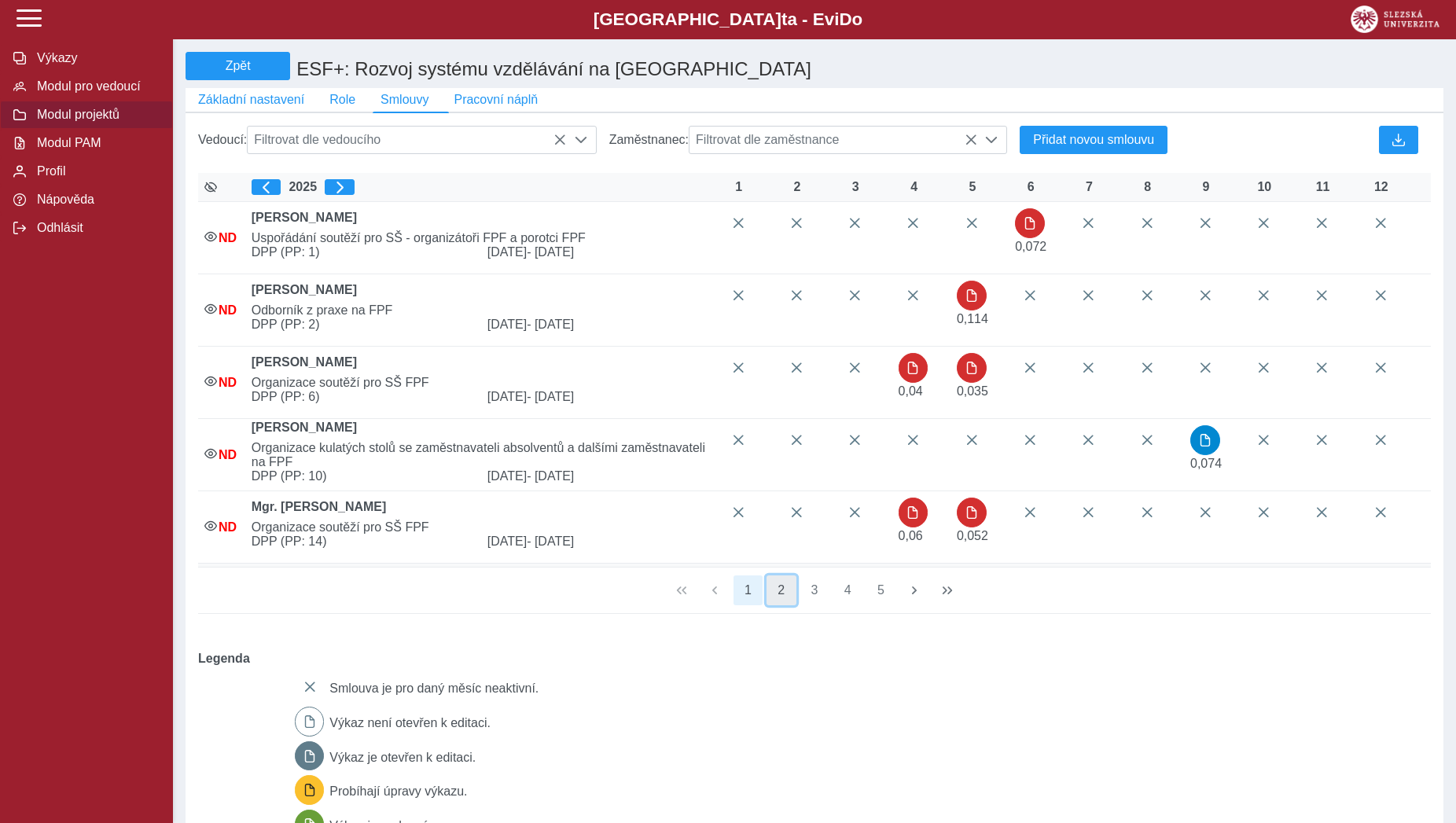
click at [775, 603] on button "2" at bounding box center [782, 590] width 30 height 30
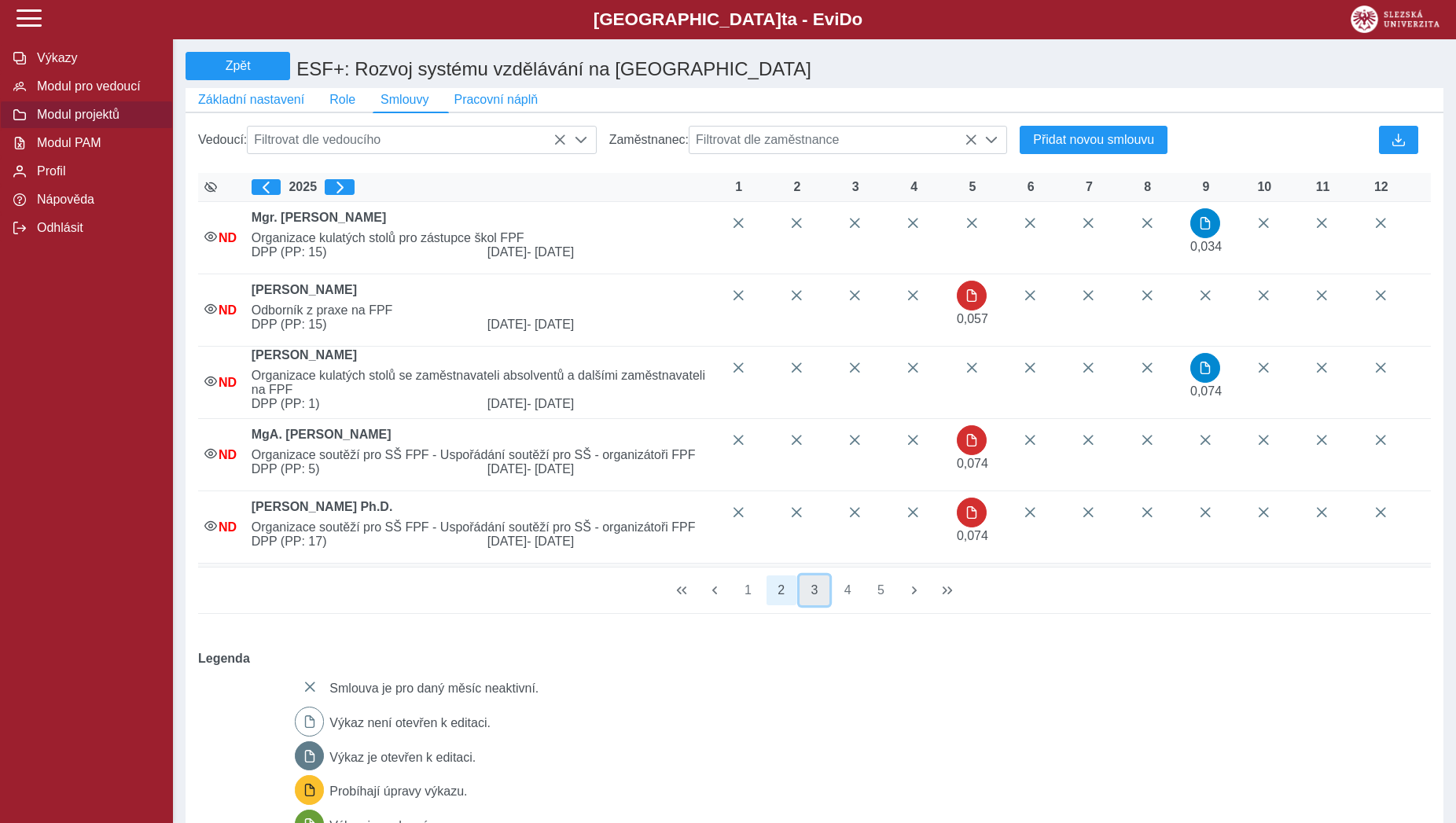
click at [820, 605] on button "3" at bounding box center [814, 590] width 30 height 30
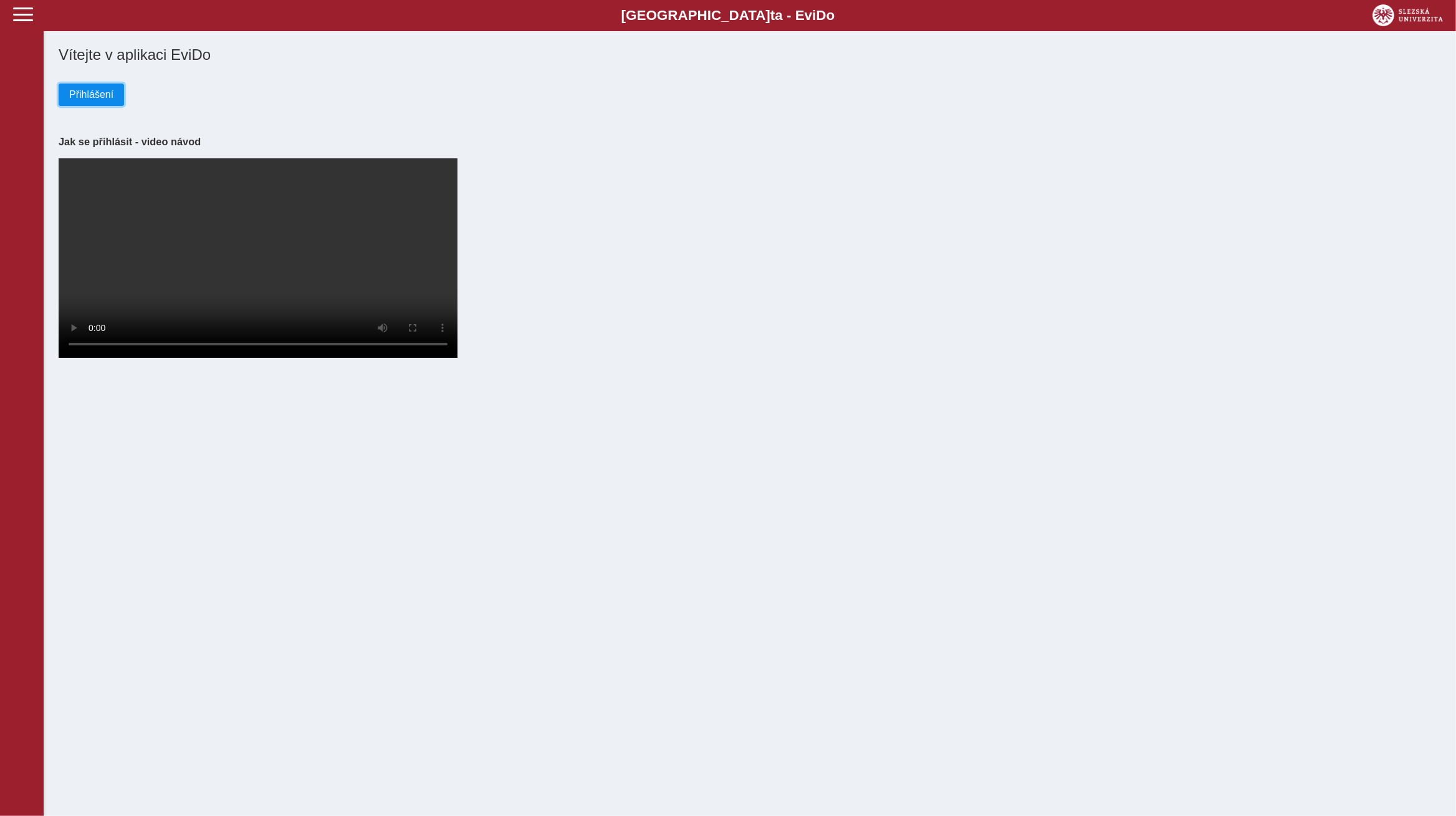
click at [115, 95] on button "Přihlášení" at bounding box center [91, 95] width 66 height 23
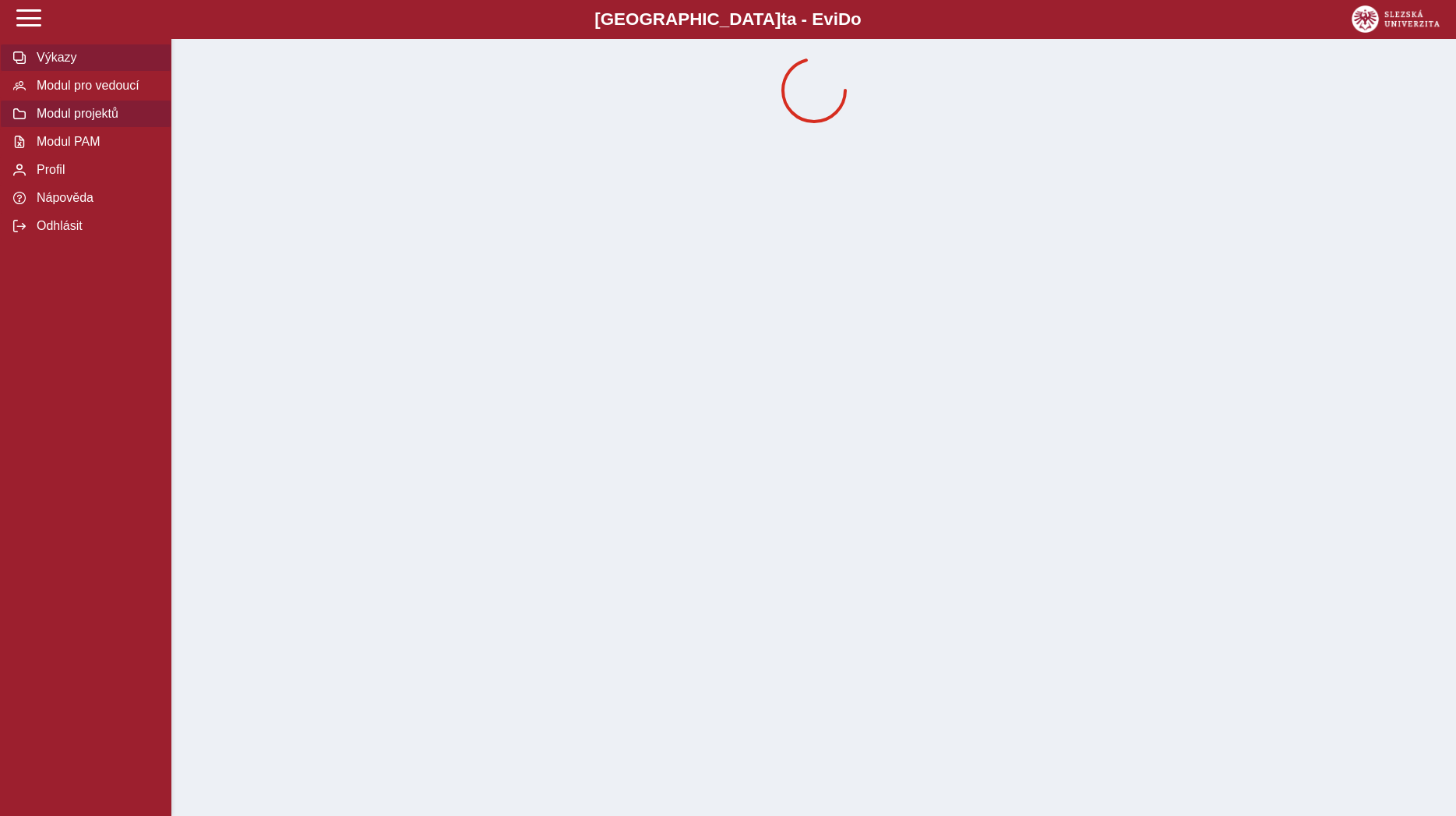
click at [101, 92] on span "Modul pro vedoucí" at bounding box center [95, 85] width 126 height 14
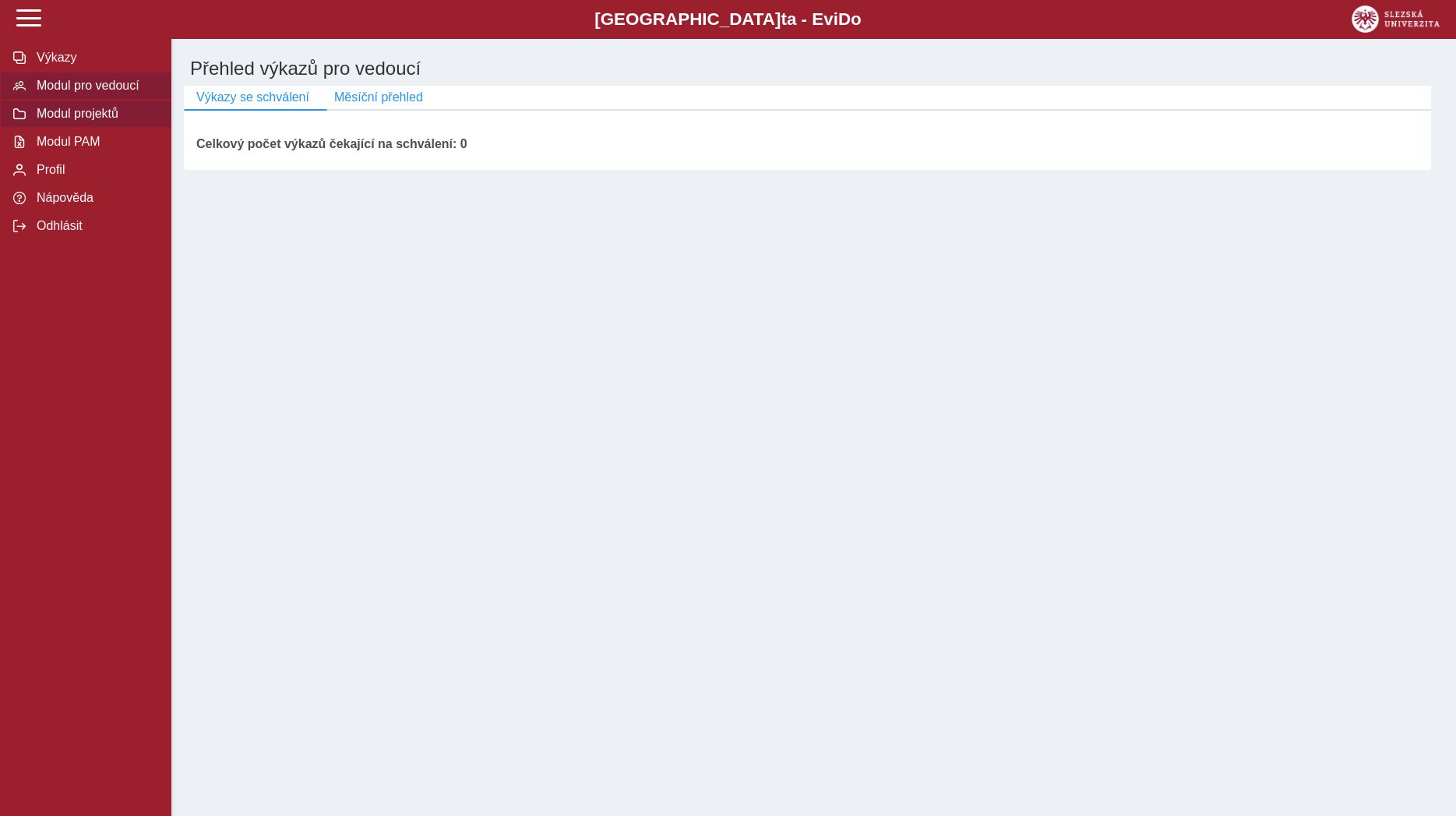
click at [92, 121] on span "Modul projektů" at bounding box center [95, 114] width 126 height 14
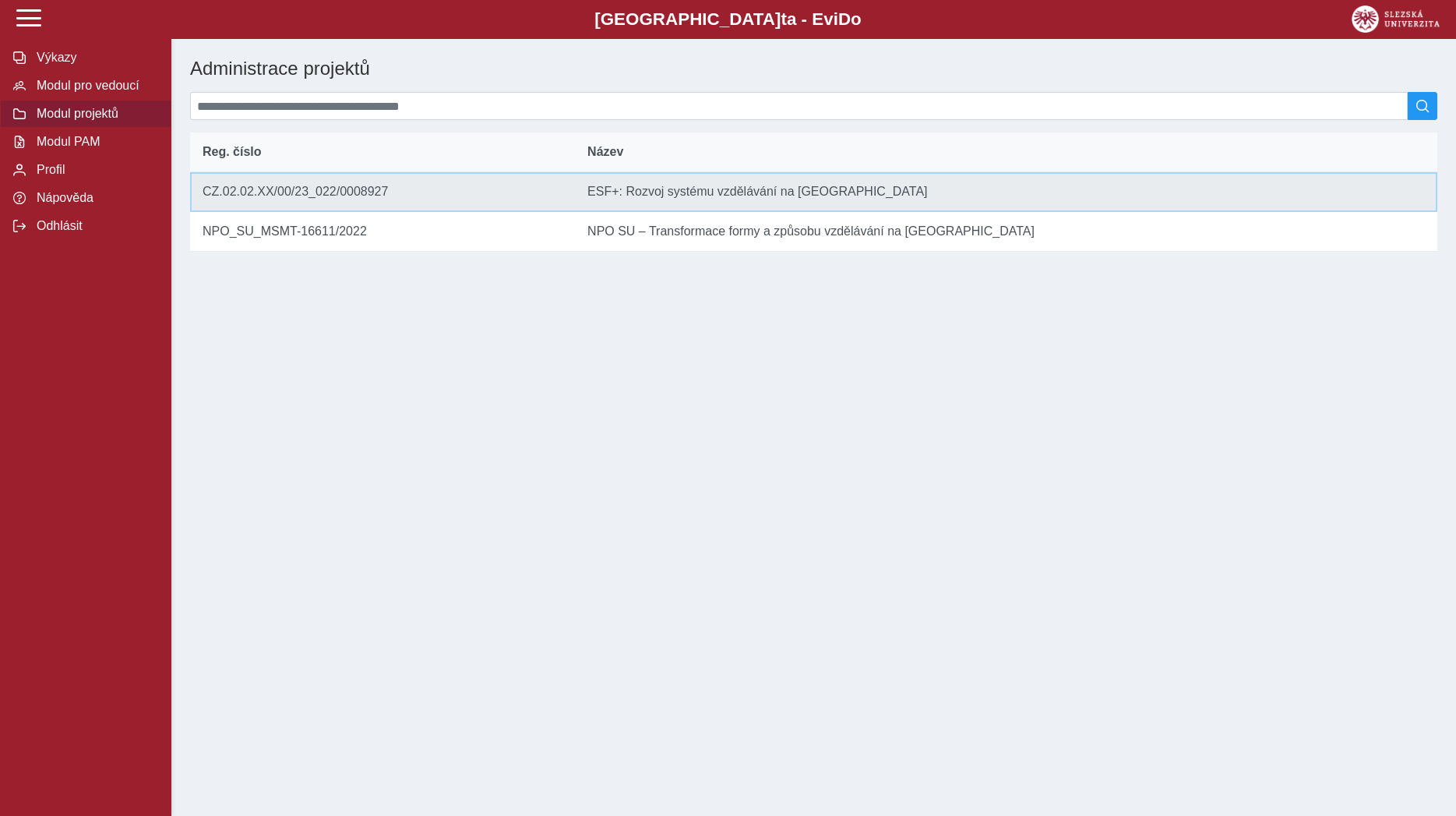
click at [353, 207] on td "Reg. číslo CZ.02.02.XX/00/23_022/0008927" at bounding box center [382, 192] width 385 height 40
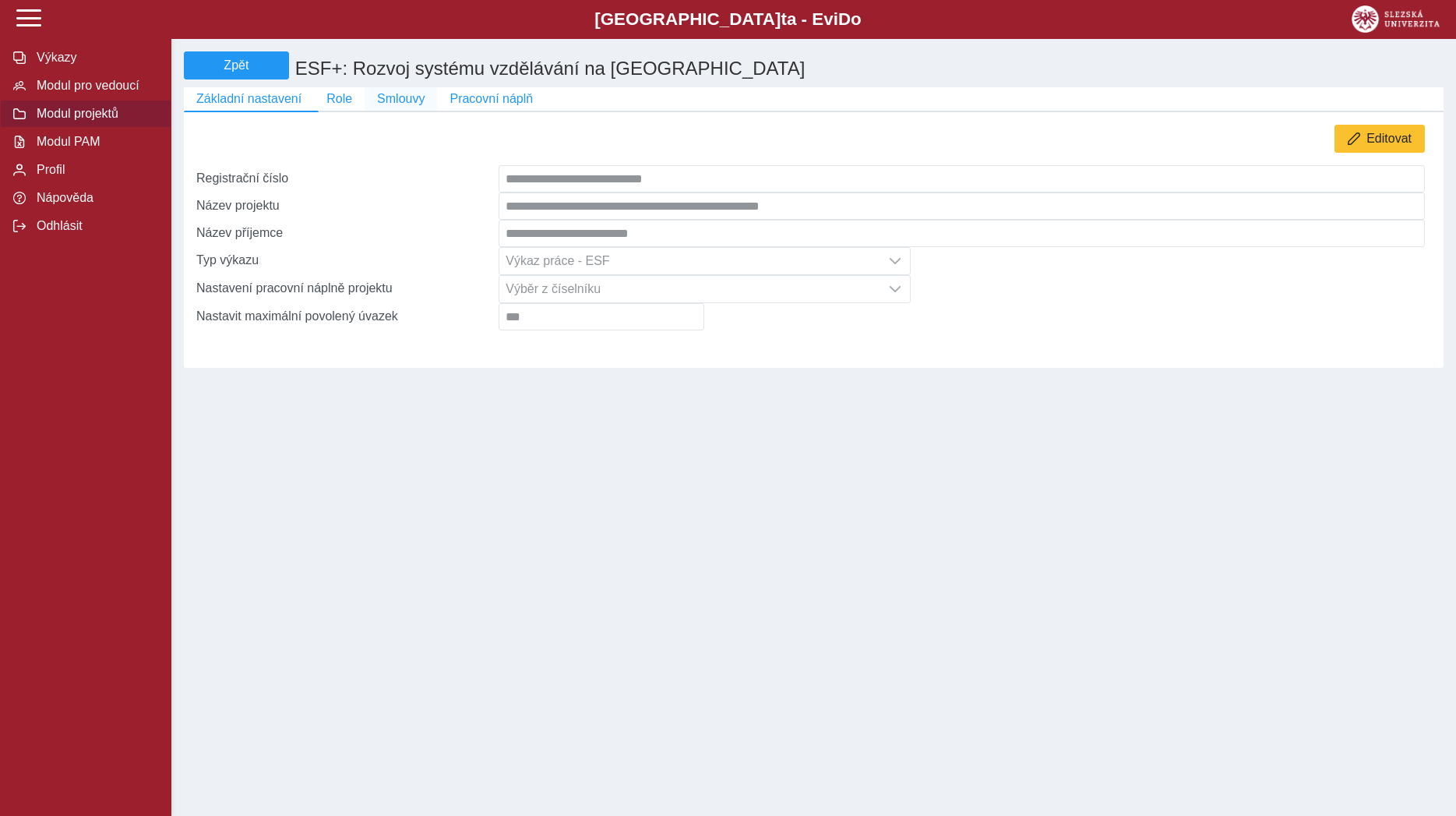
click at [404, 110] on button "Smlouvy" at bounding box center [401, 98] width 72 height 23
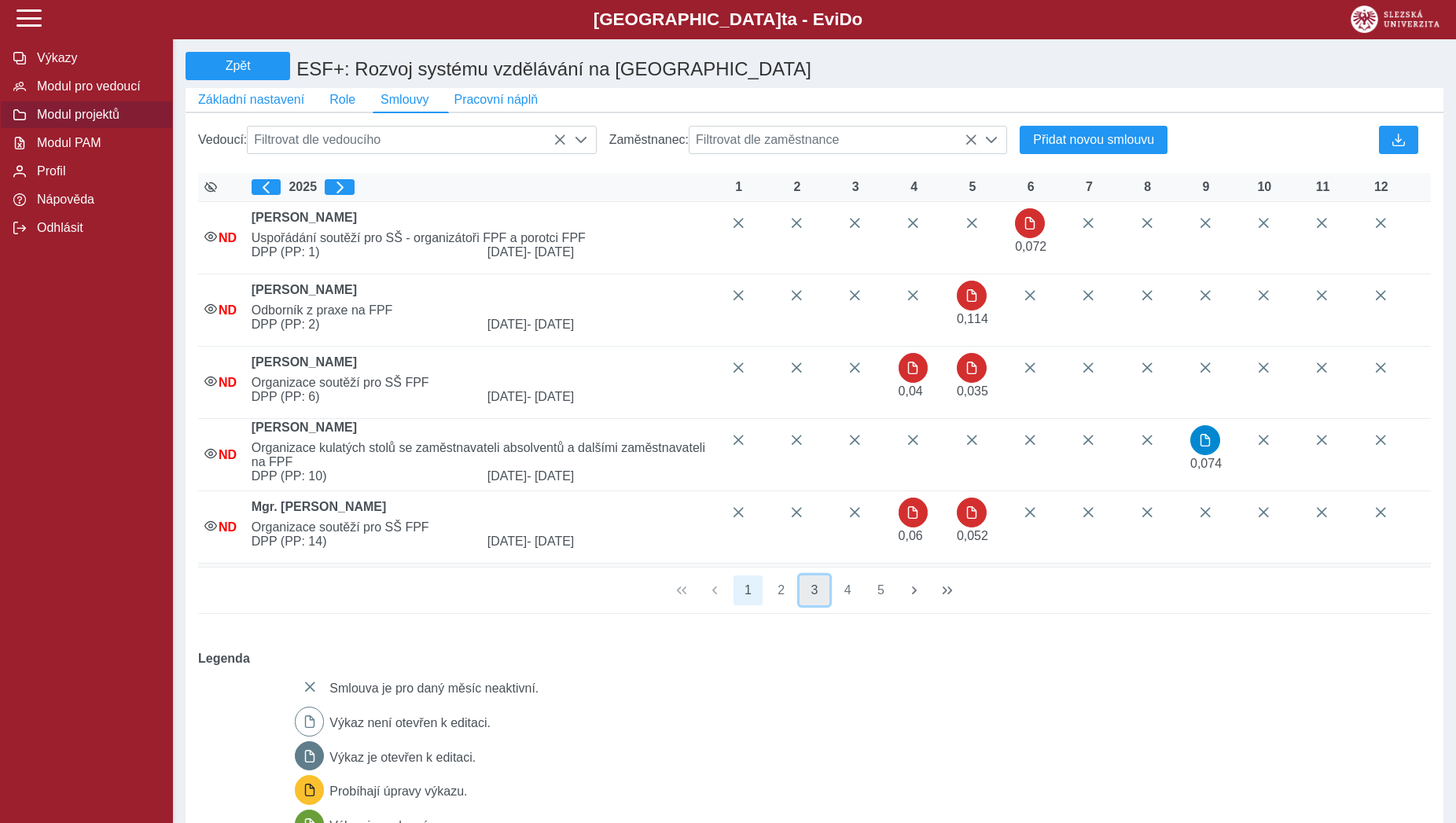
click at [808, 605] on button "3" at bounding box center [814, 590] width 30 height 30
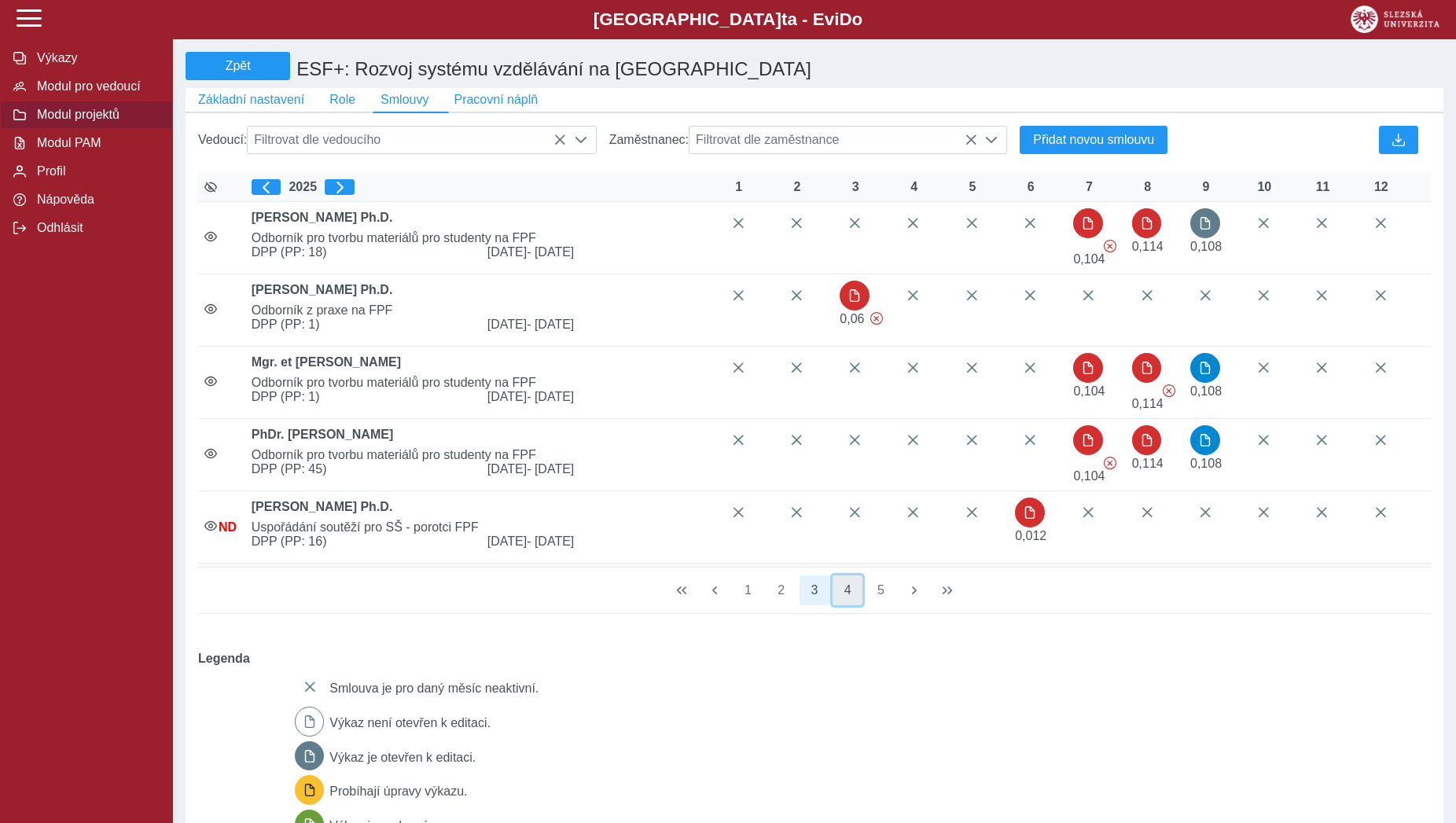
click at [844, 604] on button "4" at bounding box center [847, 590] width 30 height 30
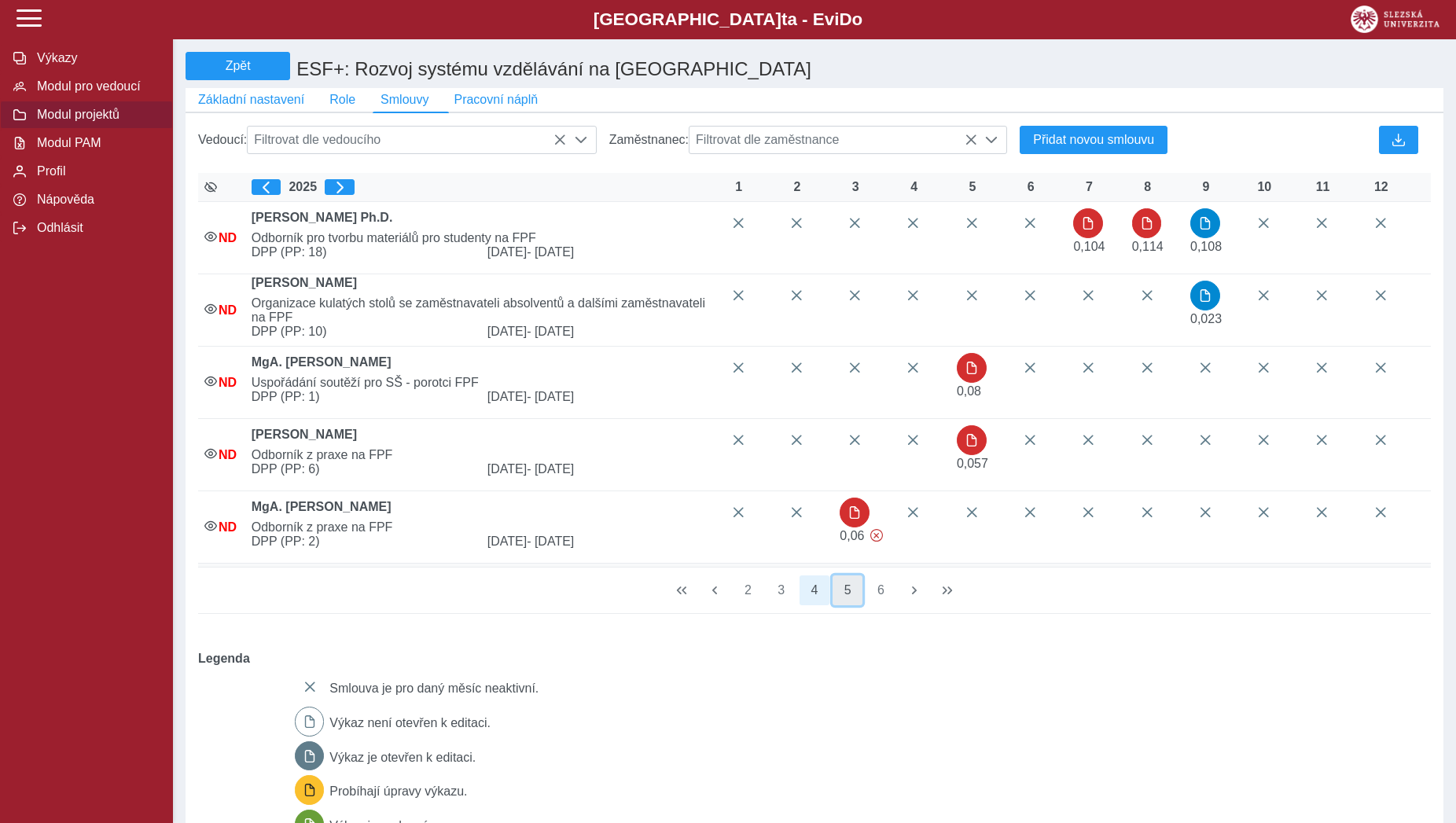
click at [843, 605] on button "5" at bounding box center [847, 590] width 30 height 30
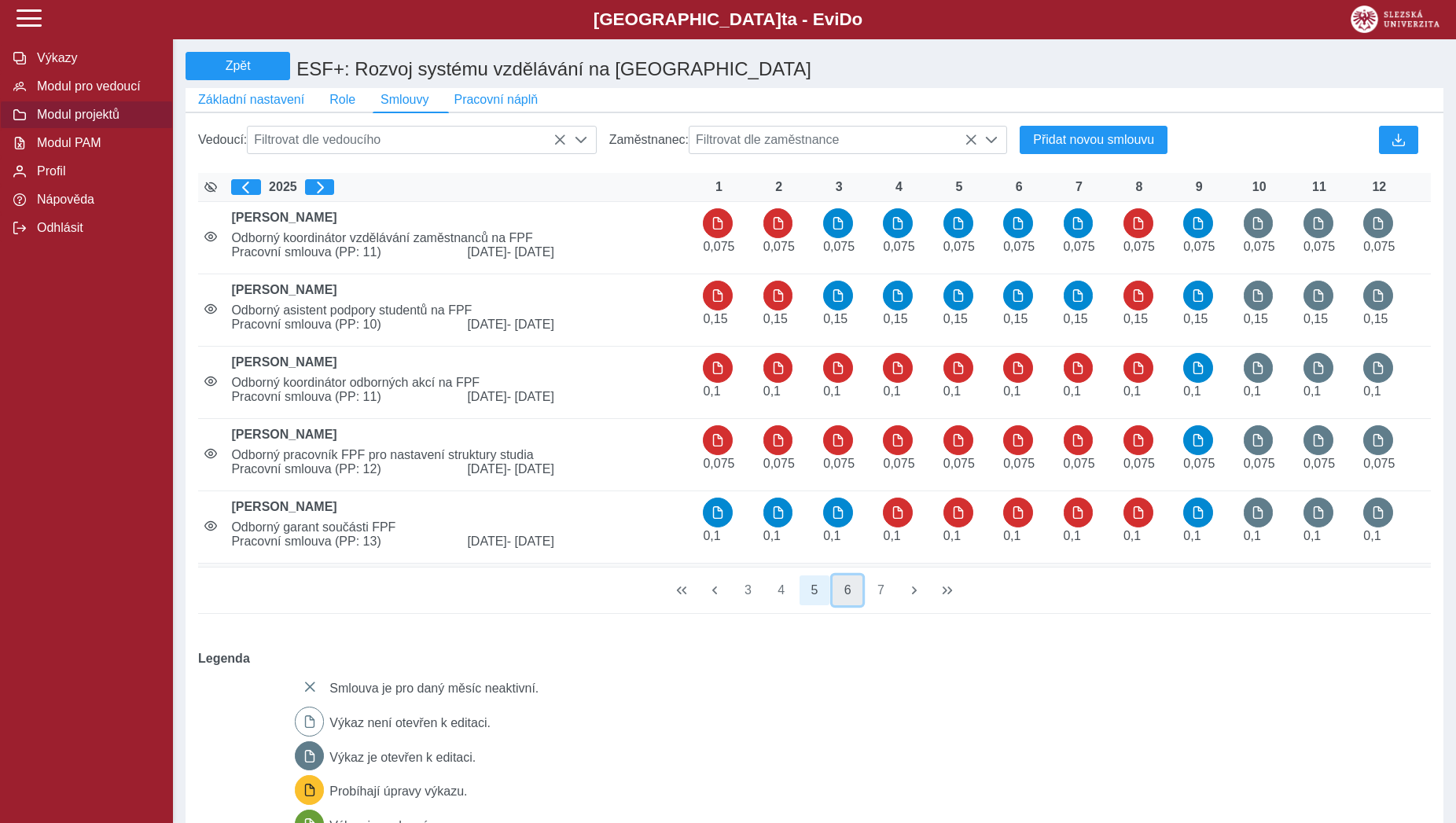
click at [840, 605] on button "6" at bounding box center [847, 590] width 30 height 30
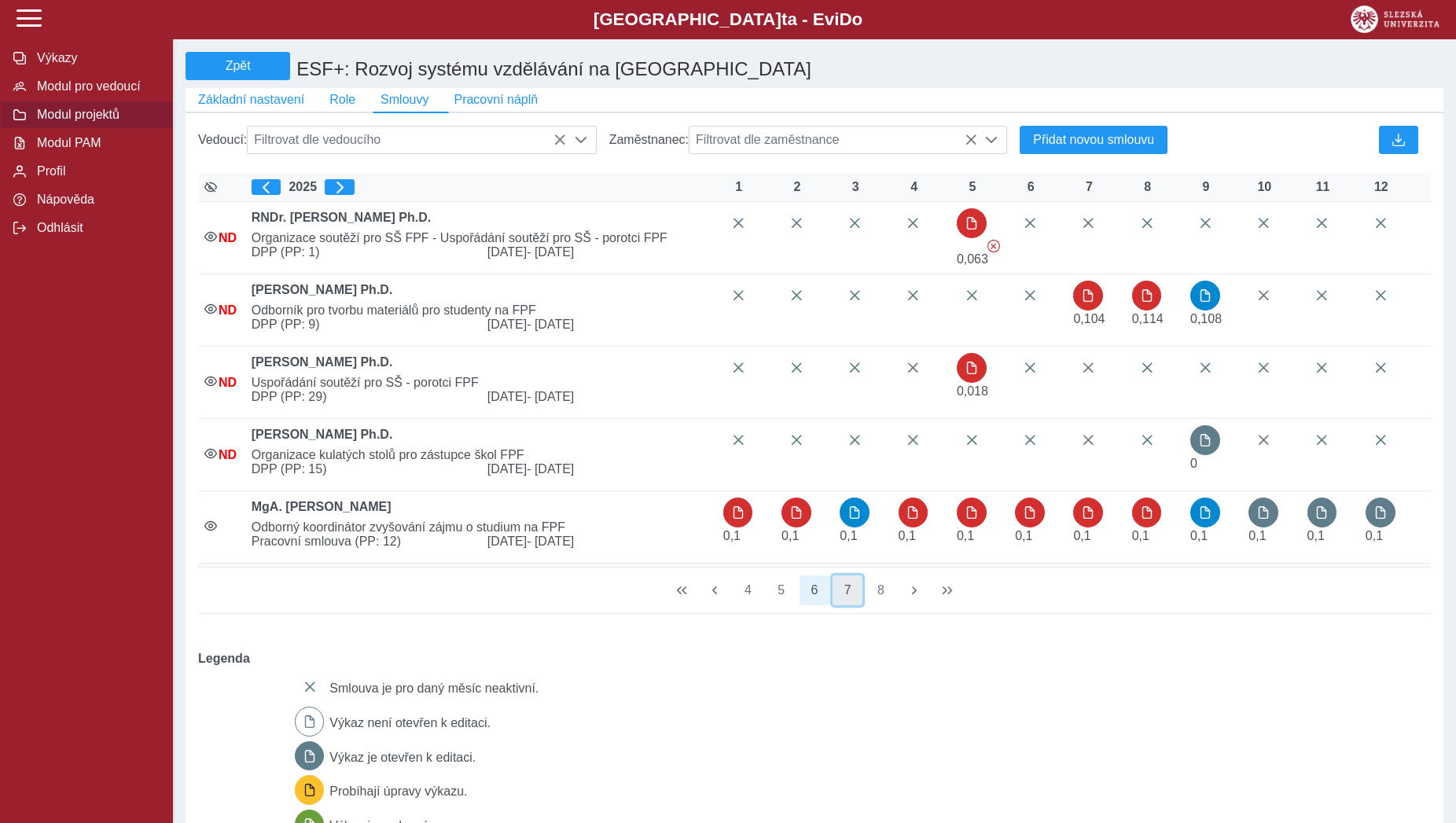
click at [848, 605] on button "7" at bounding box center [847, 590] width 30 height 30
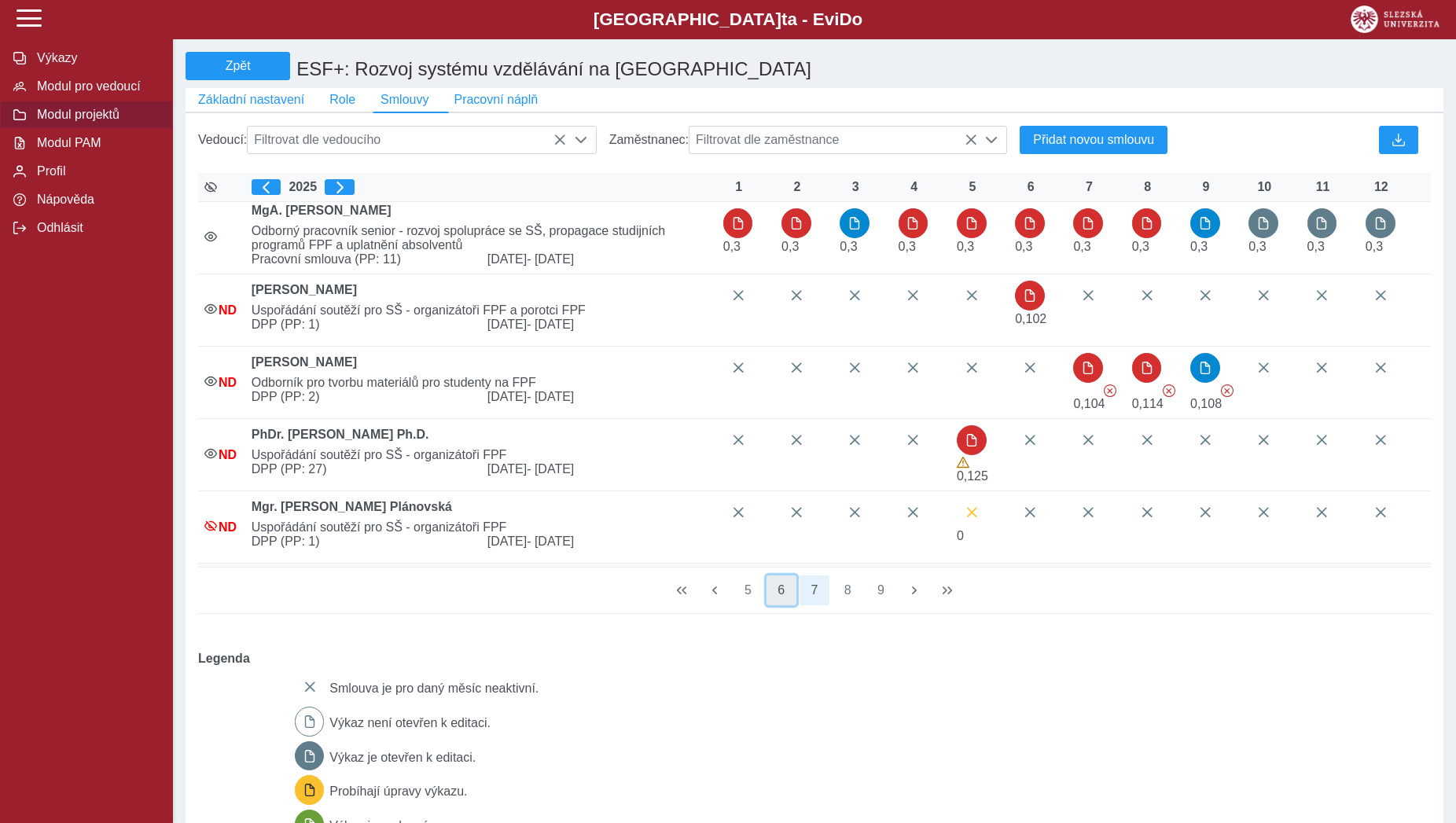
click at [791, 605] on button "6" at bounding box center [782, 590] width 30 height 30
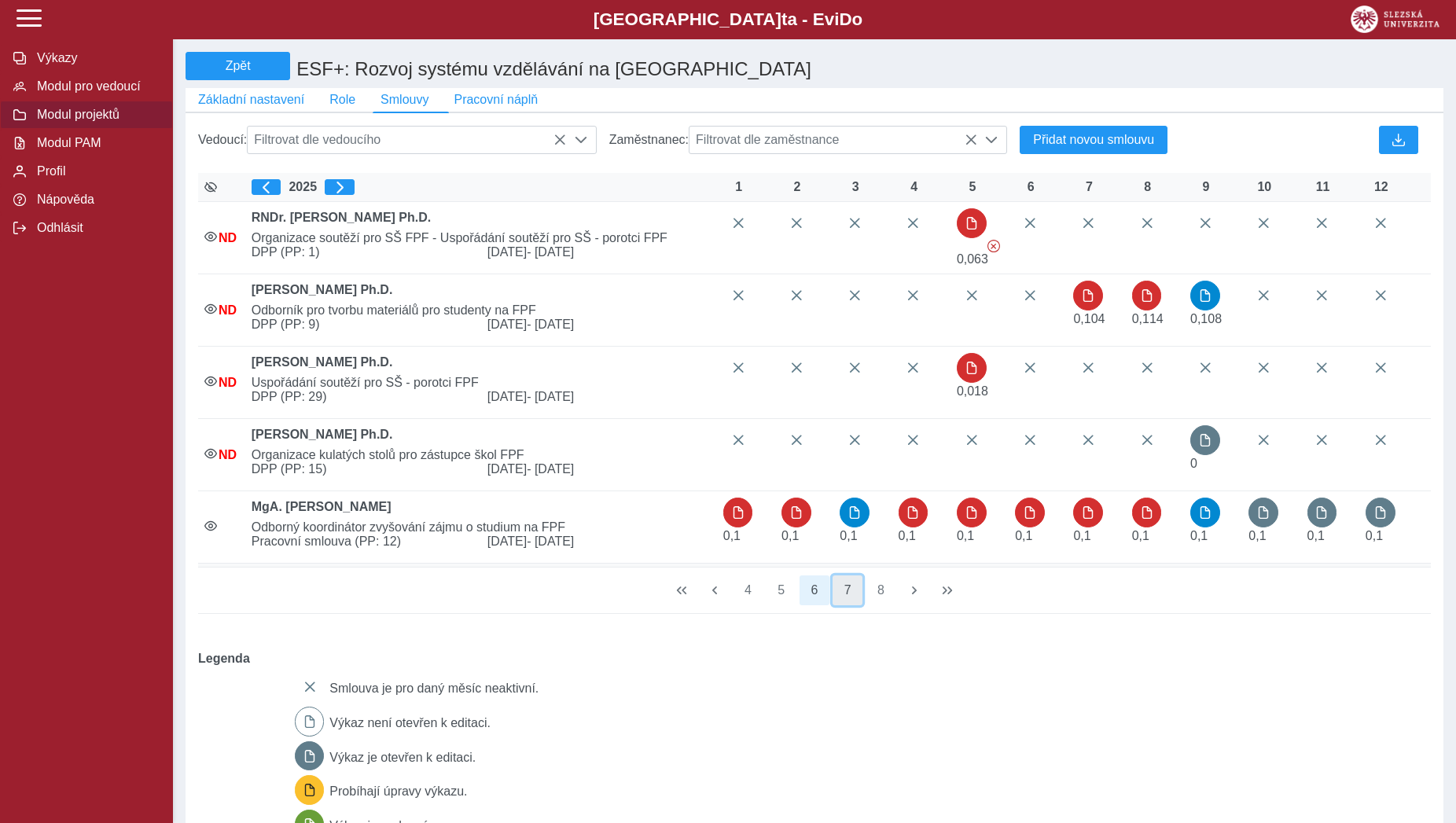
click at [837, 605] on button "7" at bounding box center [847, 590] width 30 height 30
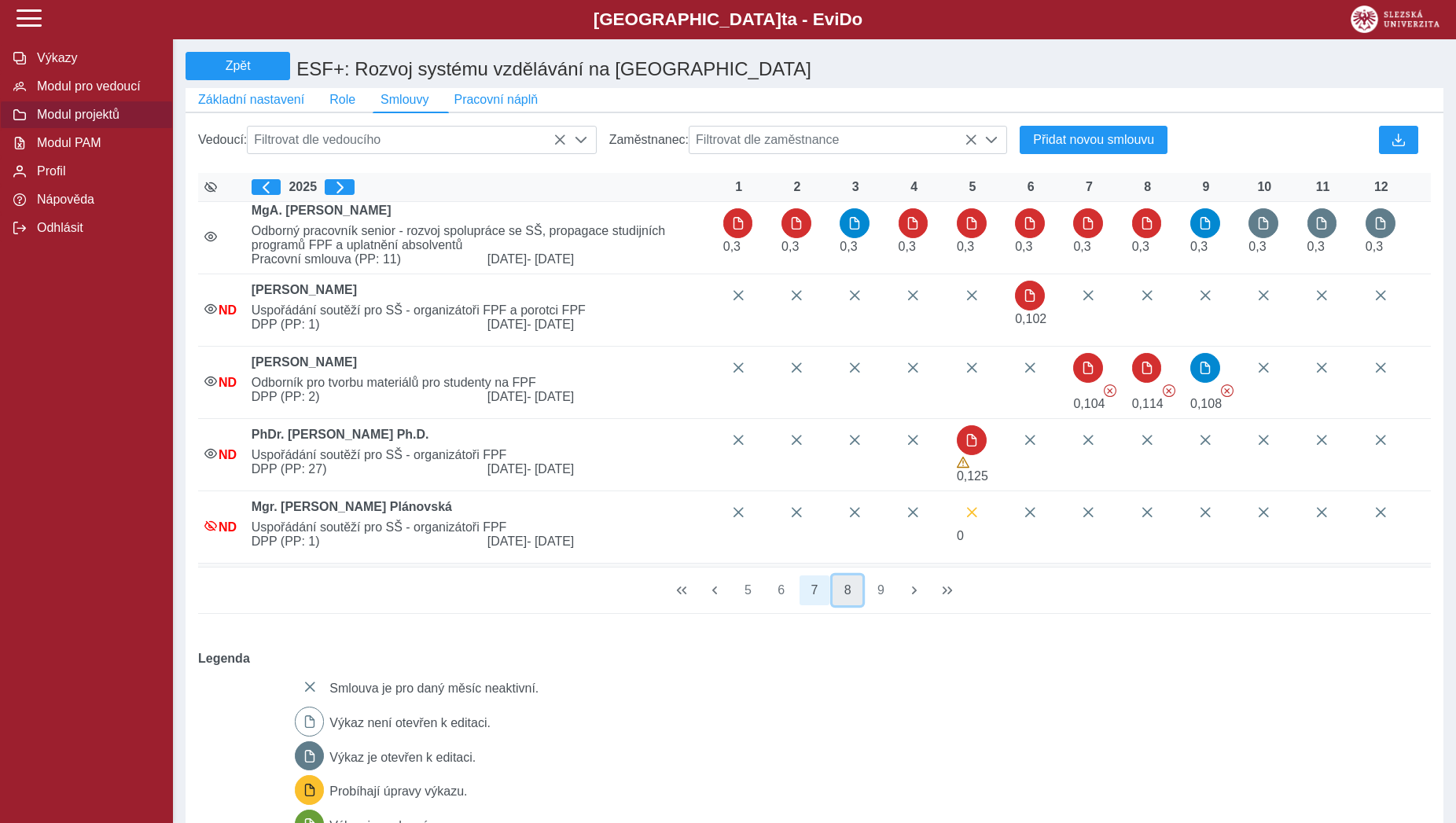
click at [856, 605] on button "8" at bounding box center [847, 590] width 30 height 30
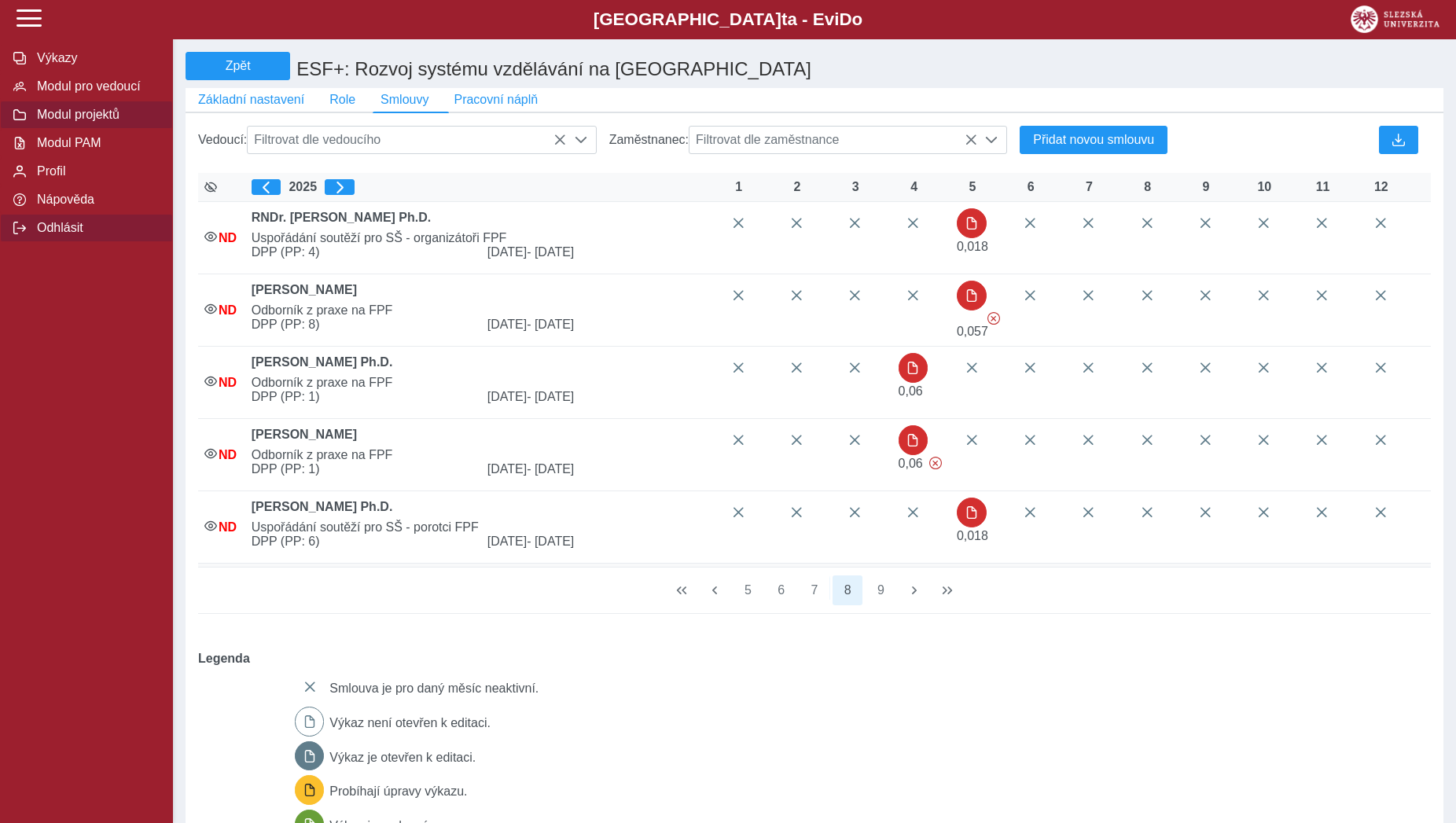
click at [106, 235] on span "Odhlásit" at bounding box center [96, 228] width 127 height 14
